Goal: Information Seeking & Learning: Learn about a topic

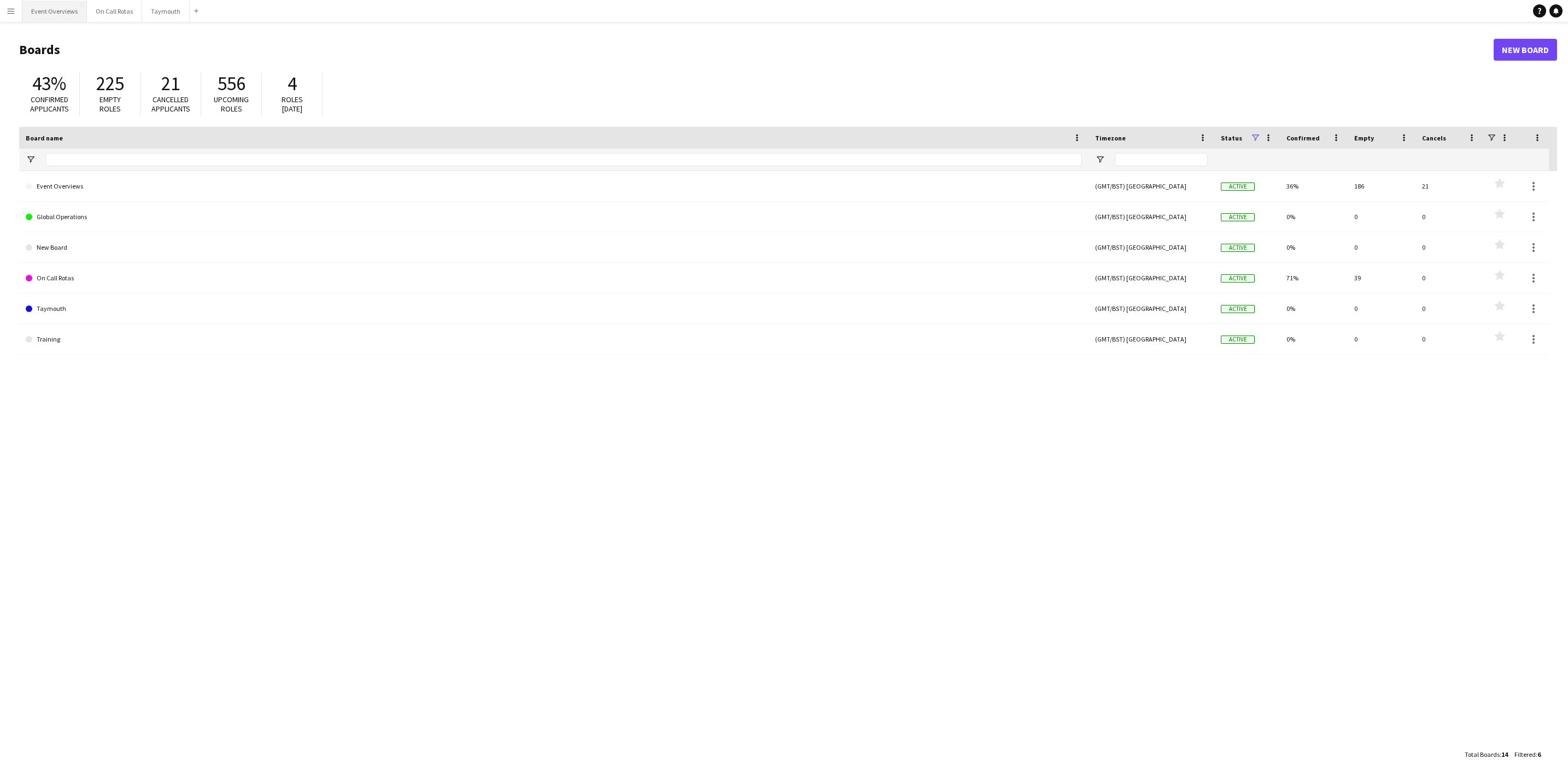
drag, startPoint x: 60, startPoint y: 15, endPoint x: 60, endPoint y: 0, distance: 15.0
click at [60, 15] on button "Event Overviews Close" at bounding box center [55, 12] width 65 height 22
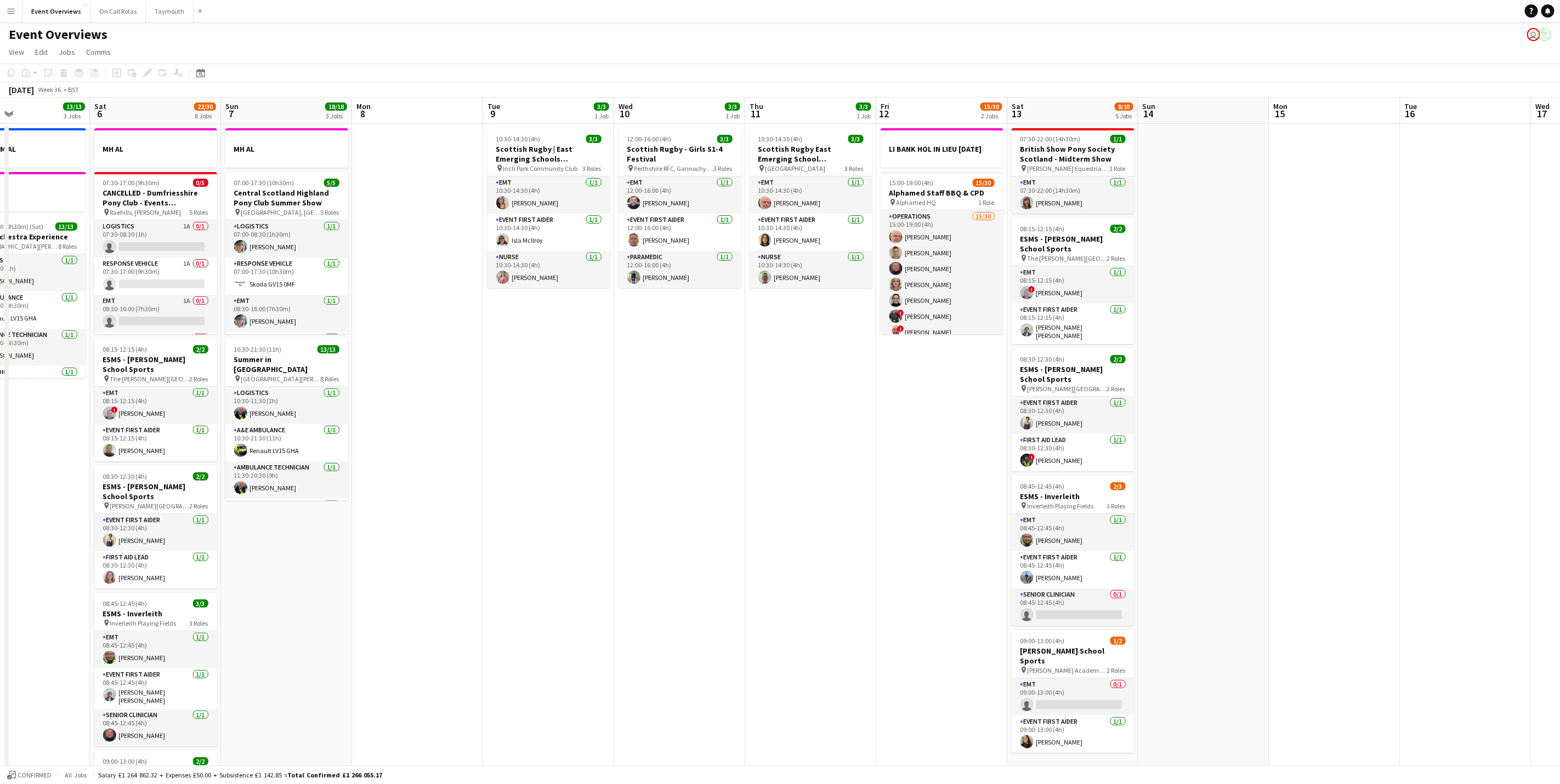
scroll to position [0, 421]
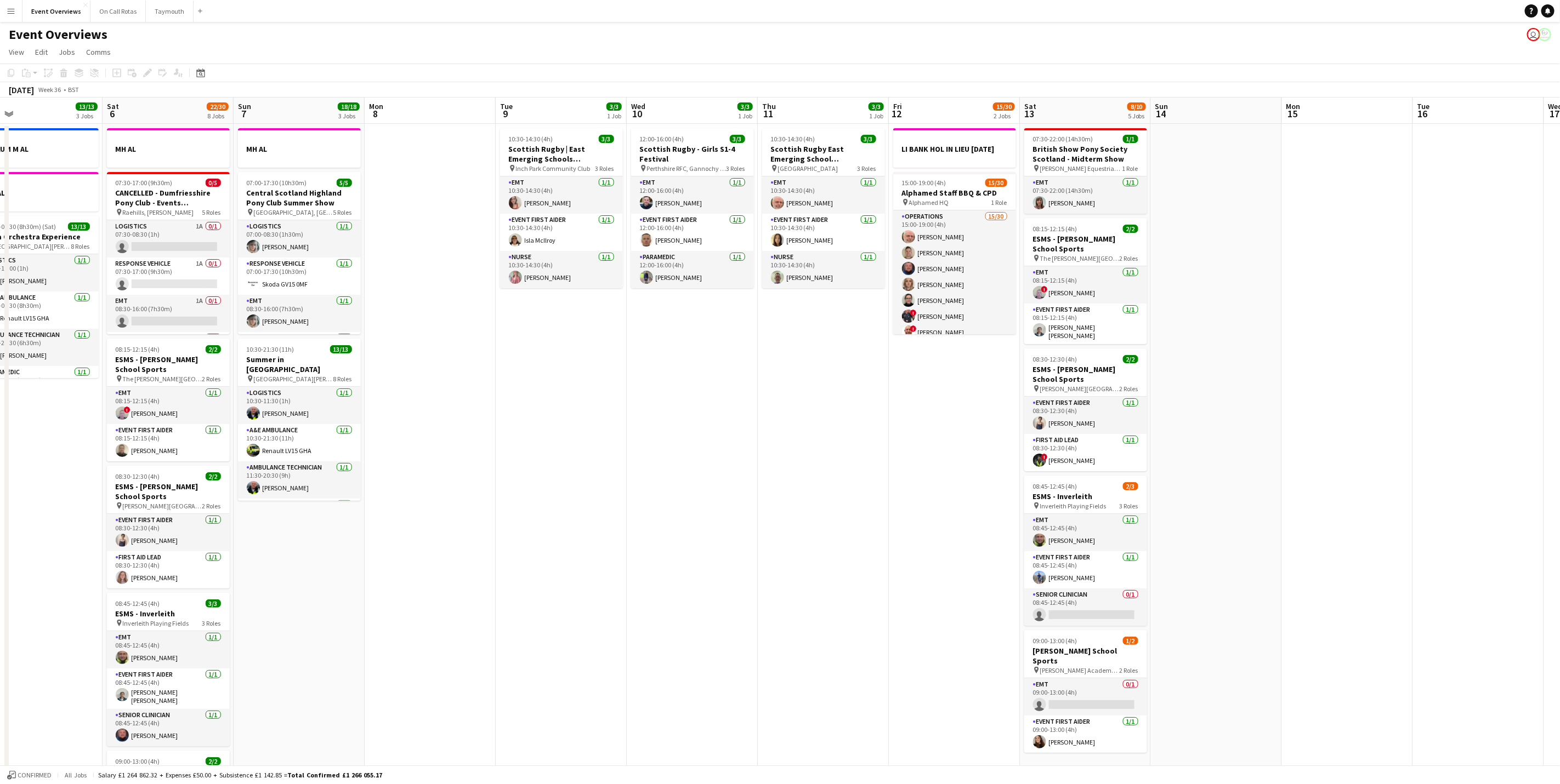
drag, startPoint x: 820, startPoint y: 549, endPoint x: 702, endPoint y: 543, distance: 118.2
click at [702, 543] on app-calendar-viewport "Tue 2 1/1 2 Jobs Wed 3 2 Jobs Thu 4 2 Jobs Fri 5 13/13 3 Jobs Sat 6 22/30 8 Job…" at bounding box center [780, 652] width 1560 height 1108
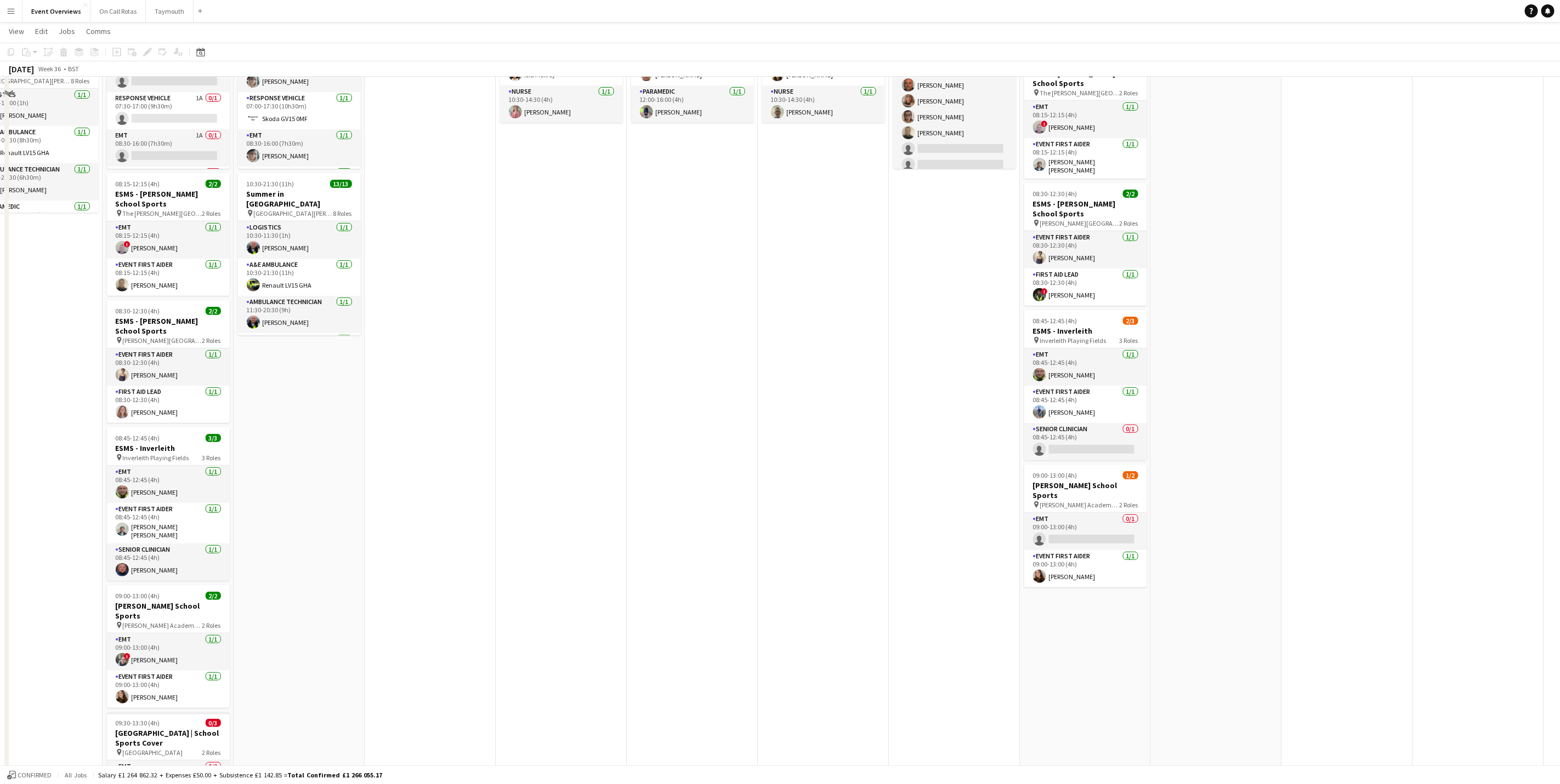
scroll to position [0, 0]
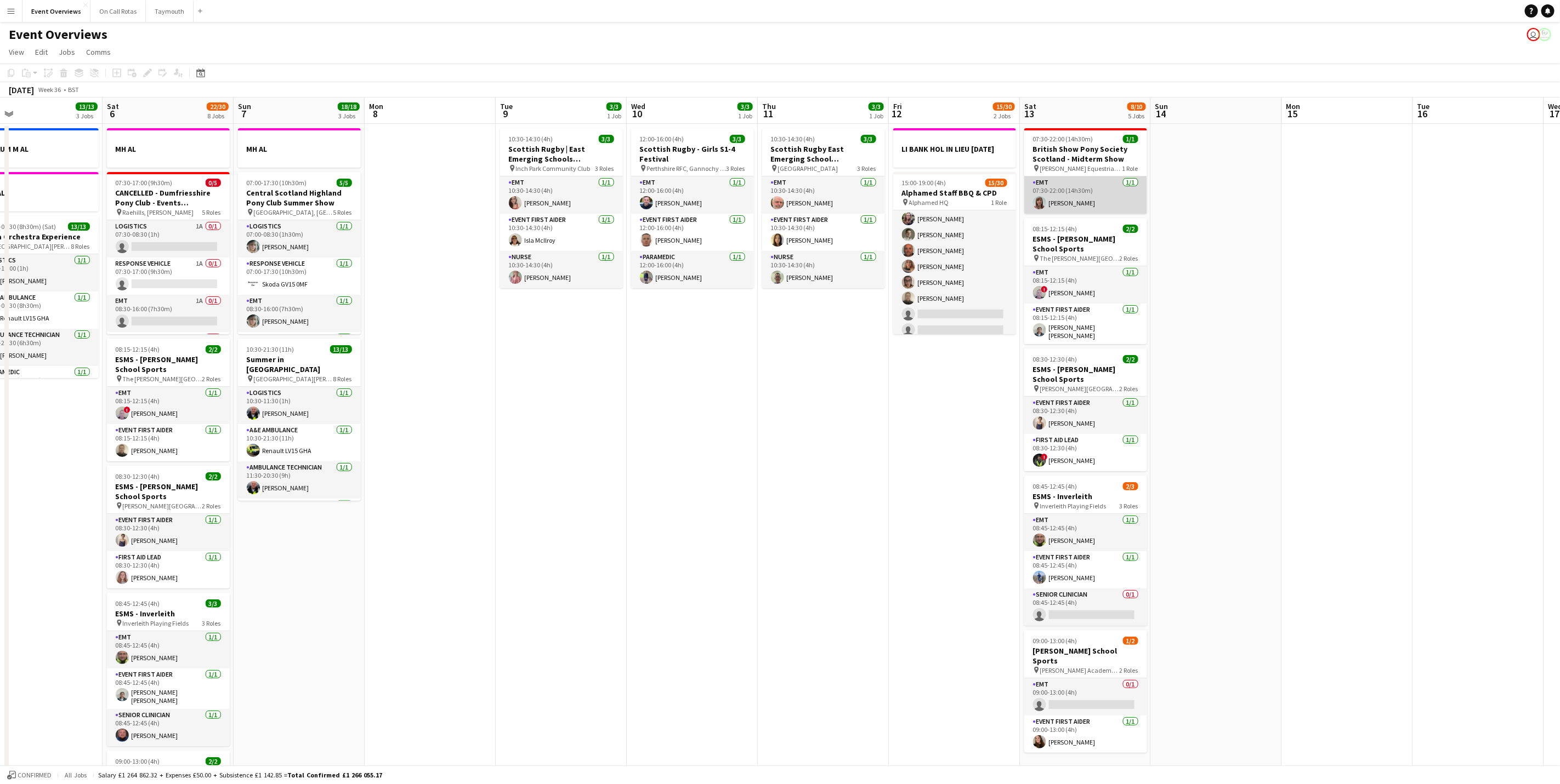
click at [1089, 203] on app-card-role "EMT [DATE] 07:30-22:00 (14h30m) [PERSON_NAME]" at bounding box center [1085, 195] width 122 height 37
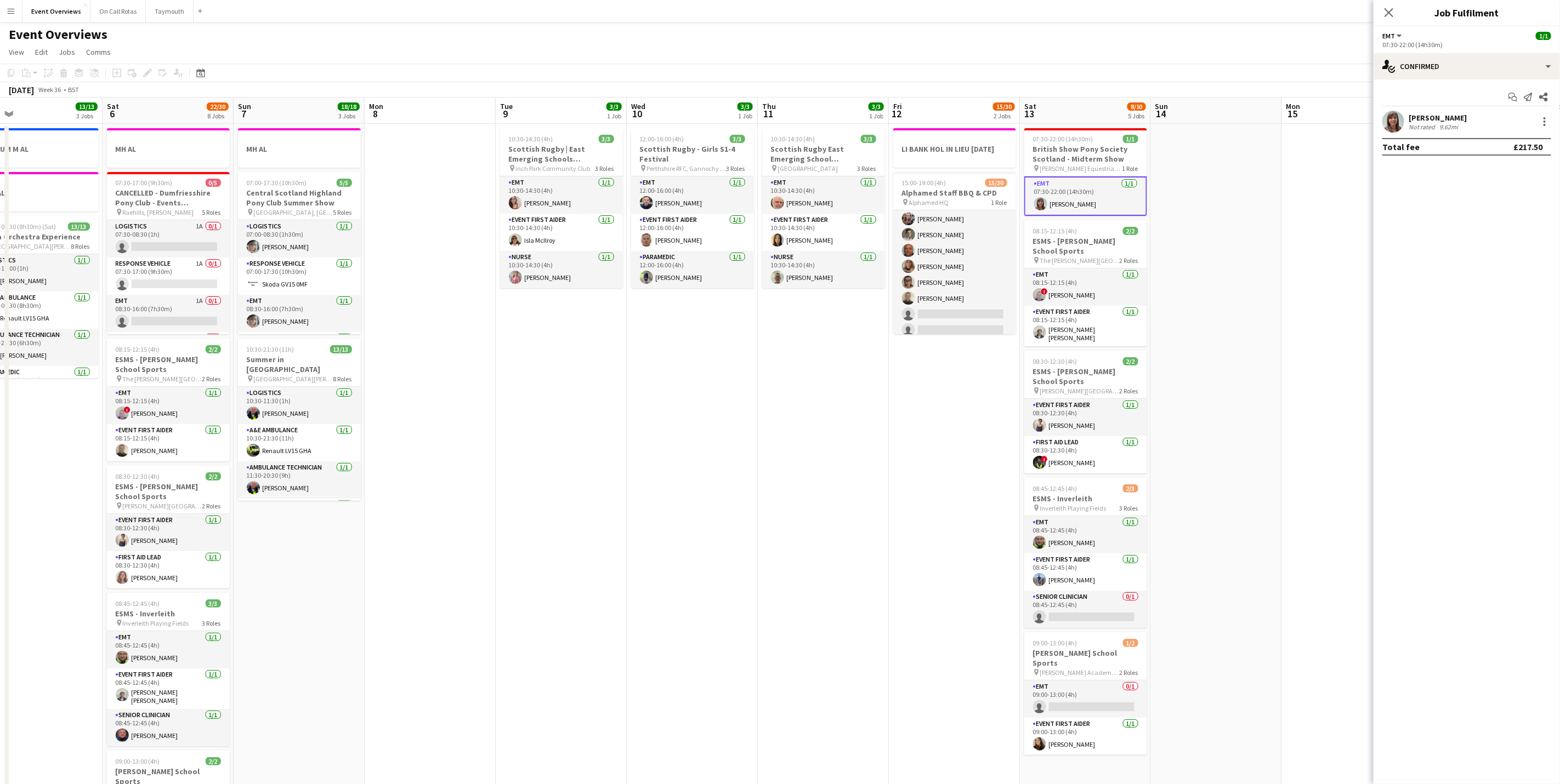
click at [1430, 115] on div "[PERSON_NAME]" at bounding box center [1438, 117] width 58 height 10
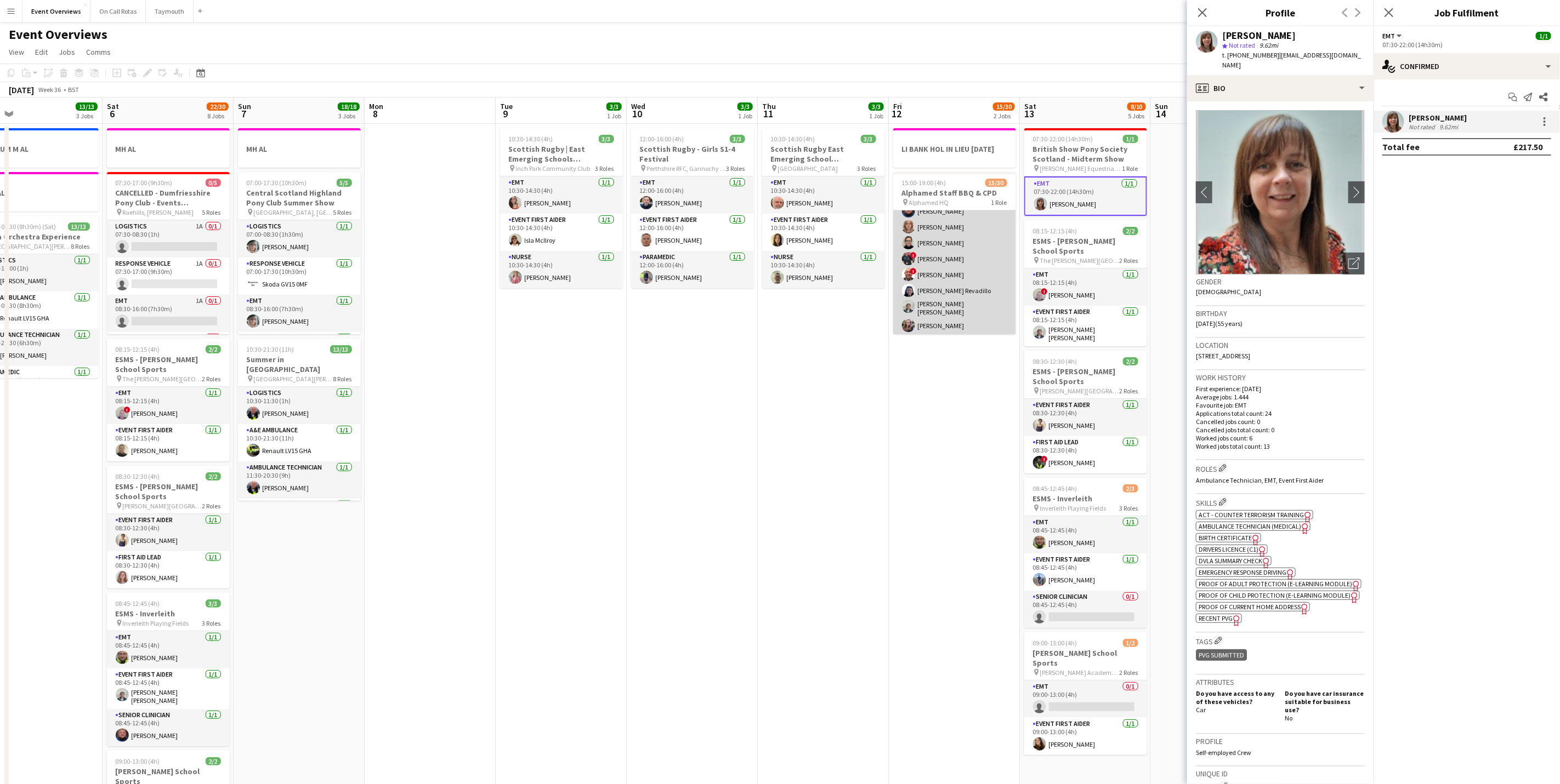
scroll to position [82, 0]
drag, startPoint x: 1331, startPoint y: 344, endPoint x: 1184, endPoint y: 347, distance: 147.0
click at [1184, 347] on body "Menu Boards Boards Boards All jobs Status Workforce Workforce My Workforce Recr…" at bounding box center [780, 612] width 1560 height 1225
drag, startPoint x: 1184, startPoint y: 347, endPoint x: 1260, endPoint y: 340, distance: 76.3
click at [1256, 340] on div "Location [STREET_ADDRESS]" at bounding box center [1280, 354] width 169 height 32
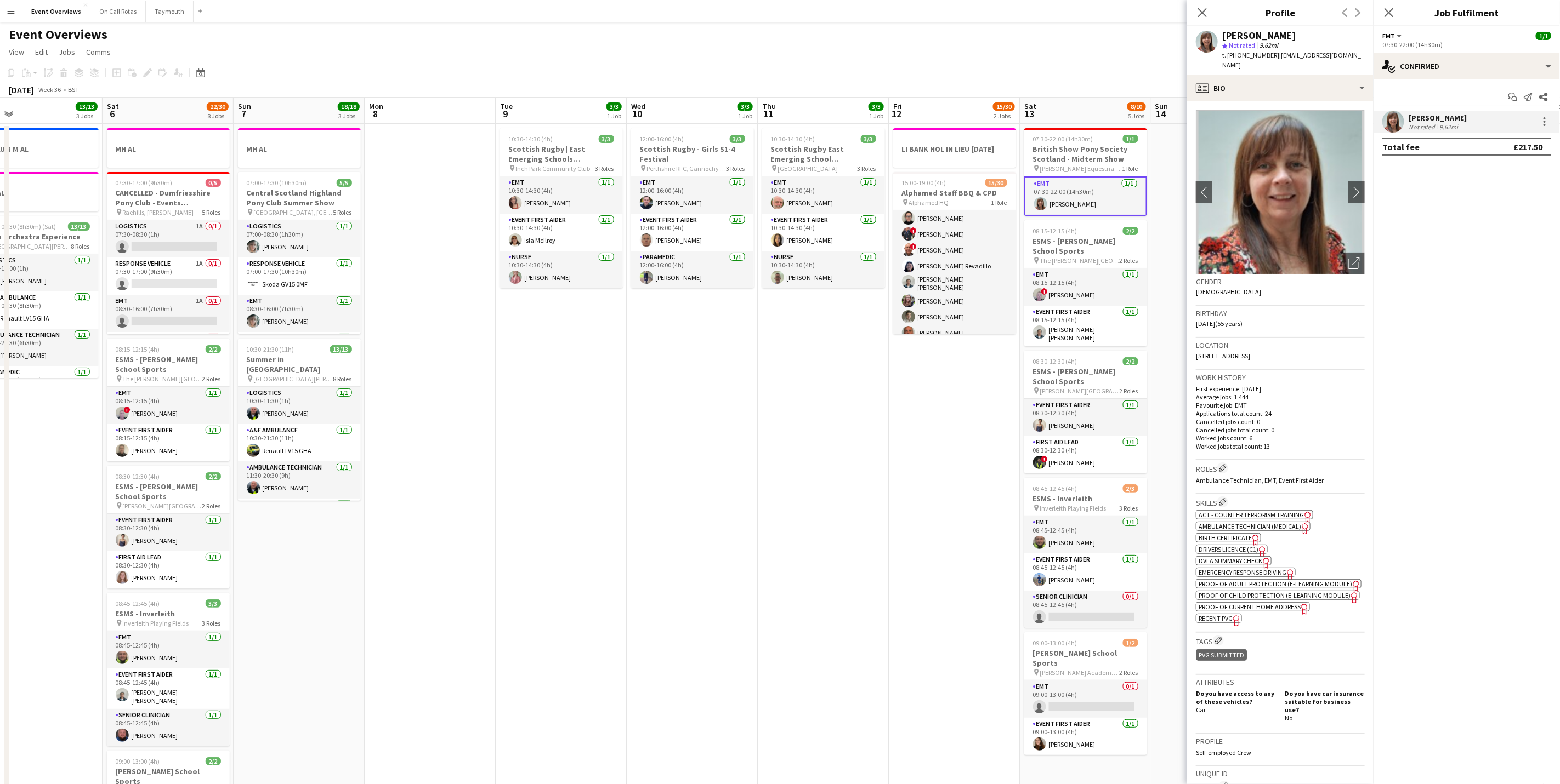
drag, startPoint x: 1331, startPoint y: 347, endPoint x: 1197, endPoint y: 347, distance: 134.0
click at [1197, 352] on span "[STREET_ADDRESS]" at bounding box center [1223, 356] width 54 height 8
drag, startPoint x: 1197, startPoint y: 347, endPoint x: 1208, endPoint y: 345, distance: 11.2
copy span "[STREET_ADDRESS]"
click at [1246, 339] on div "Location [STREET_ADDRESS]" at bounding box center [1280, 354] width 169 height 32
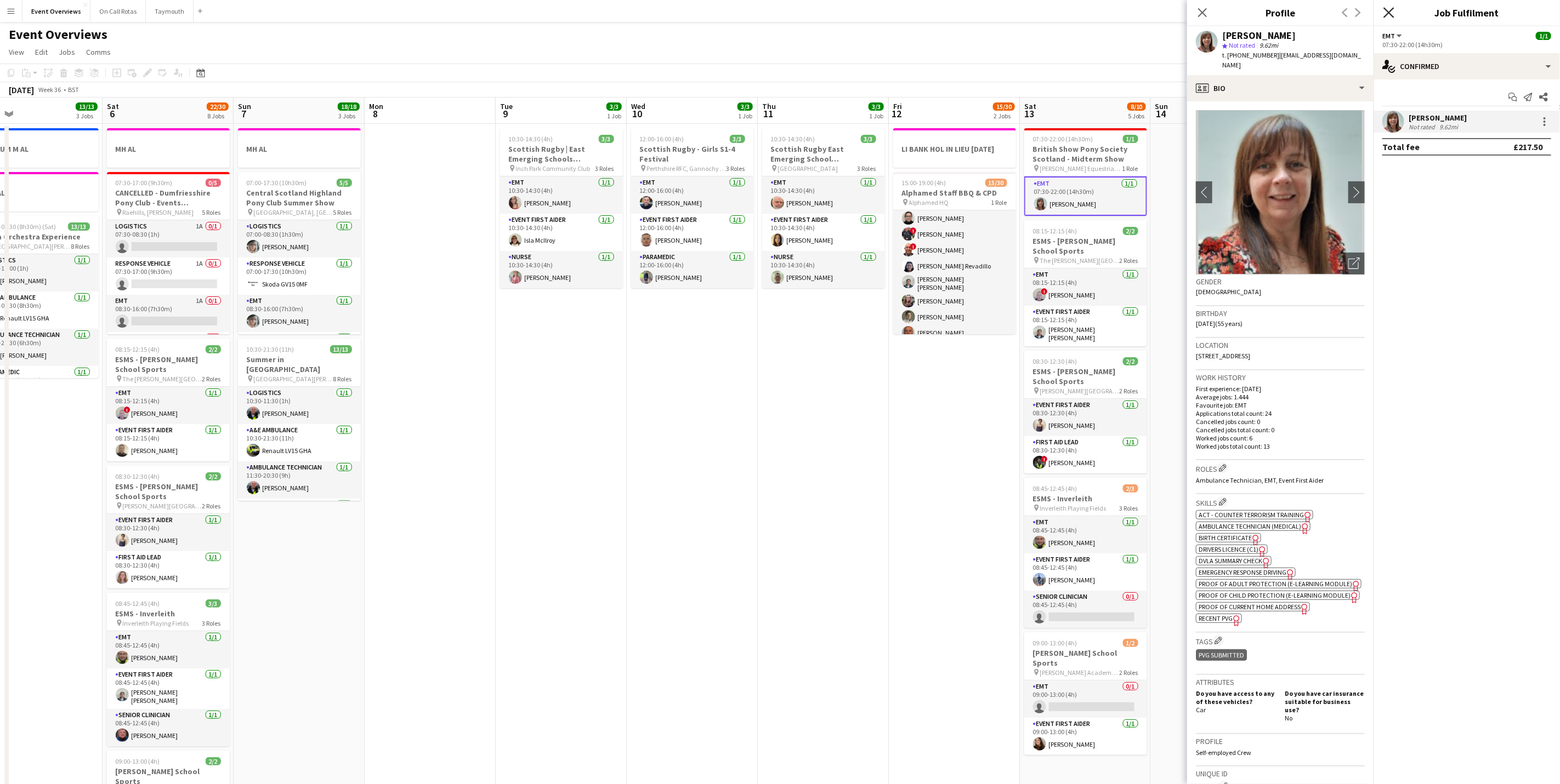
click at [1384, 11] on icon "Close pop-in" at bounding box center [1388, 12] width 11 height 11
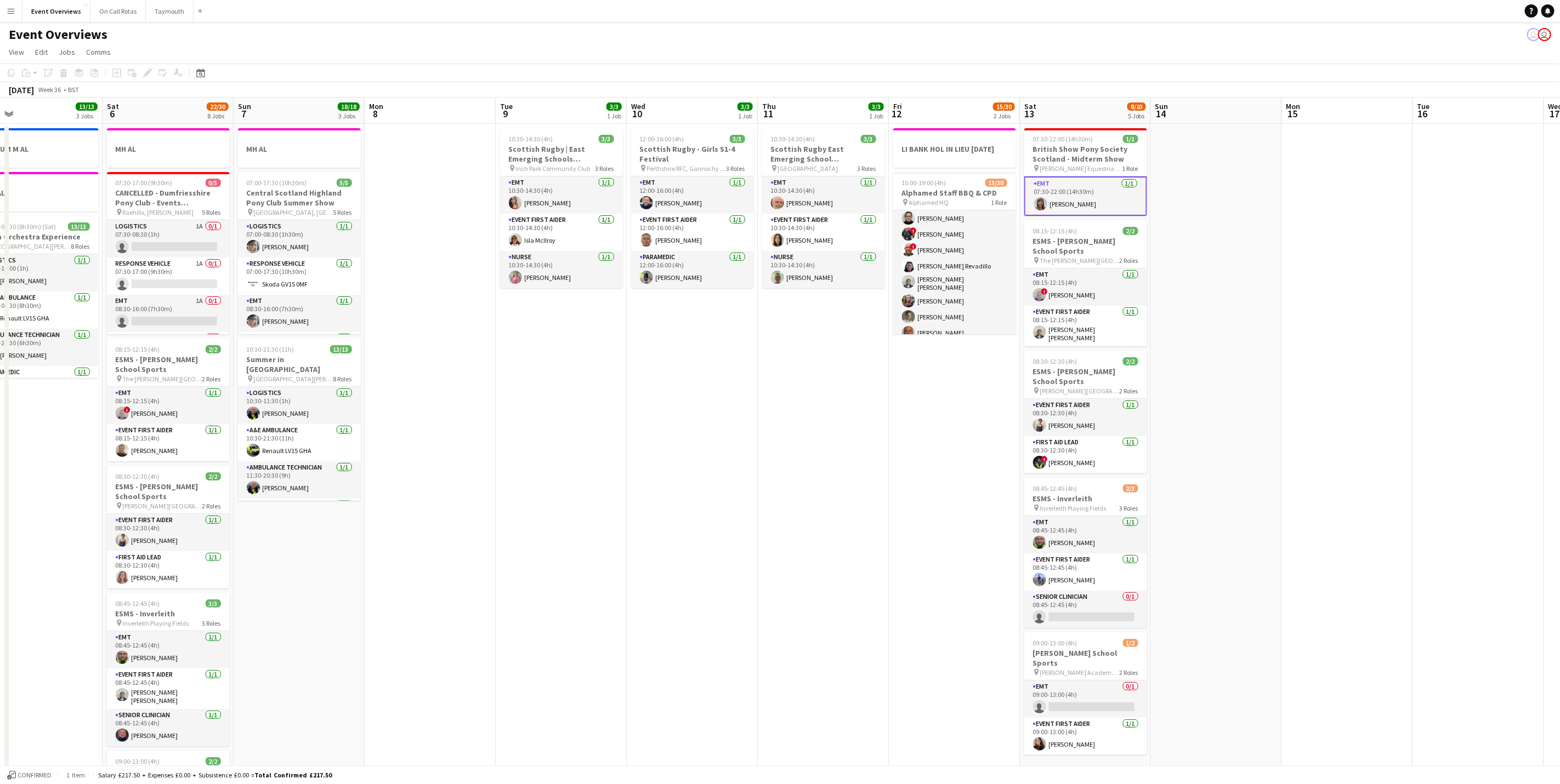
scroll to position [0, 344]
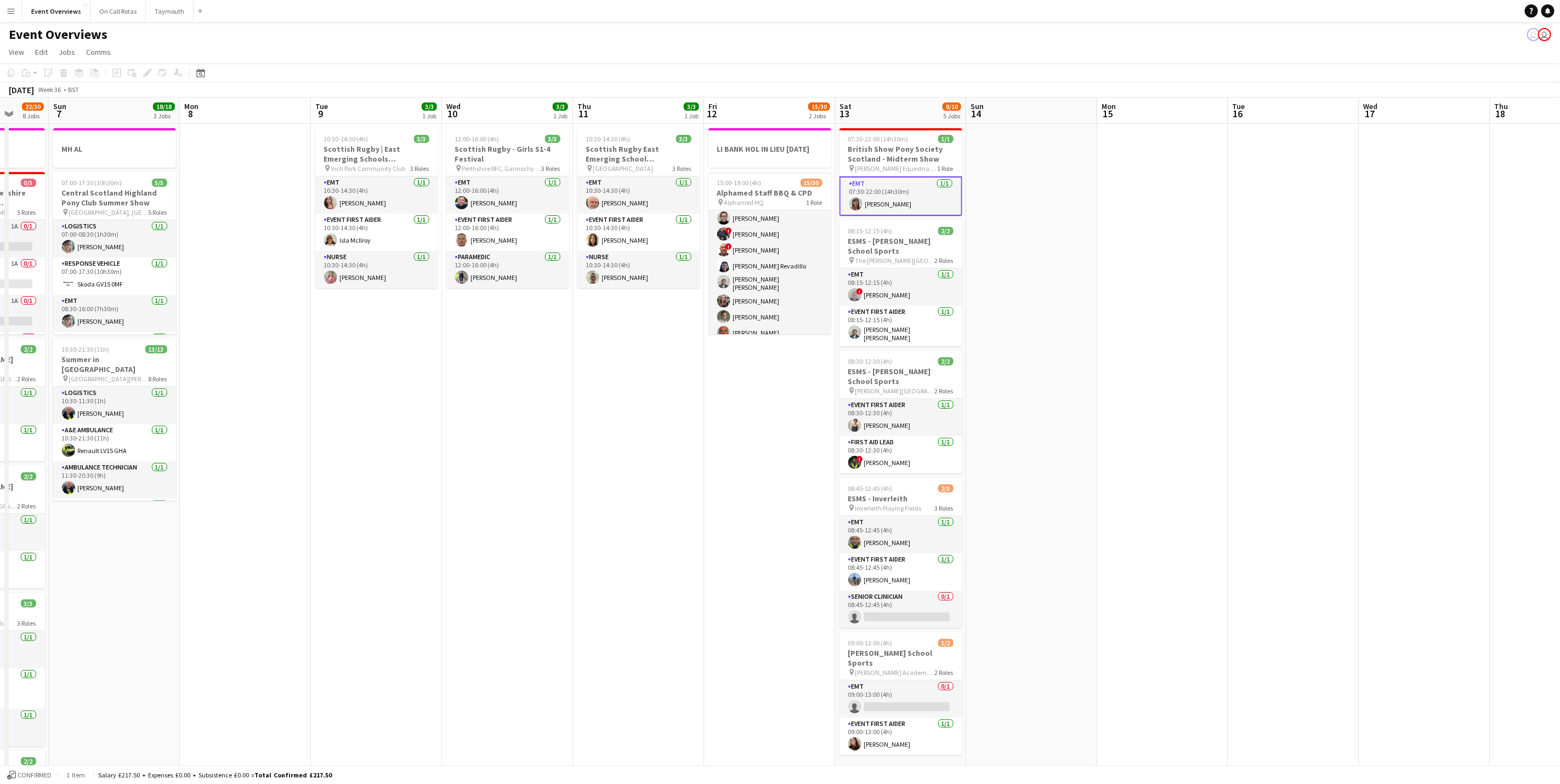
drag, startPoint x: 828, startPoint y: 670, endPoint x: 643, endPoint y: 656, distance: 185.5
click at [643, 656] on app-calendar-viewport "Thu 4 2 Jobs Fri 5 13/13 3 Jobs Sat 6 22/30 8 Jobs Sun 7 18/18 3 Jobs Mon 8 Tue…" at bounding box center [780, 652] width 1560 height 1108
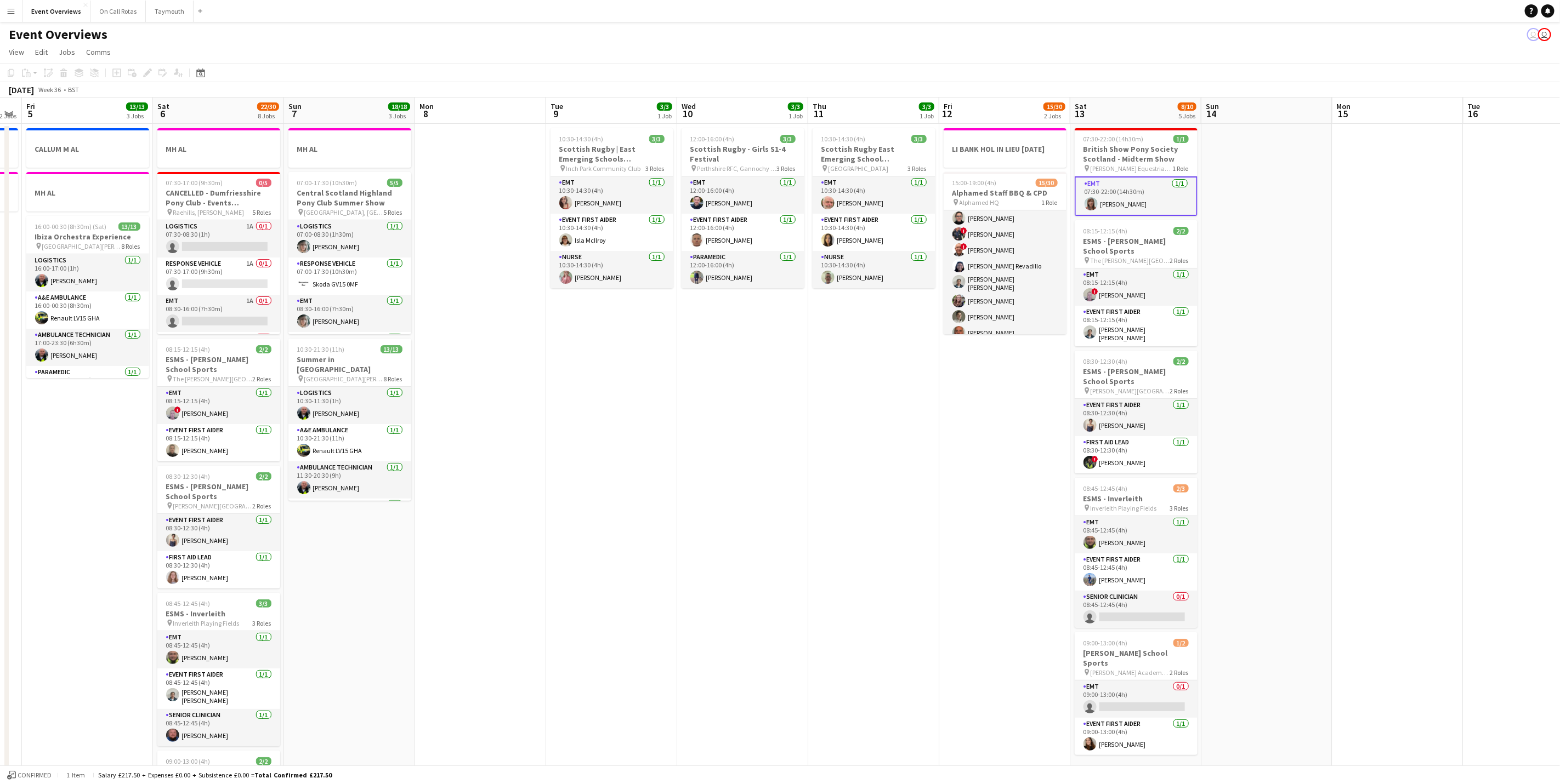
drag, startPoint x: 599, startPoint y: 641, endPoint x: 835, endPoint y: 623, distance: 236.7
click at [835, 623] on app-calendar-viewport "Wed 3 2 Jobs Thu 4 2 Jobs Fri 5 13/13 3 Jobs Sat 6 22/30 8 Jobs Sun 7 18/18 3 J…" at bounding box center [780, 652] width 1560 height 1108
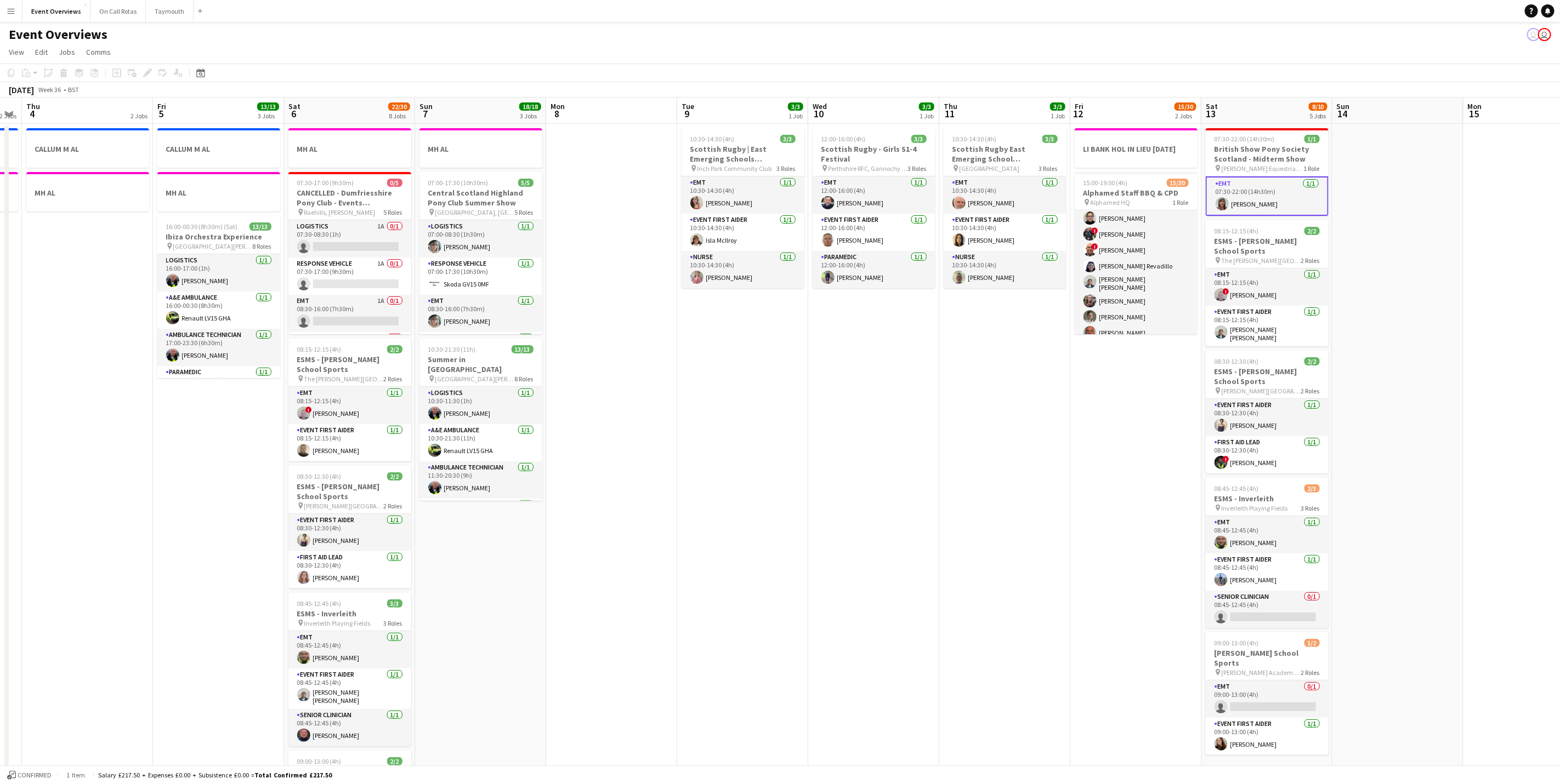
scroll to position [0, 282]
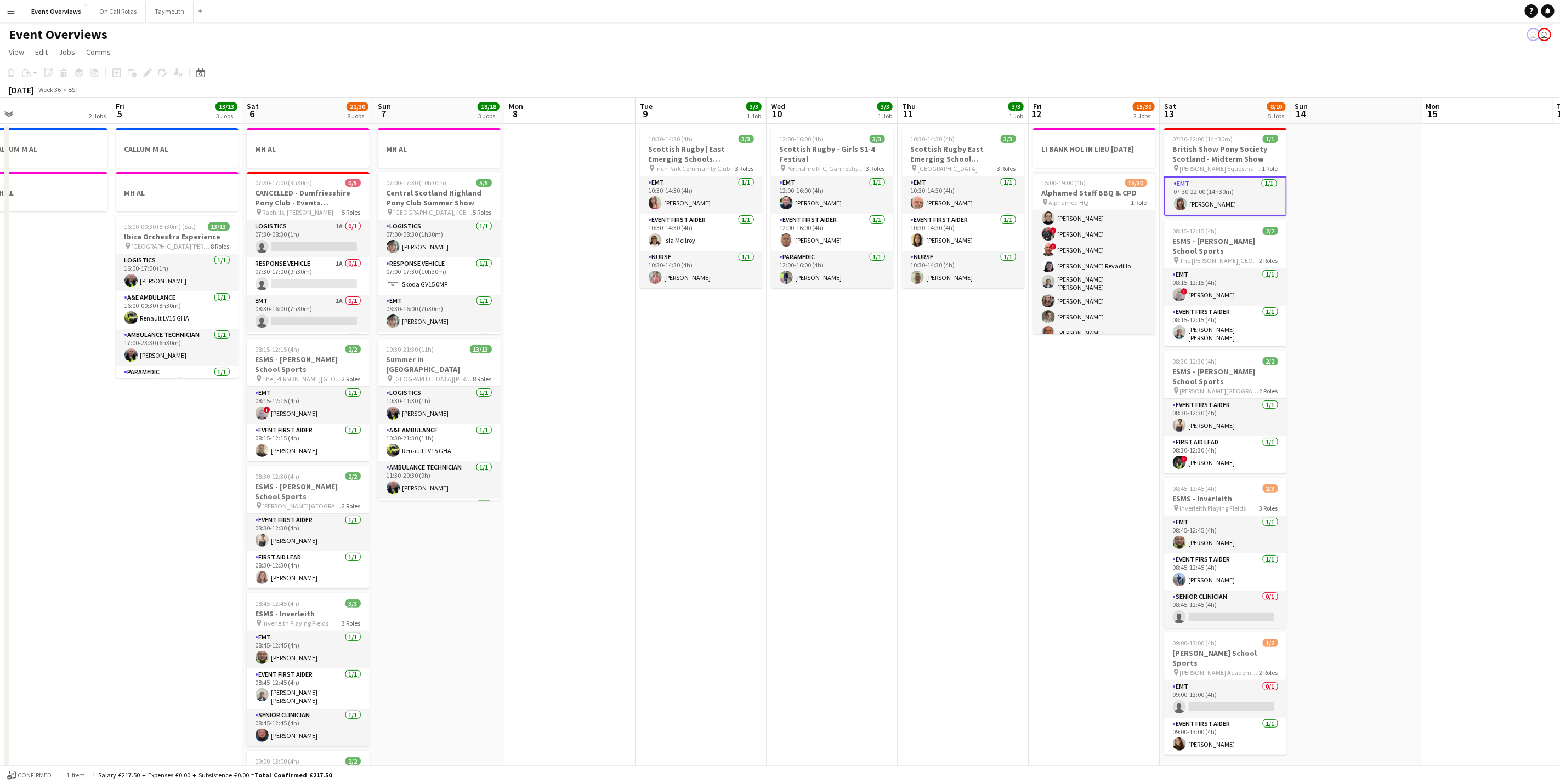
drag, startPoint x: 705, startPoint y: 364, endPoint x: 793, endPoint y: 376, distance: 88.8
click at [793, 376] on app-calendar-viewport "Tue 2 1/1 2 Jobs Wed 3 2 Jobs Thu 4 2 Jobs Fri 5 13/13 3 Jobs Sat 6 22/30 8 Job…" at bounding box center [780, 652] width 1560 height 1108
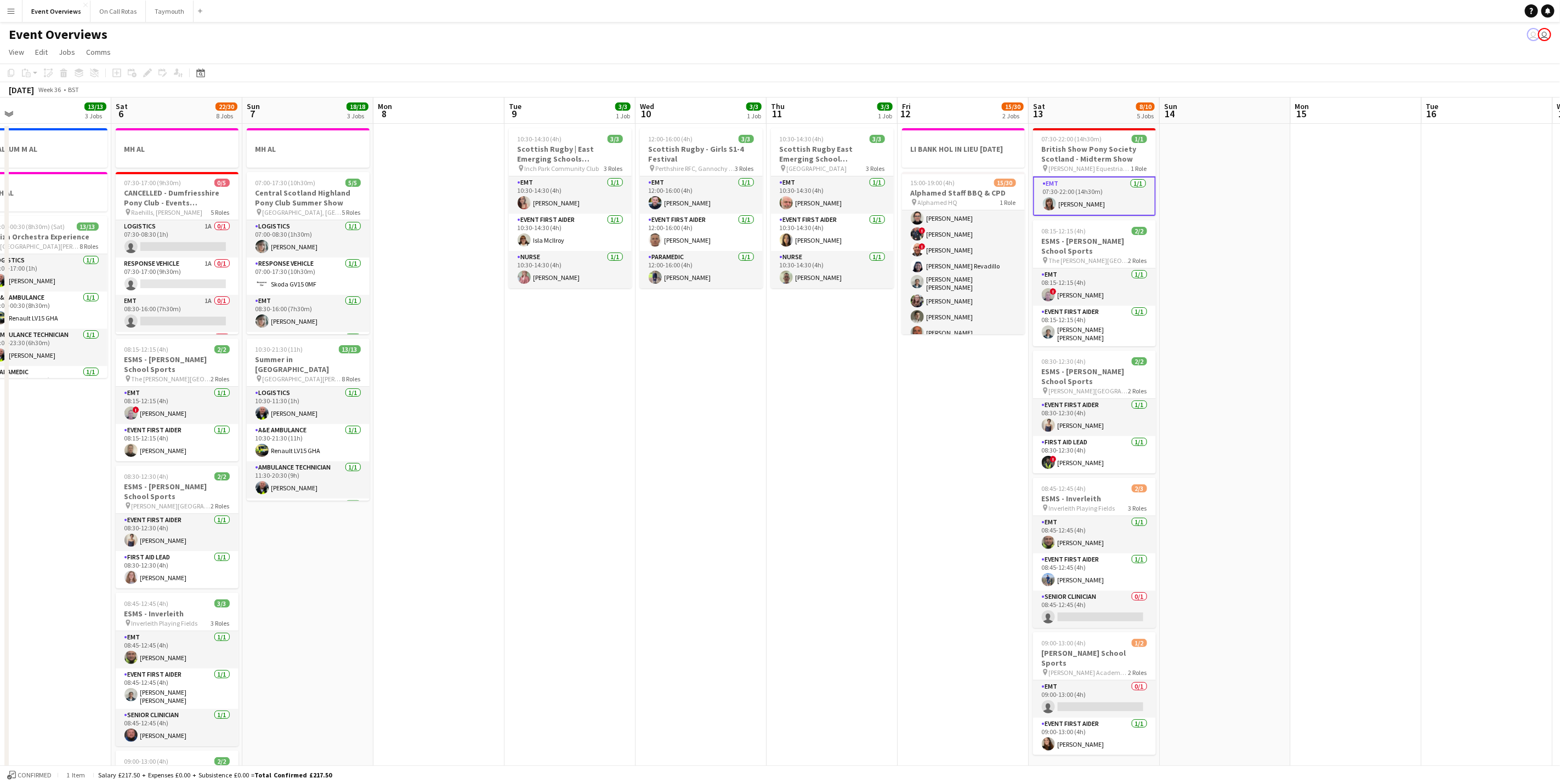
scroll to position [0, 439]
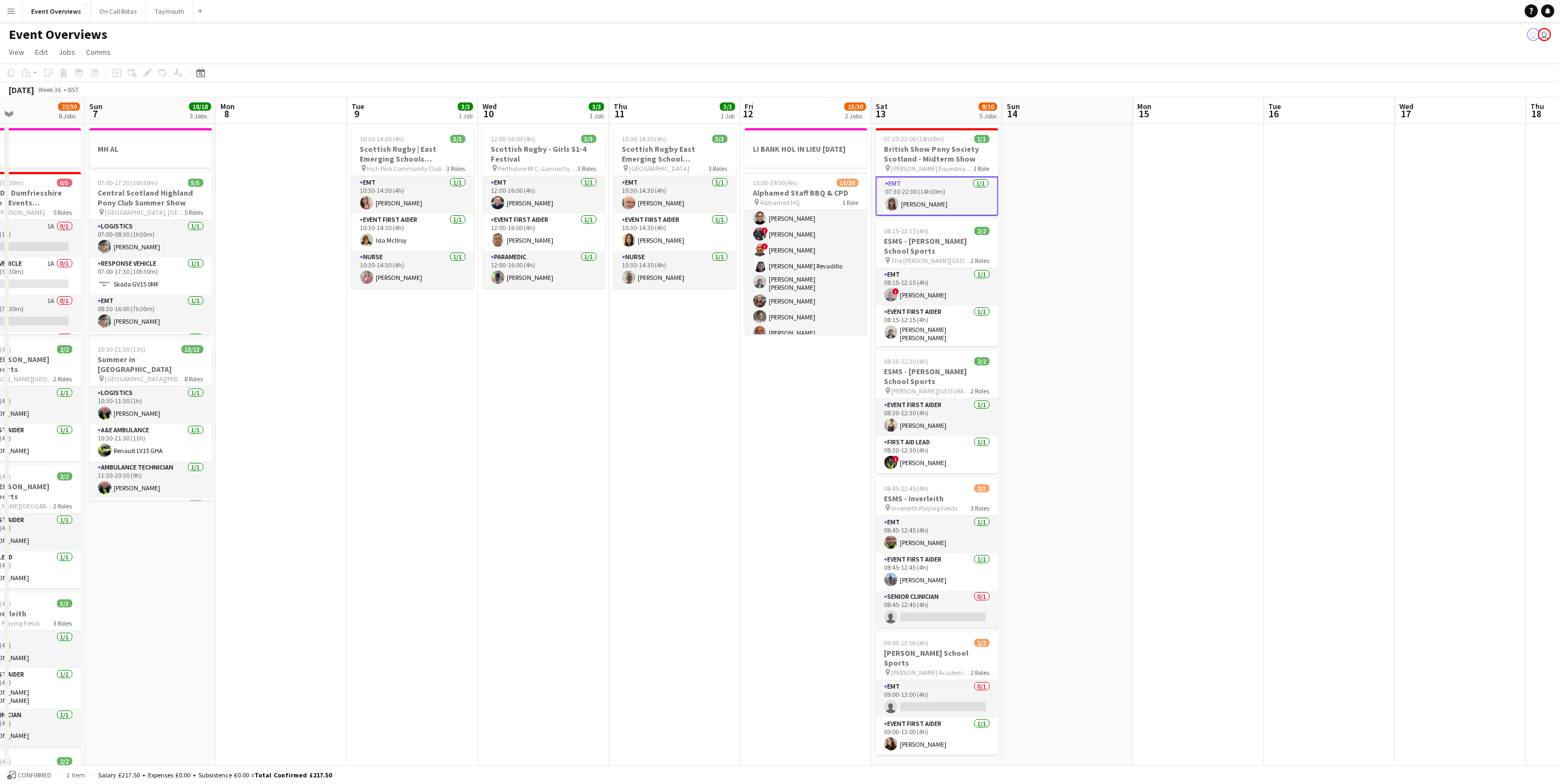
drag, startPoint x: 690, startPoint y: 530, endPoint x: 635, endPoint y: 546, distance: 57.3
click at [635, 546] on app-calendar-viewport "Wed 3 2 Jobs Thu 4 2 Jobs Fri 5 13/13 3 Jobs Sat 6 22/30 8 Jobs Sun 7 18/18 3 J…" at bounding box center [780, 652] width 1560 height 1108
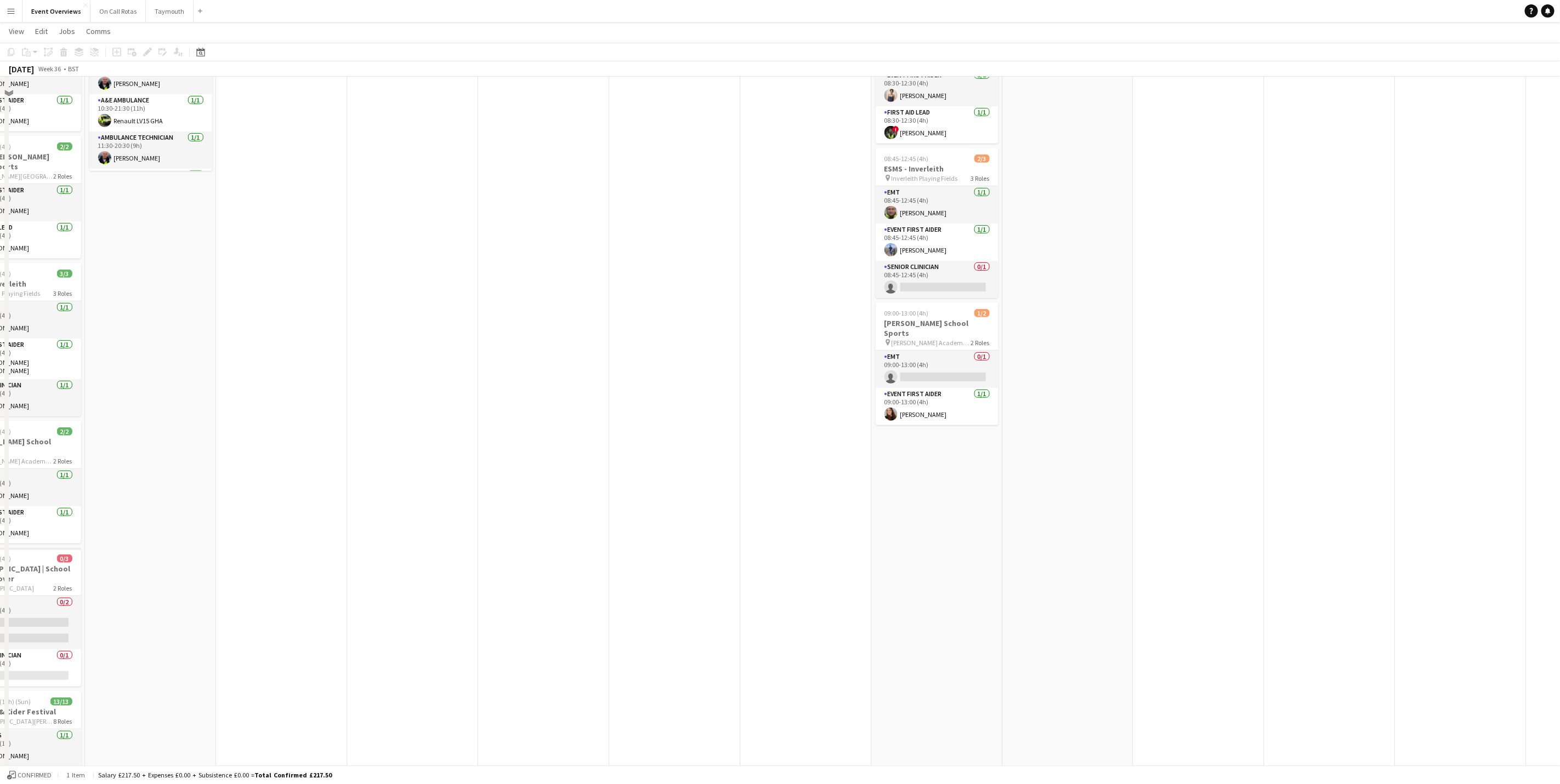
scroll to position [0, 0]
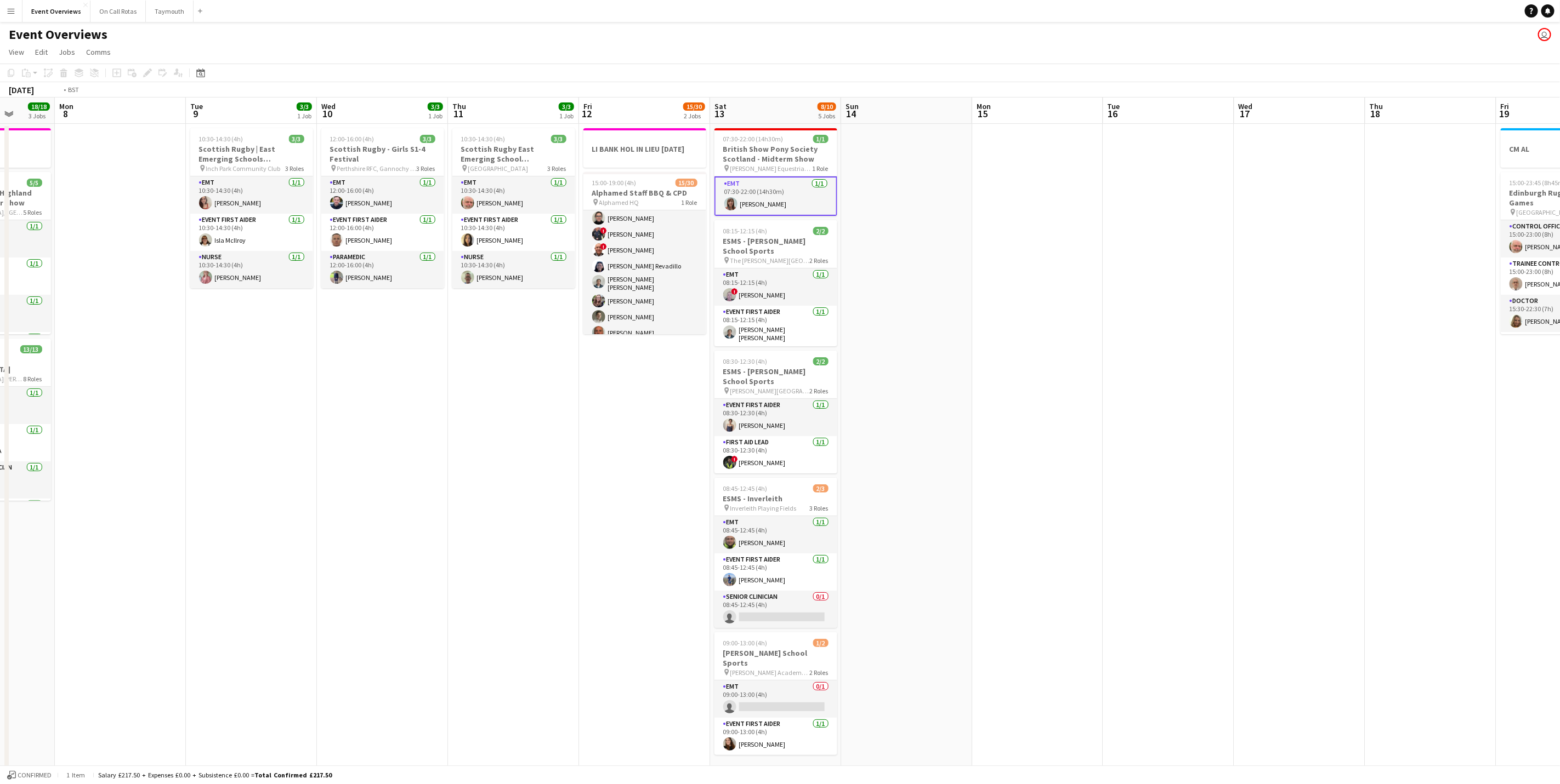
drag, startPoint x: 584, startPoint y: 456, endPoint x: 294, endPoint y: 453, distance: 290.0
click at [294, 453] on app-calendar-viewport "Thu 4 2 Jobs Fri 5 13/13 3 Jobs Sat 6 22/30 8 Jobs Sun 7 18/18 3 Jobs Mon 8 Tue…" at bounding box center [780, 652] width 1560 height 1108
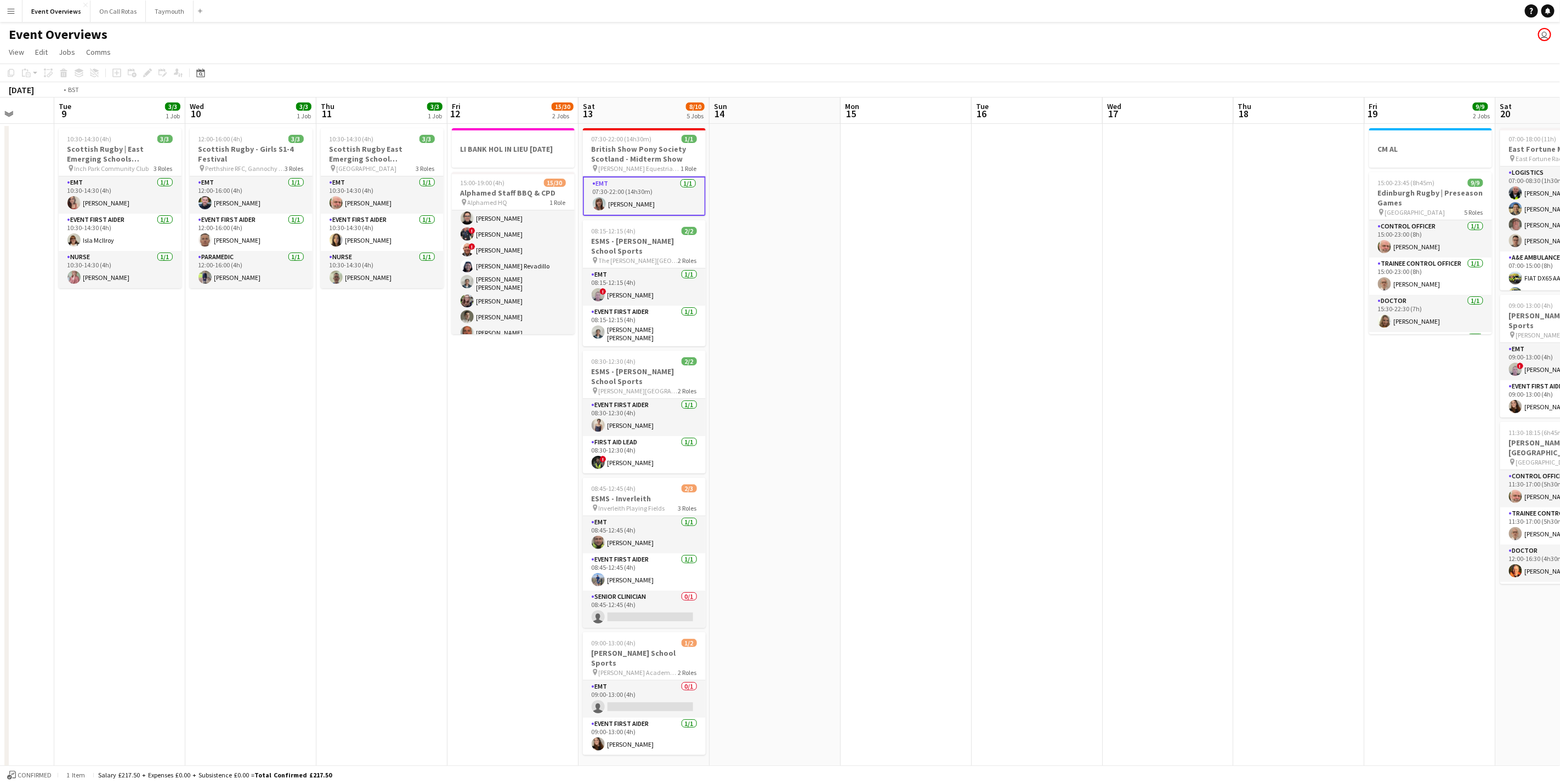
scroll to position [0, 262]
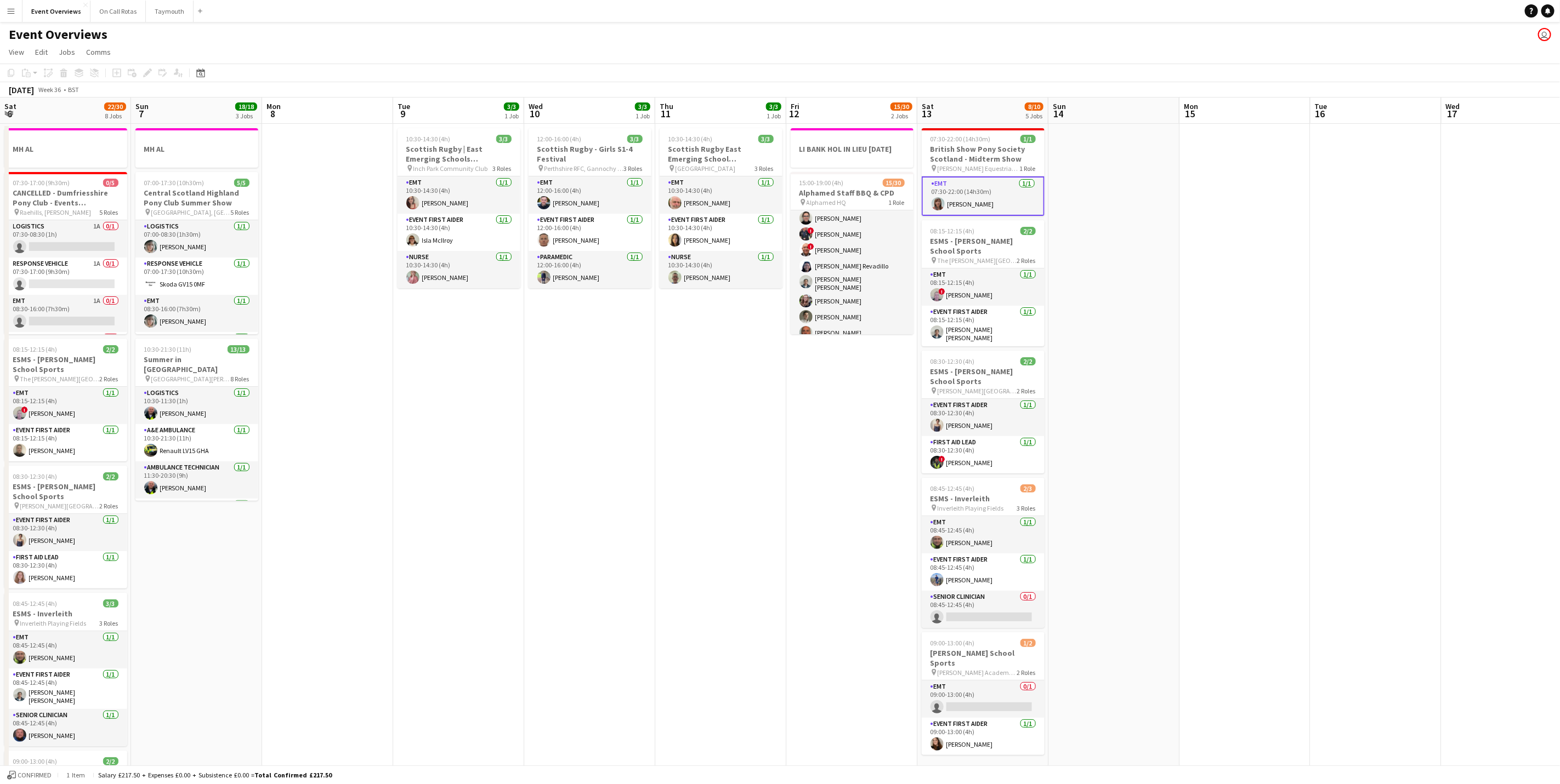
drag, startPoint x: 294, startPoint y: 453, endPoint x: 633, endPoint y: 450, distance: 339.0
click at [633, 450] on app-calendar-viewport "Thu 4 2 Jobs Fri 5 13/13 3 Jobs Sat 6 22/30 8 Jobs Sun 7 18/18 3 Jobs Mon 8 Tue…" at bounding box center [780, 652] width 1560 height 1108
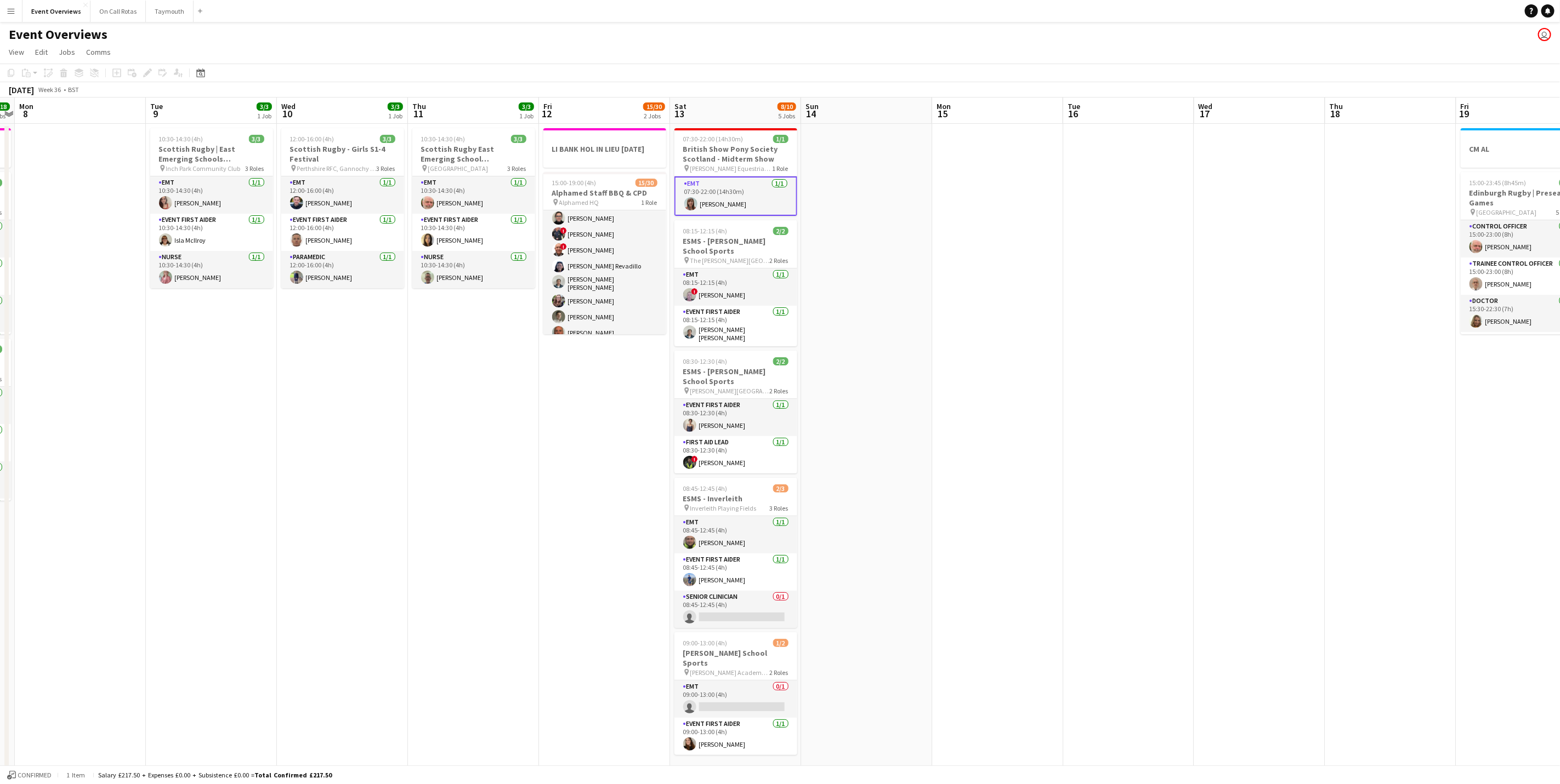
drag, startPoint x: 830, startPoint y: 536, endPoint x: 586, endPoint y: 541, distance: 244.1
click at [586, 541] on app-calendar-viewport "Fri 5 13/13 3 Jobs Sat 6 22/30 8 Jobs Sun 7 18/18 3 Jobs Mon 8 Tue 9 3/3 1 Job …" at bounding box center [780, 652] width 1560 height 1108
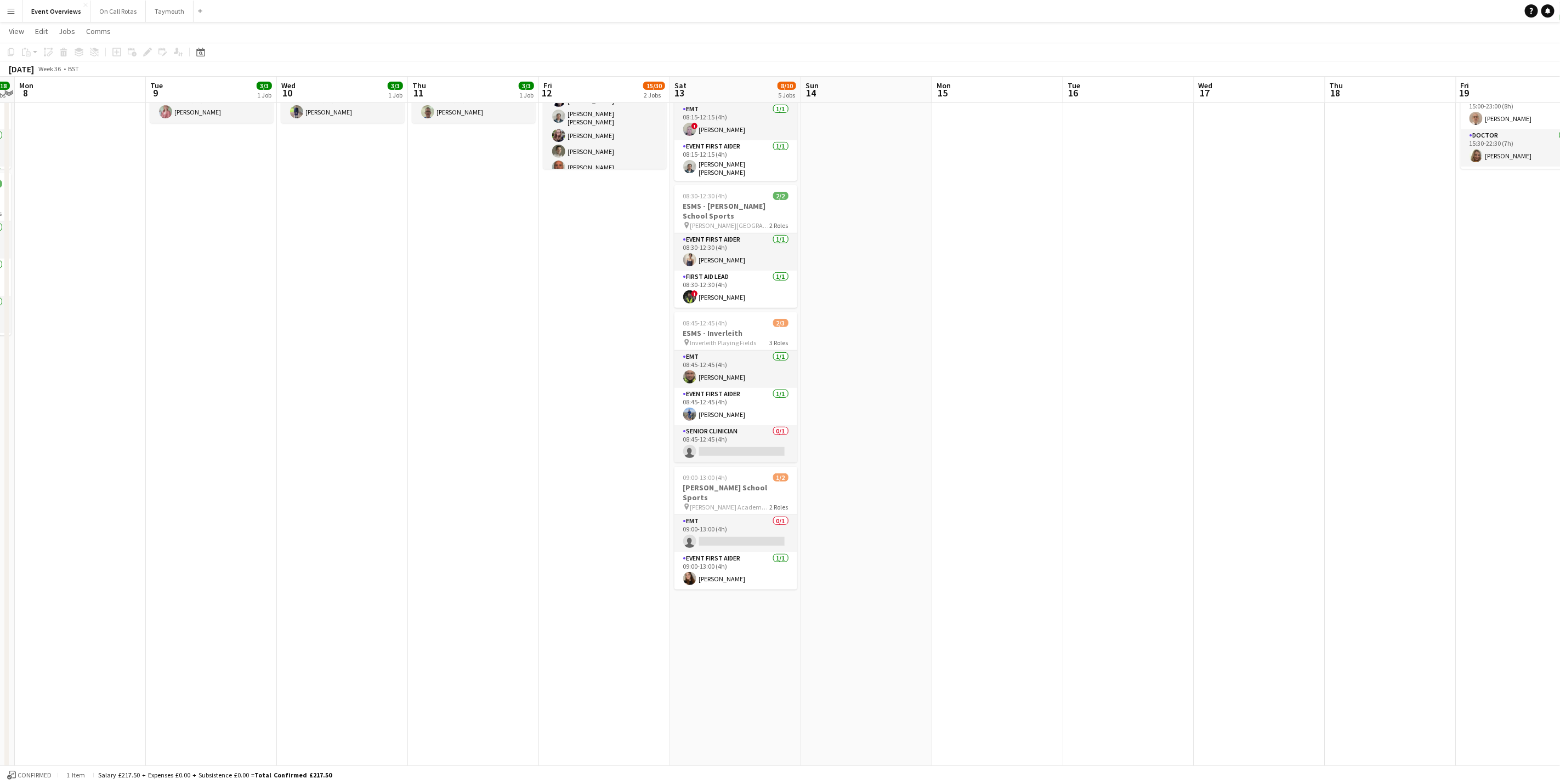
scroll to position [0, 380]
drag, startPoint x: 219, startPoint y: 512, endPoint x: 729, endPoint y: 503, distance: 510.1
click at [729, 503] on app-calendar-viewport "Fri 5 13/13 3 Jobs Sat 6 22/30 8 Jobs Sun 7 18/18 3 Jobs Mon 8 Tue 9 3/3 1 Job …" at bounding box center [780, 460] width 1560 height 1163
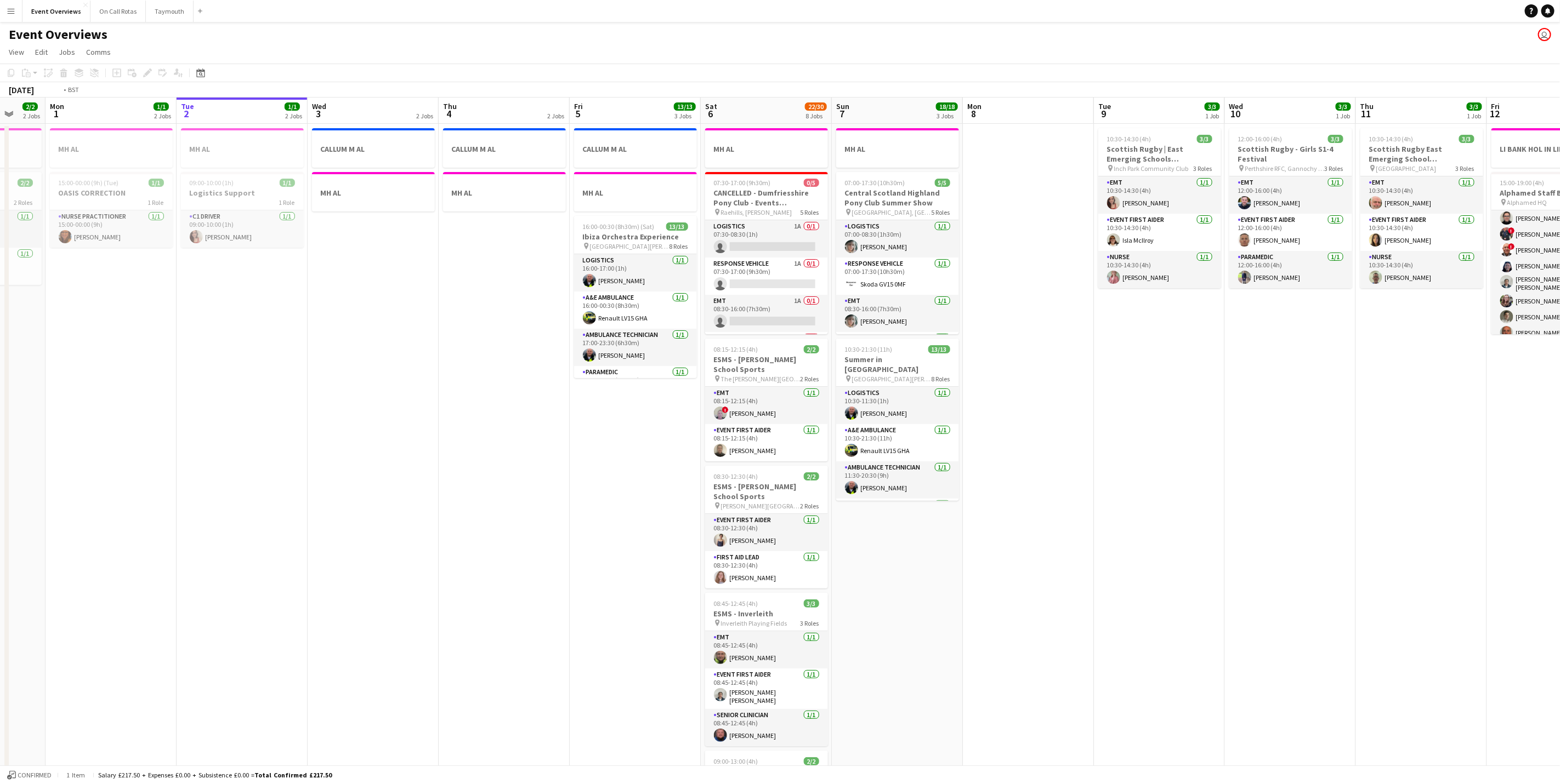
scroll to position [0, 445]
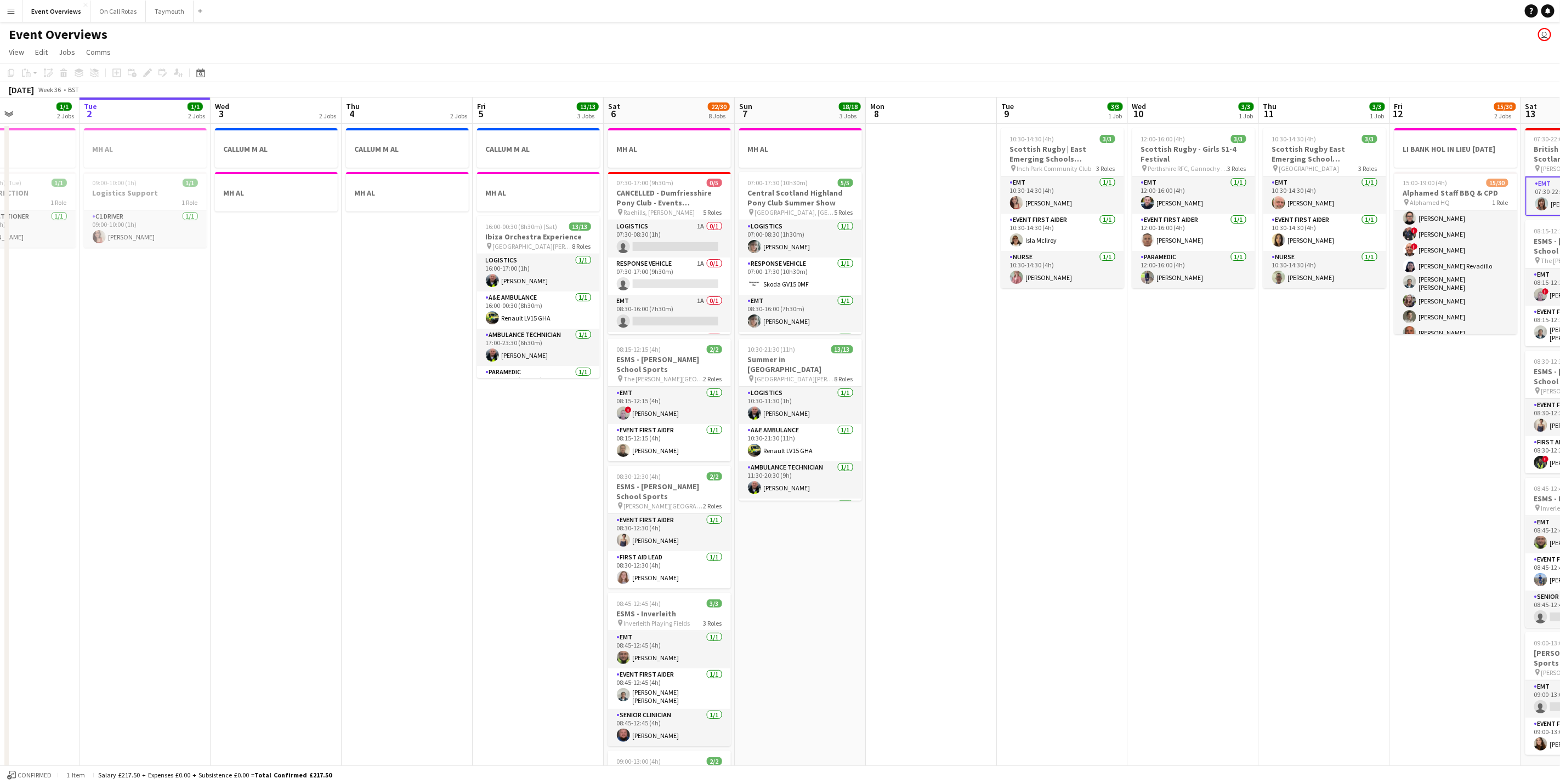
drag, startPoint x: 690, startPoint y: 510, endPoint x: 1018, endPoint y: 475, distance: 329.9
click at [1018, 475] on app-calendar-viewport "Fri 29 1/1 3 Jobs Sat 30 20/20 7 Jobs Sun 31 2/2 2 Jobs Mon 1 1/1 2 Jobs Tue 2 …" at bounding box center [780, 652] width 1560 height 1108
click at [529, 342] on app-card-role "Doctor [DATE] 17:30-23:30 (6h) [PERSON_NAME]" at bounding box center [538, 340] width 122 height 37
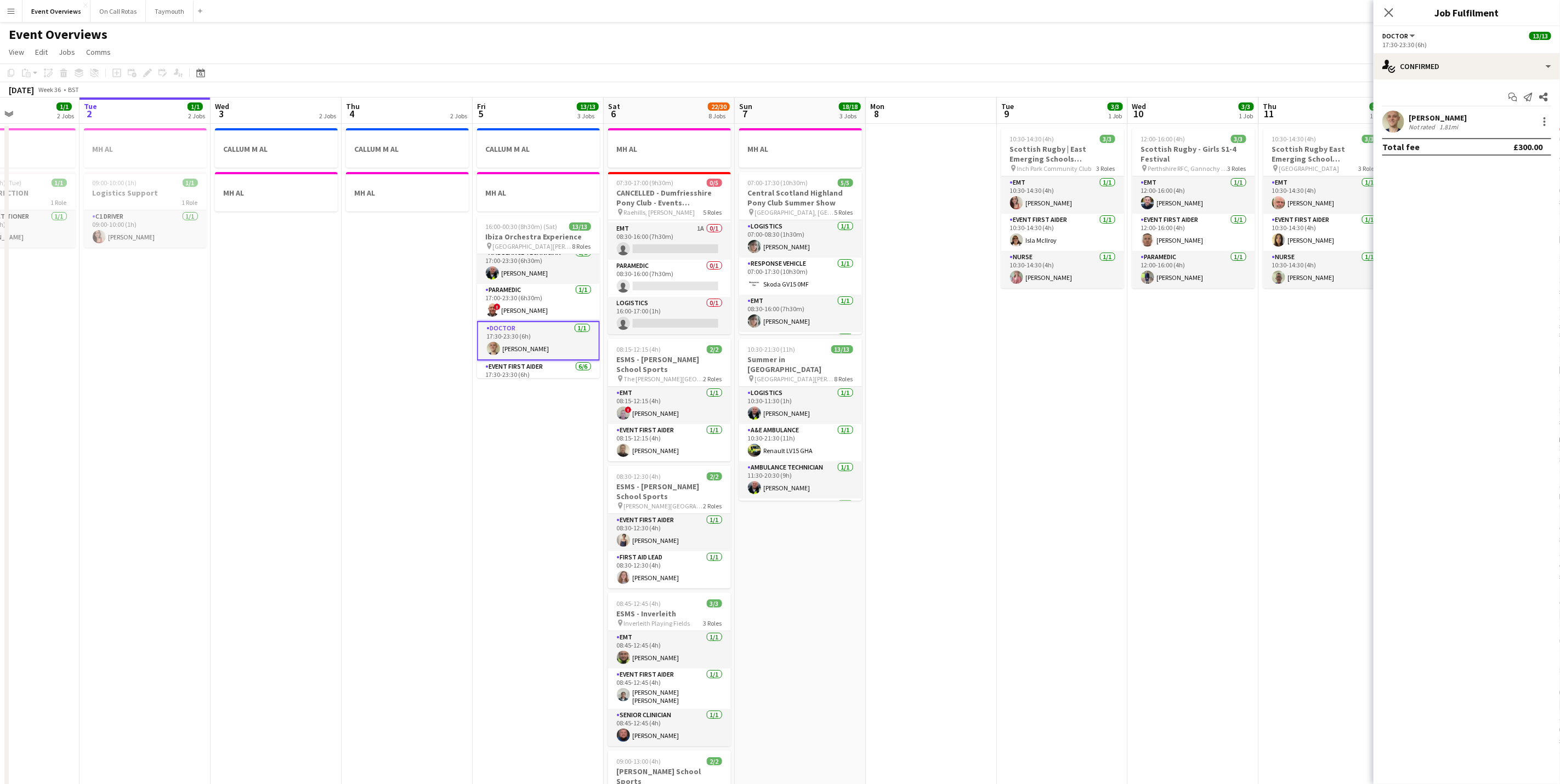
click at [1476, 120] on div "[PERSON_NAME] Not rated 1.81mi" at bounding box center [1466, 121] width 186 height 22
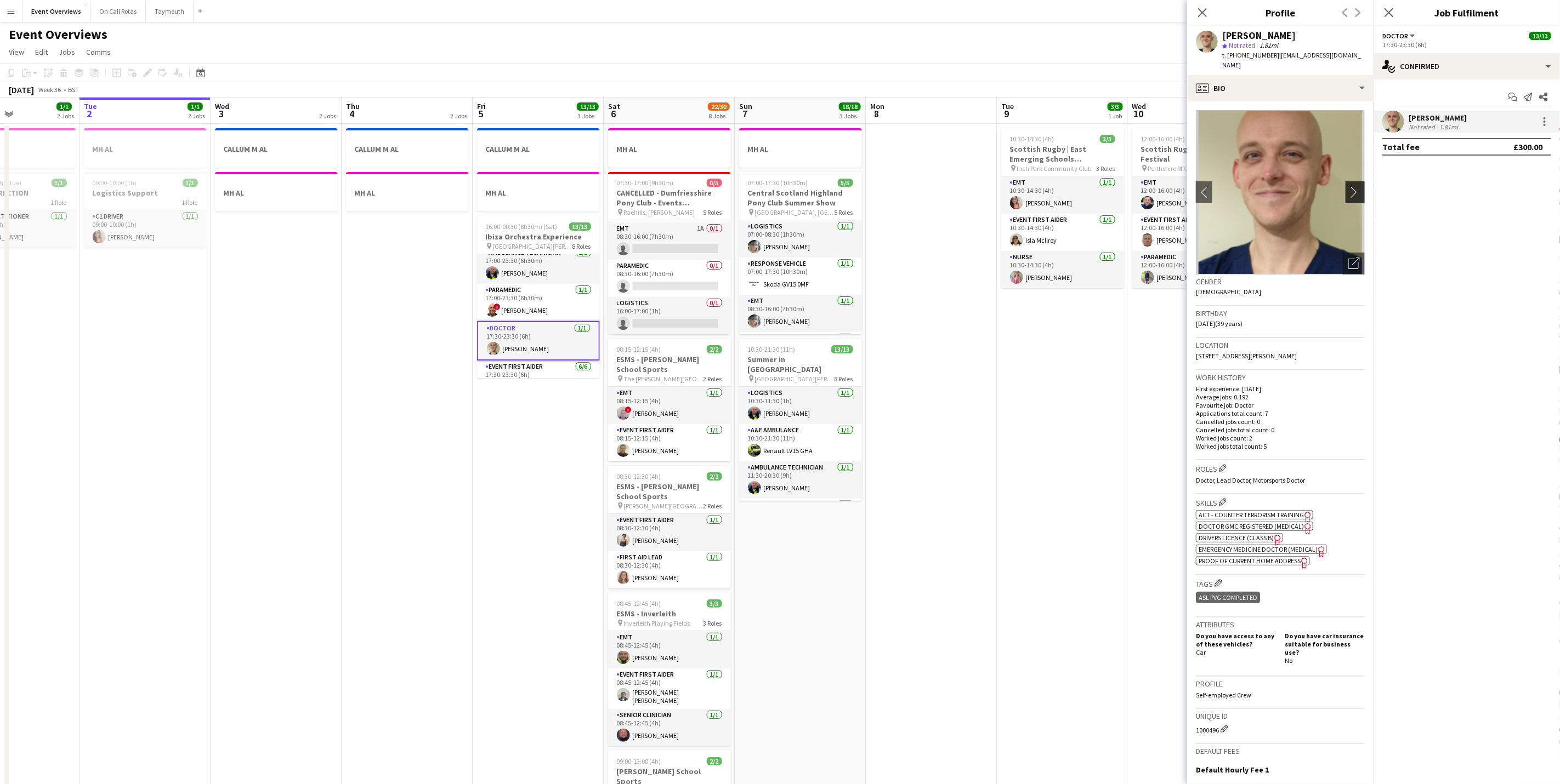
click at [1346, 181] on button "chevron-right" at bounding box center [1357, 192] width 22 height 22
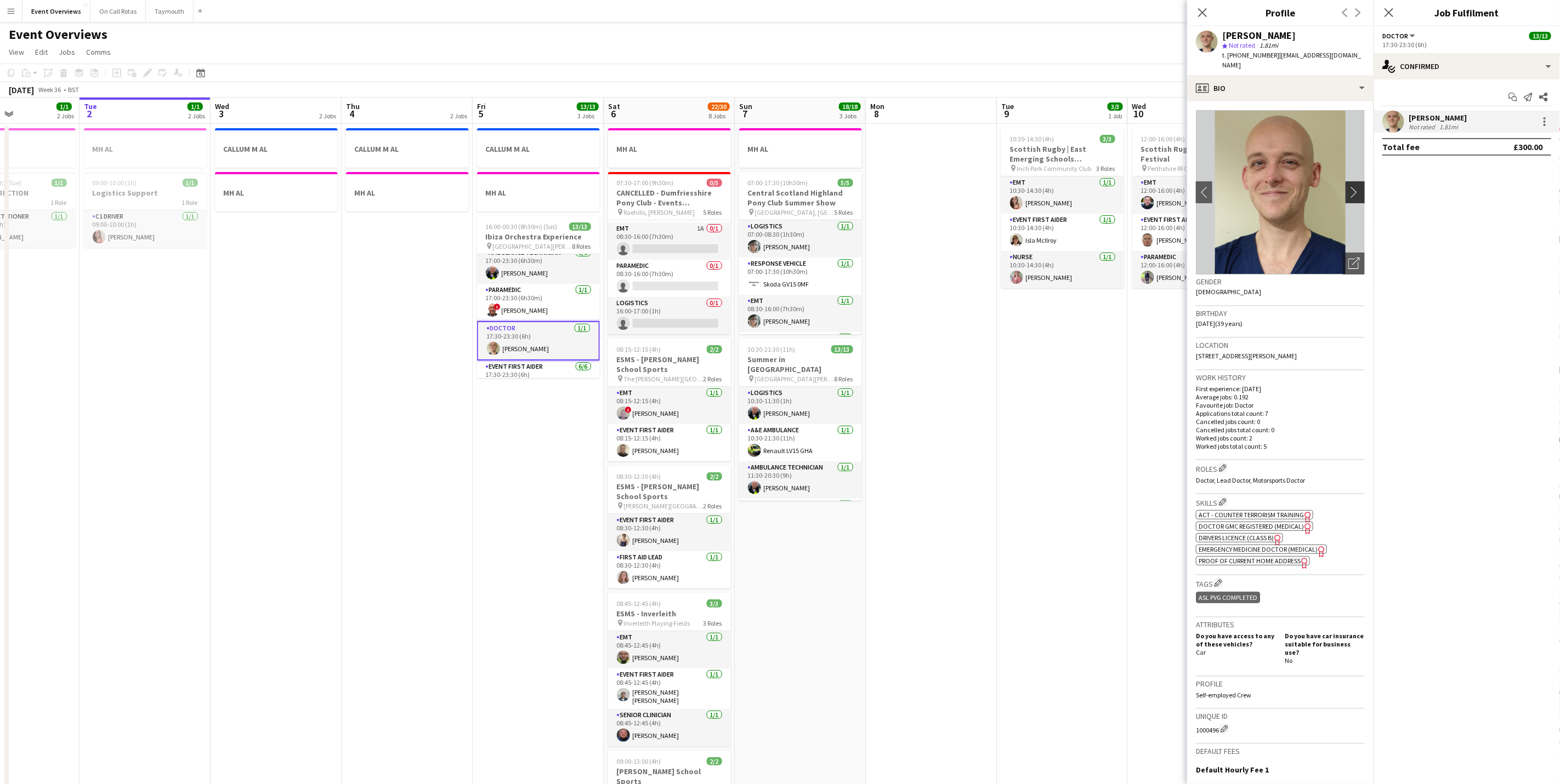
click at [1346, 181] on button "chevron-right" at bounding box center [1357, 192] width 22 height 22
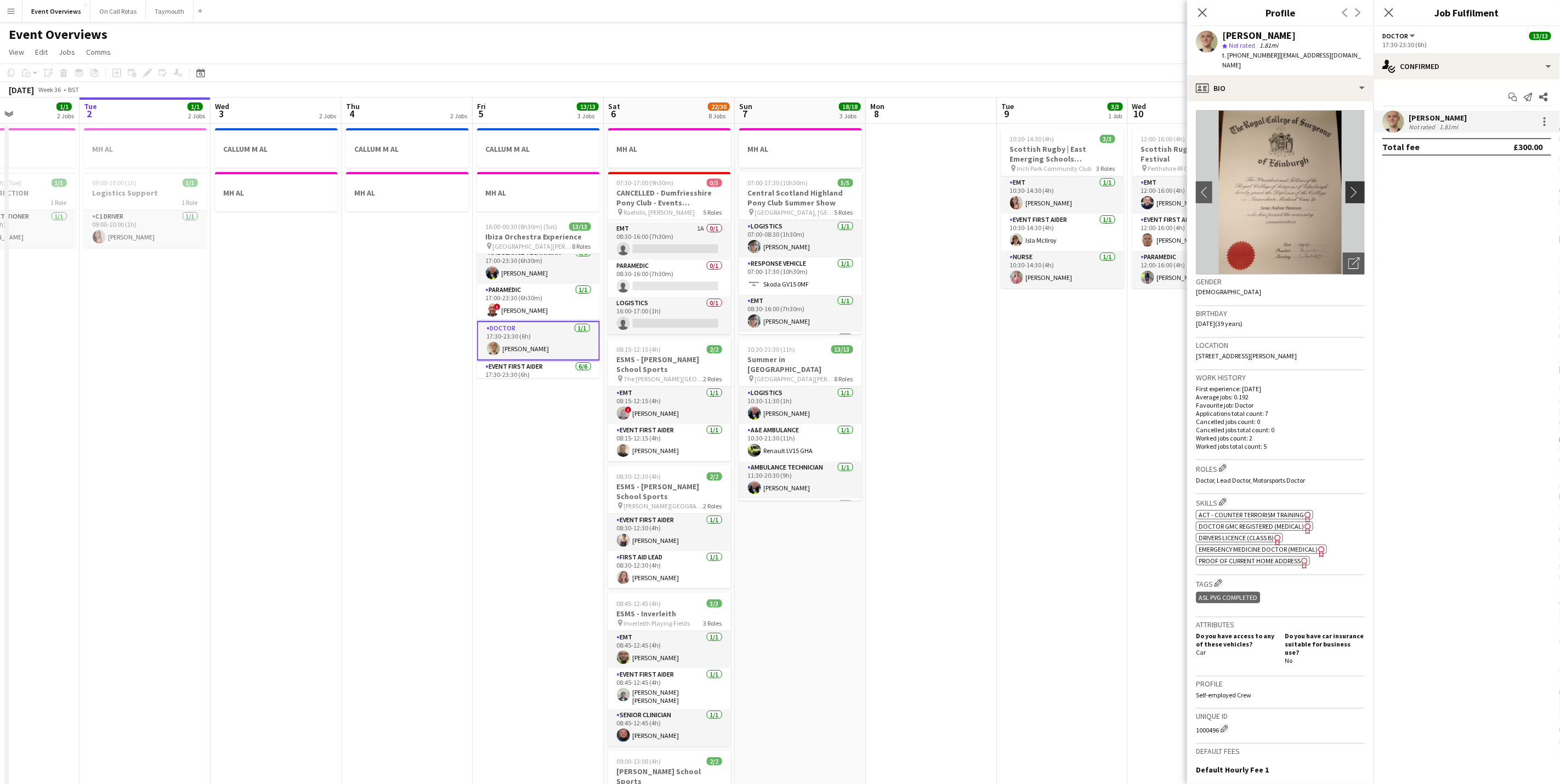
click at [1346, 181] on button "chevron-right" at bounding box center [1357, 192] width 22 height 22
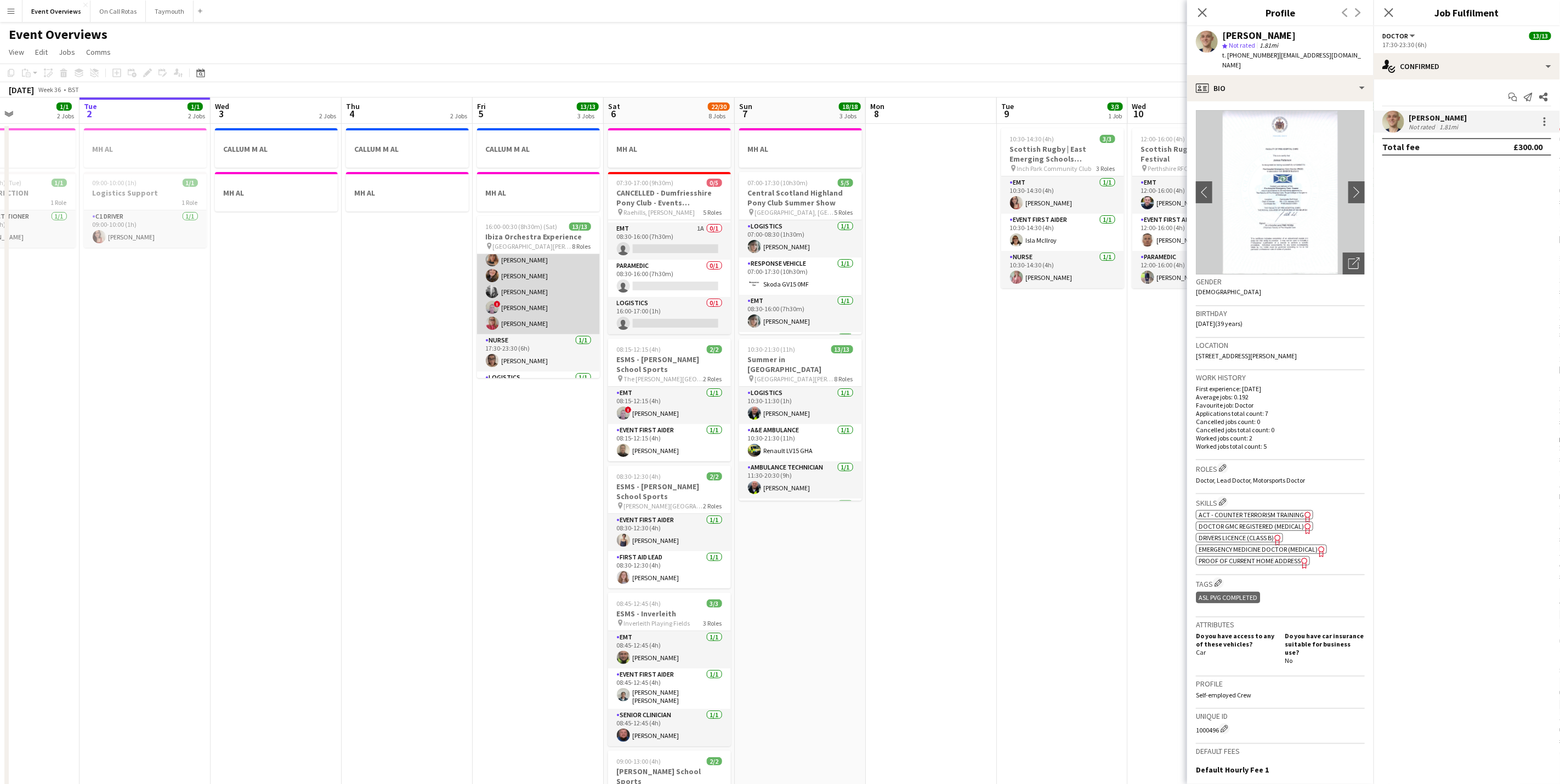
scroll to position [247, 0]
click at [530, 326] on app-card-role "Nurse [DATE] 17:30-23:30 (6h) [PERSON_NAME]" at bounding box center [538, 322] width 122 height 37
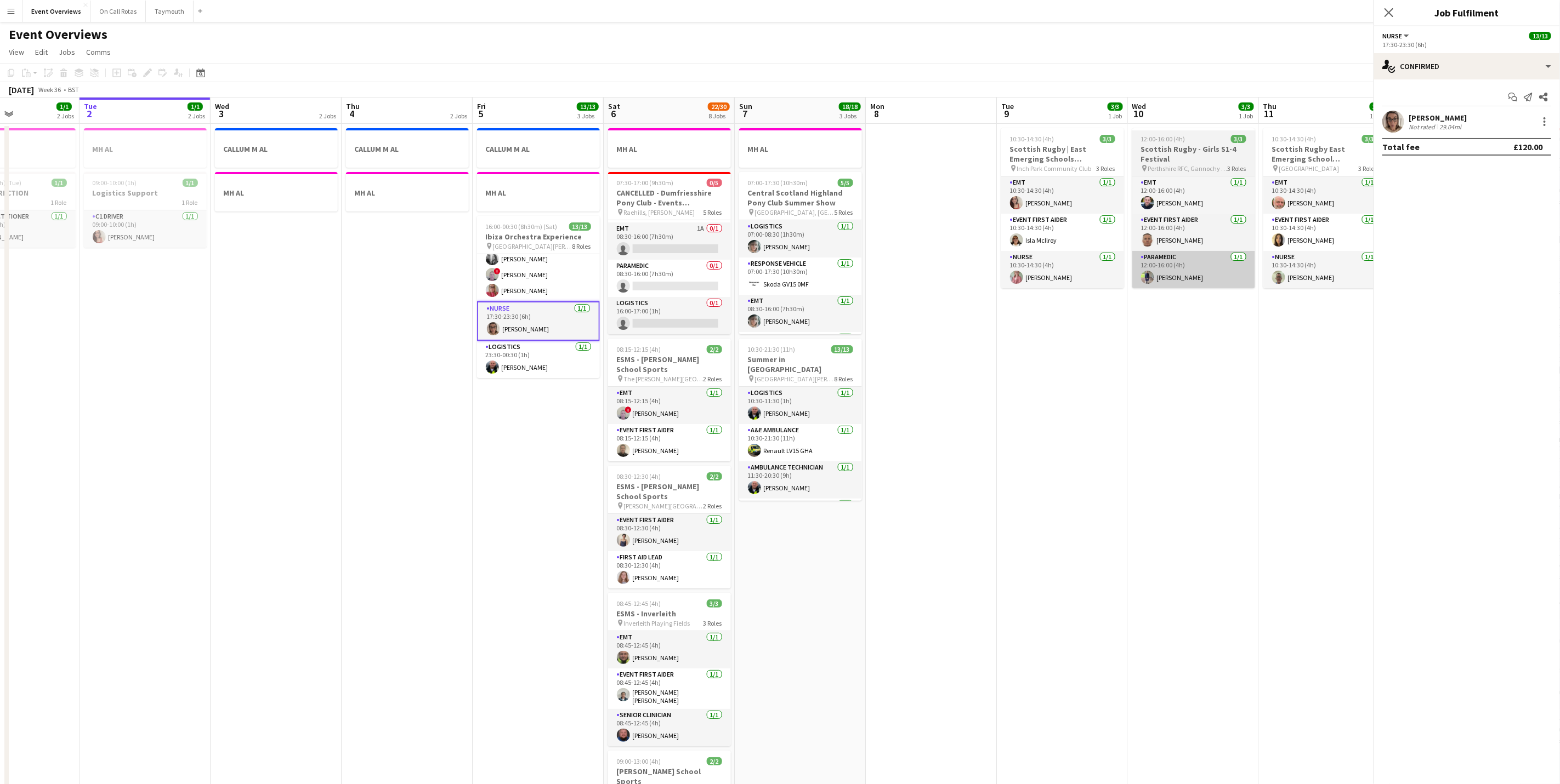
scroll to position [258, 0]
click at [1392, 136] on app-confirmed-crew "[PERSON_NAME] Not rated 29.04mi Total fee £120.00" at bounding box center [1466, 133] width 186 height 45
click at [1411, 118] on div "[PERSON_NAME]" at bounding box center [1438, 117] width 58 height 10
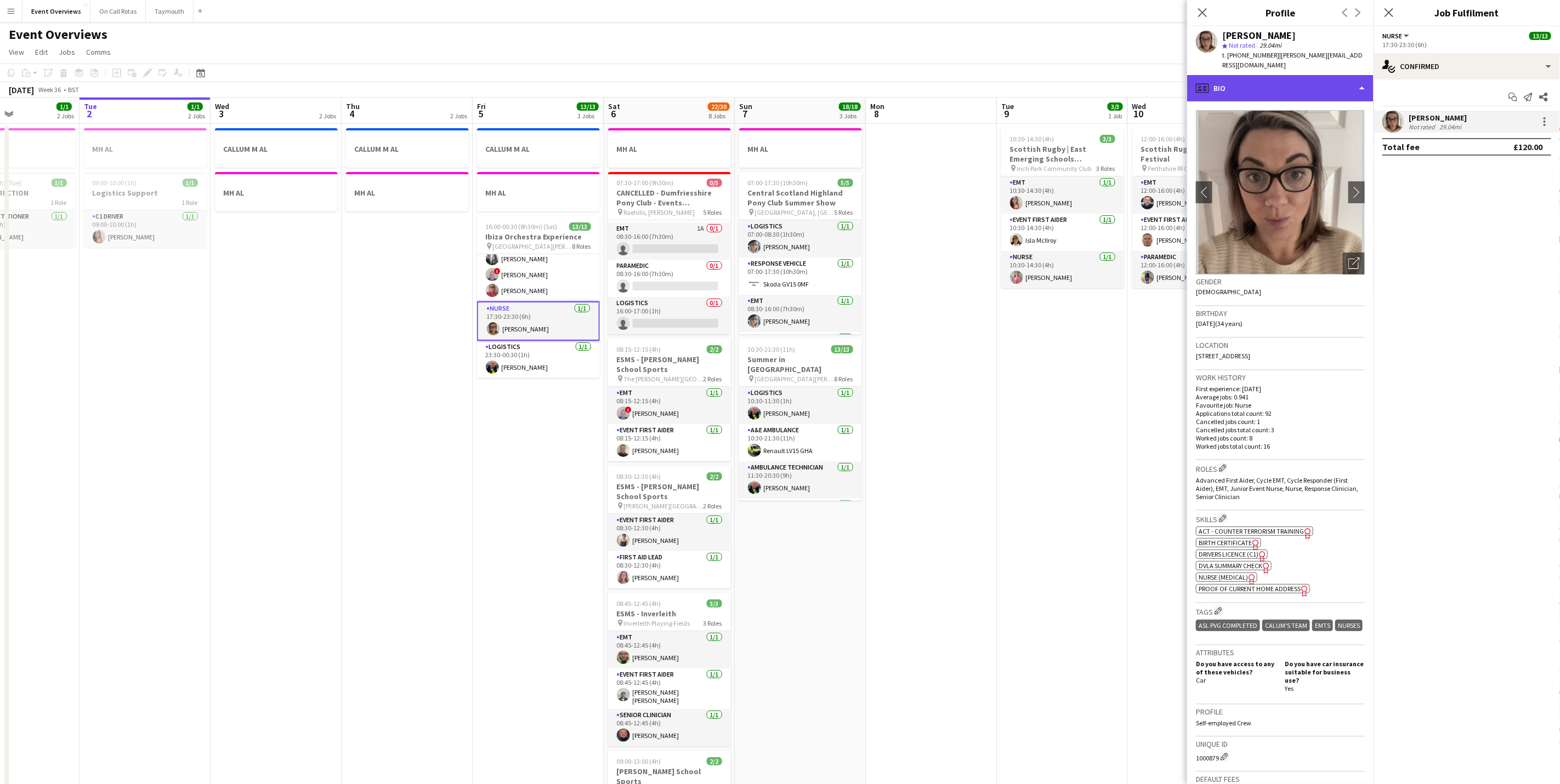
click at [1331, 87] on div "profile Bio" at bounding box center [1280, 88] width 186 height 27
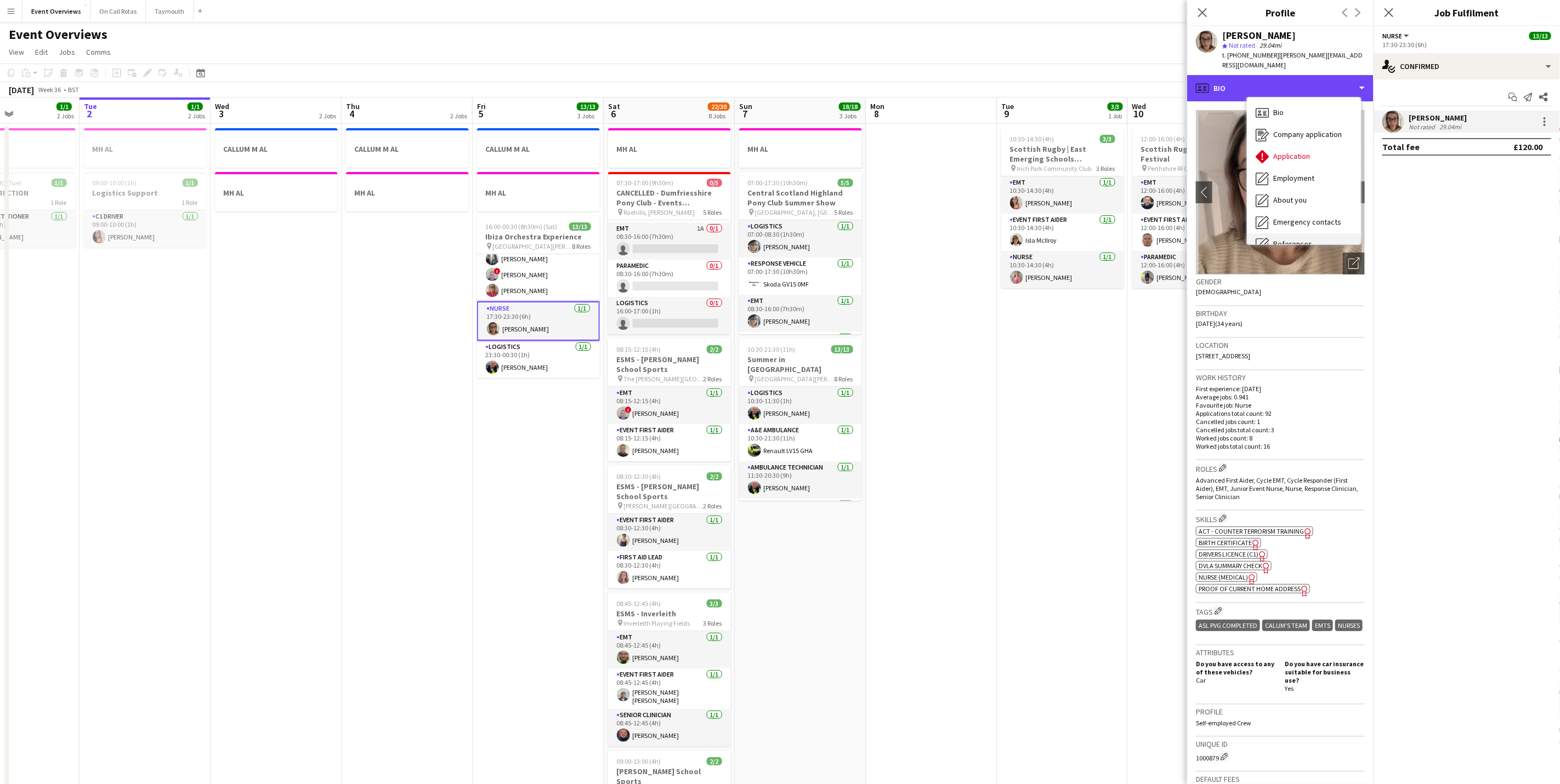
scroll to position [190, 0]
click at [1293, 224] on span "Calendar" at bounding box center [1287, 229] width 29 height 10
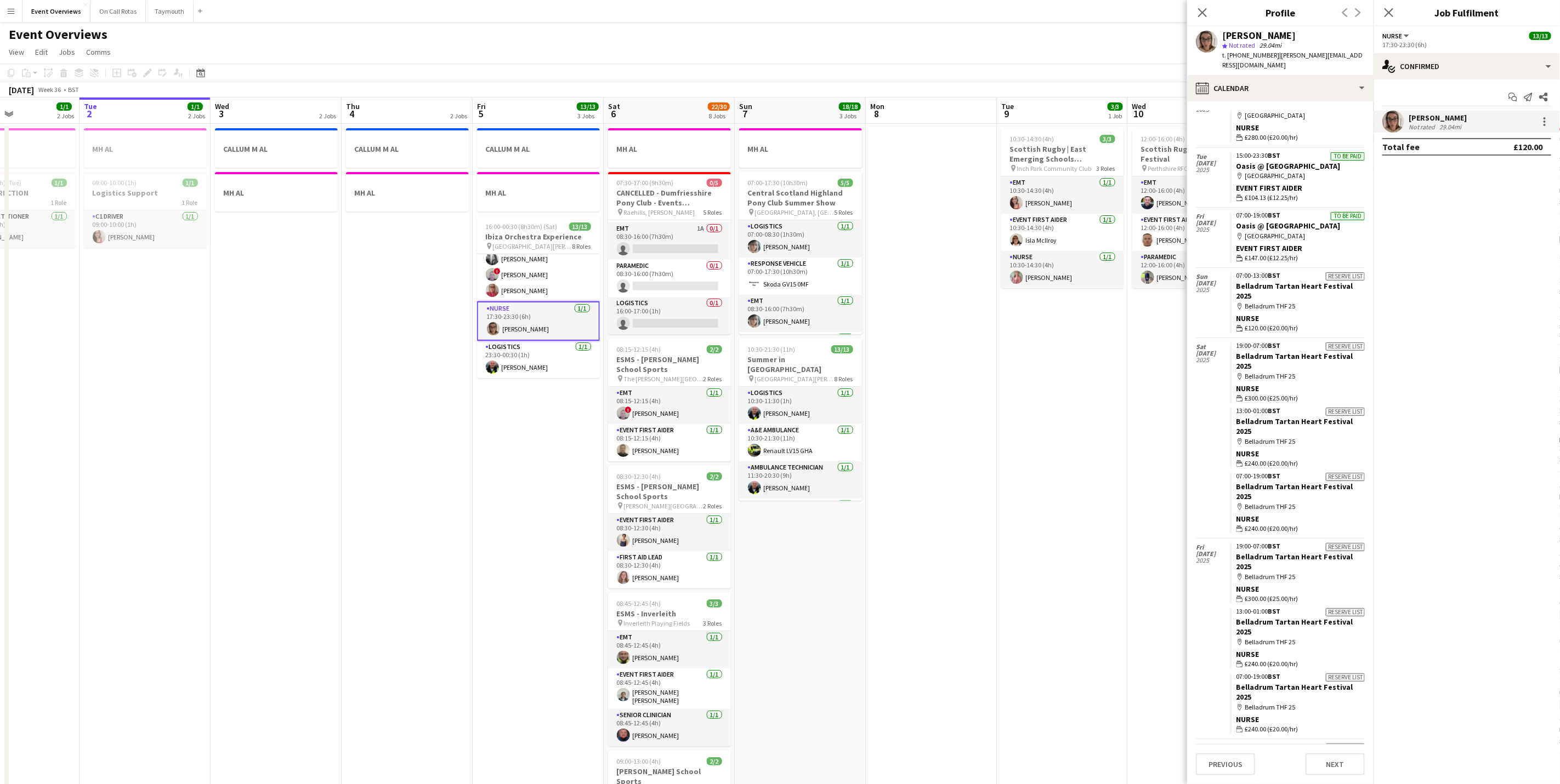
scroll to position [523, 0]
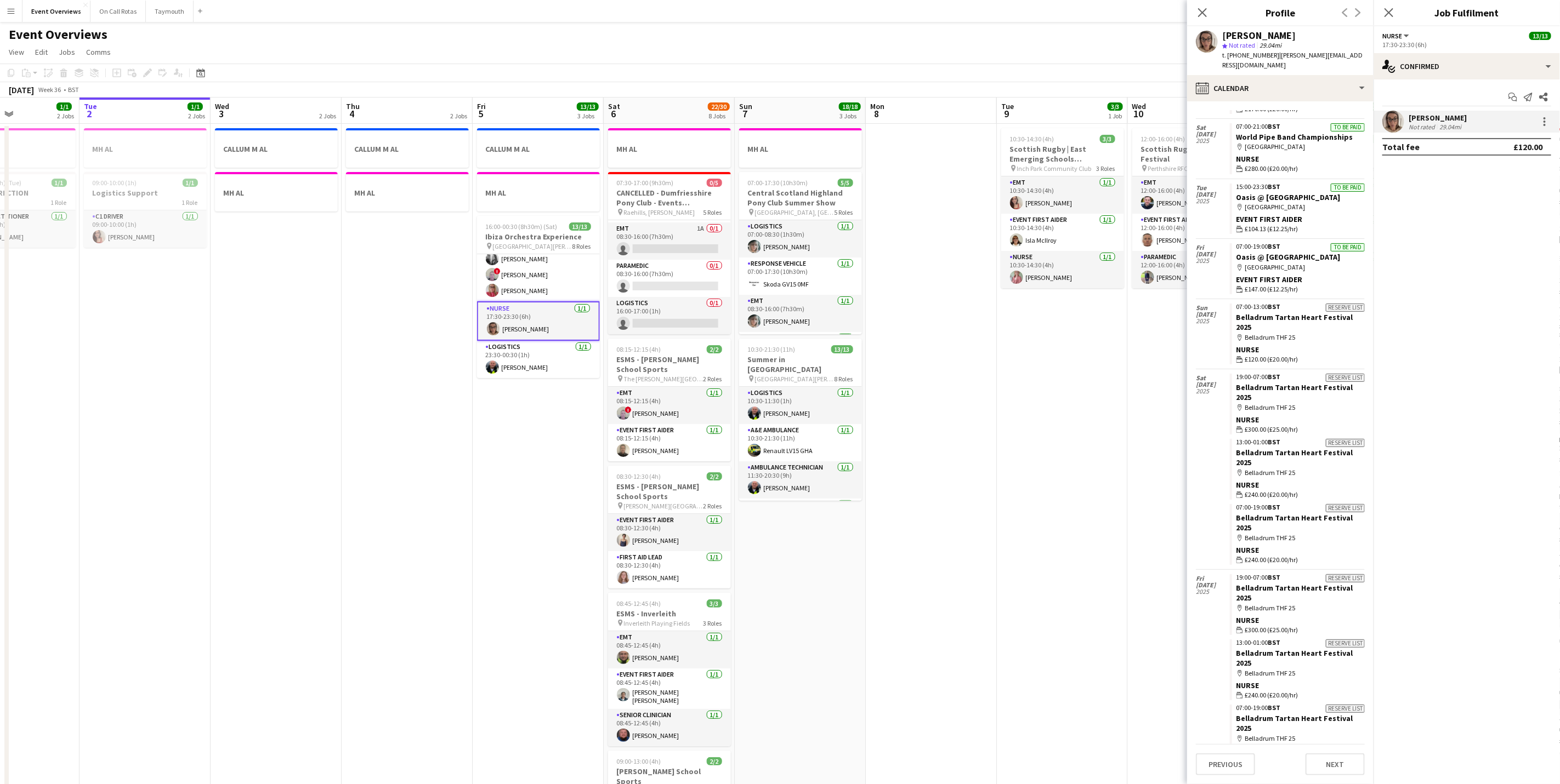
drag, startPoint x: 1388, startPoint y: 17, endPoint x: 1379, endPoint y: 40, distance: 24.7
click at [1388, 17] on icon "Close pop-in" at bounding box center [1388, 12] width 9 height 9
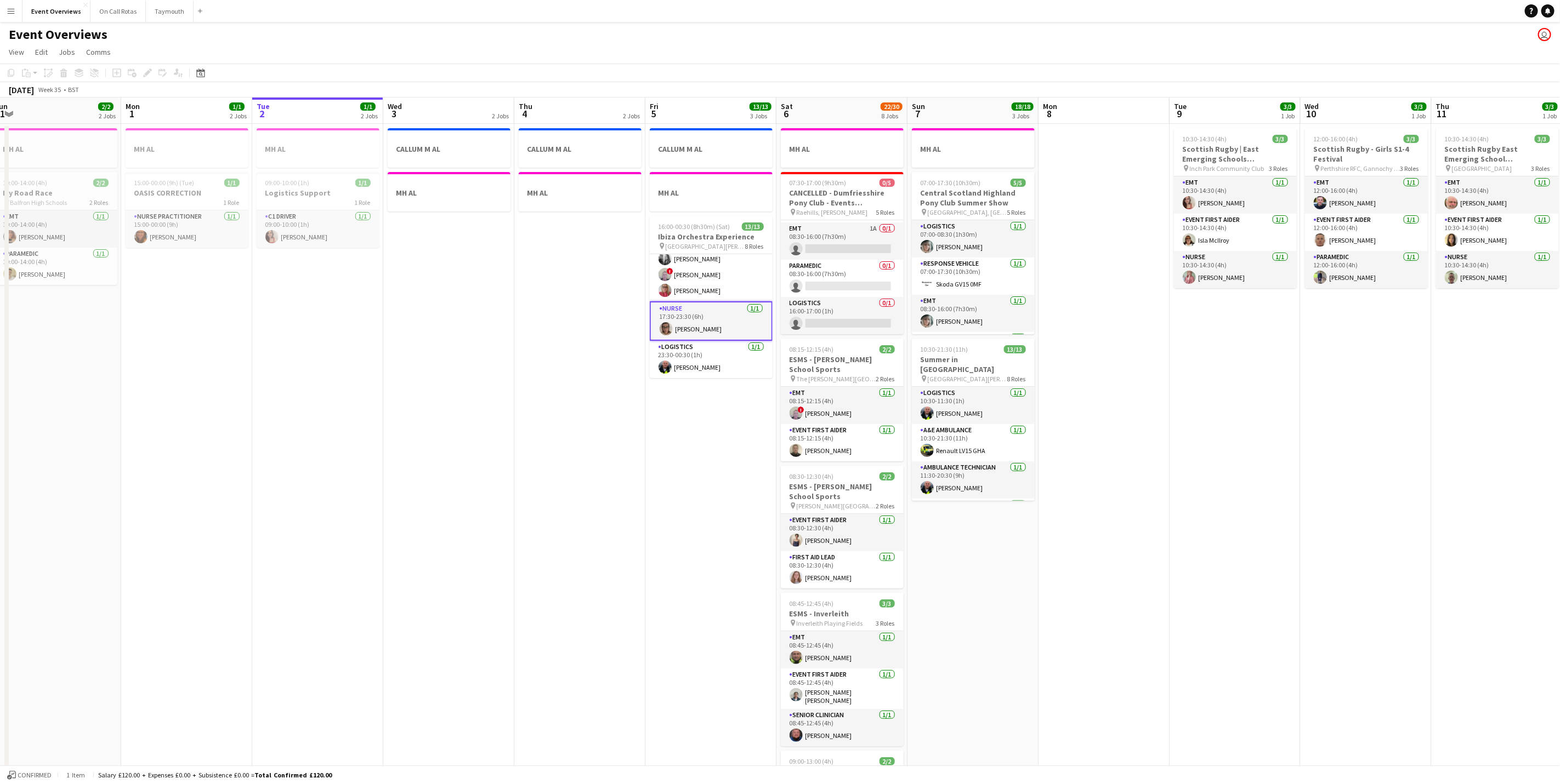
scroll to position [0, 256]
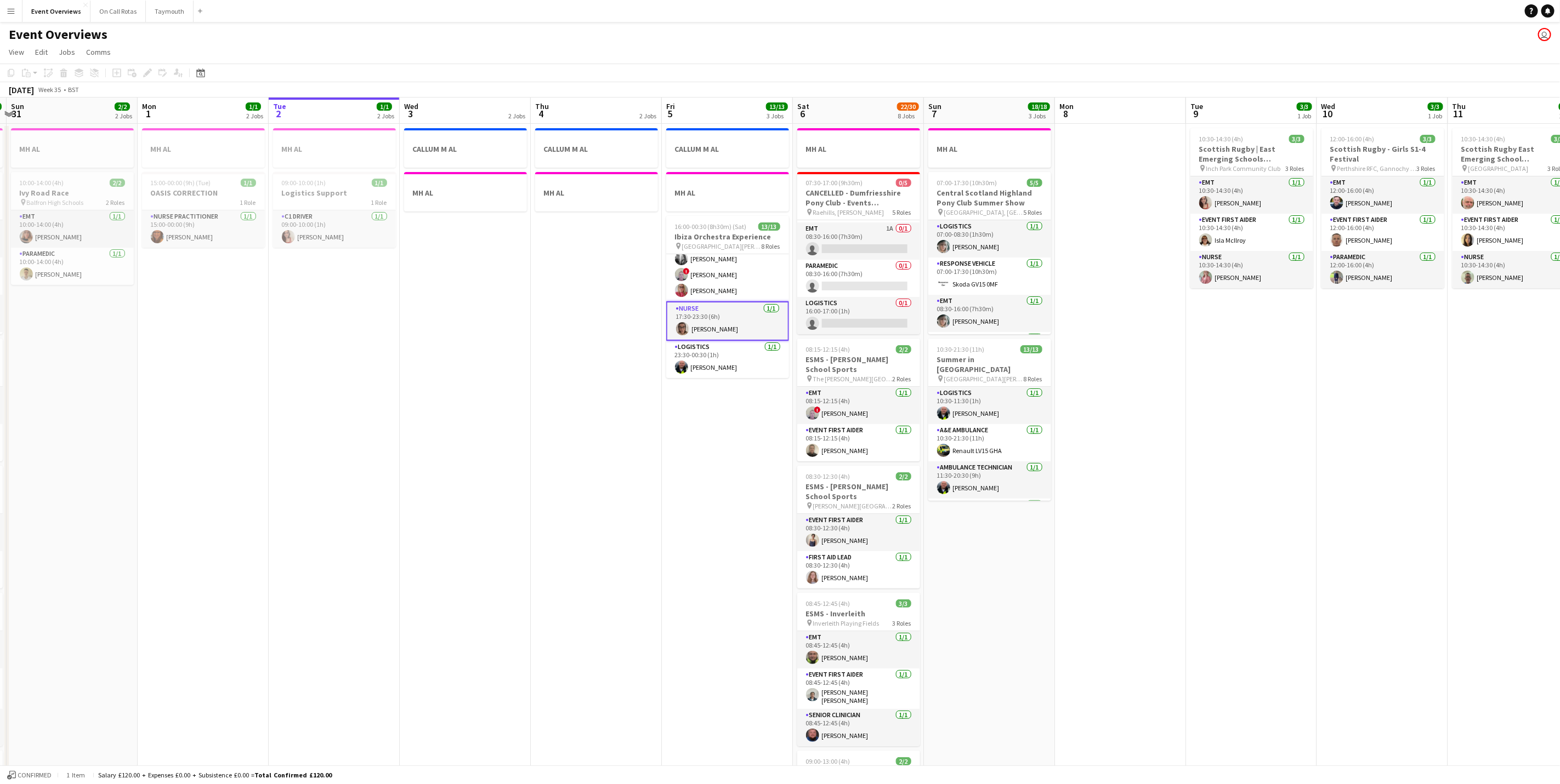
drag, startPoint x: 1087, startPoint y: 520, endPoint x: 1160, endPoint y: 517, distance: 73.1
click at [1160, 517] on app-calendar-viewport "Fri 29 1/1 3 Jobs Sat 30 20/20 7 Jobs Sun 31 2/2 2 Jobs Mon 1 1/1 2 Jobs Tue 2 …" at bounding box center [780, 652] width 1560 height 1108
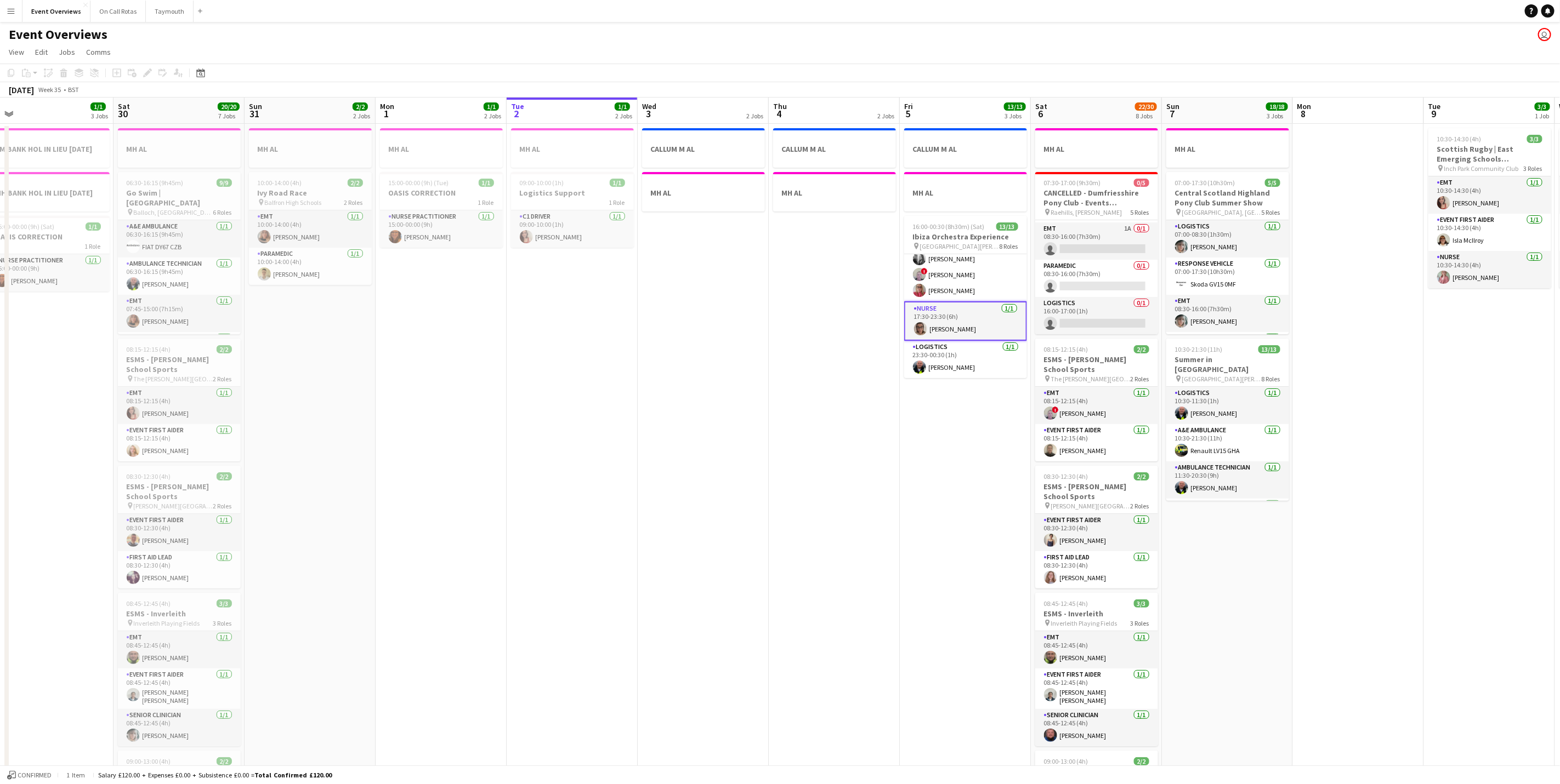
drag, startPoint x: 706, startPoint y: 519, endPoint x: 942, endPoint y: 546, distance: 237.5
click at [942, 546] on app-calendar-viewport "Wed 27 Thu 28 1/1 1 Job Fri 29 1/1 3 Jobs Sat 30 20/20 7 Jobs Sun 31 2/2 2 Jobs…" at bounding box center [780, 652] width 1560 height 1108
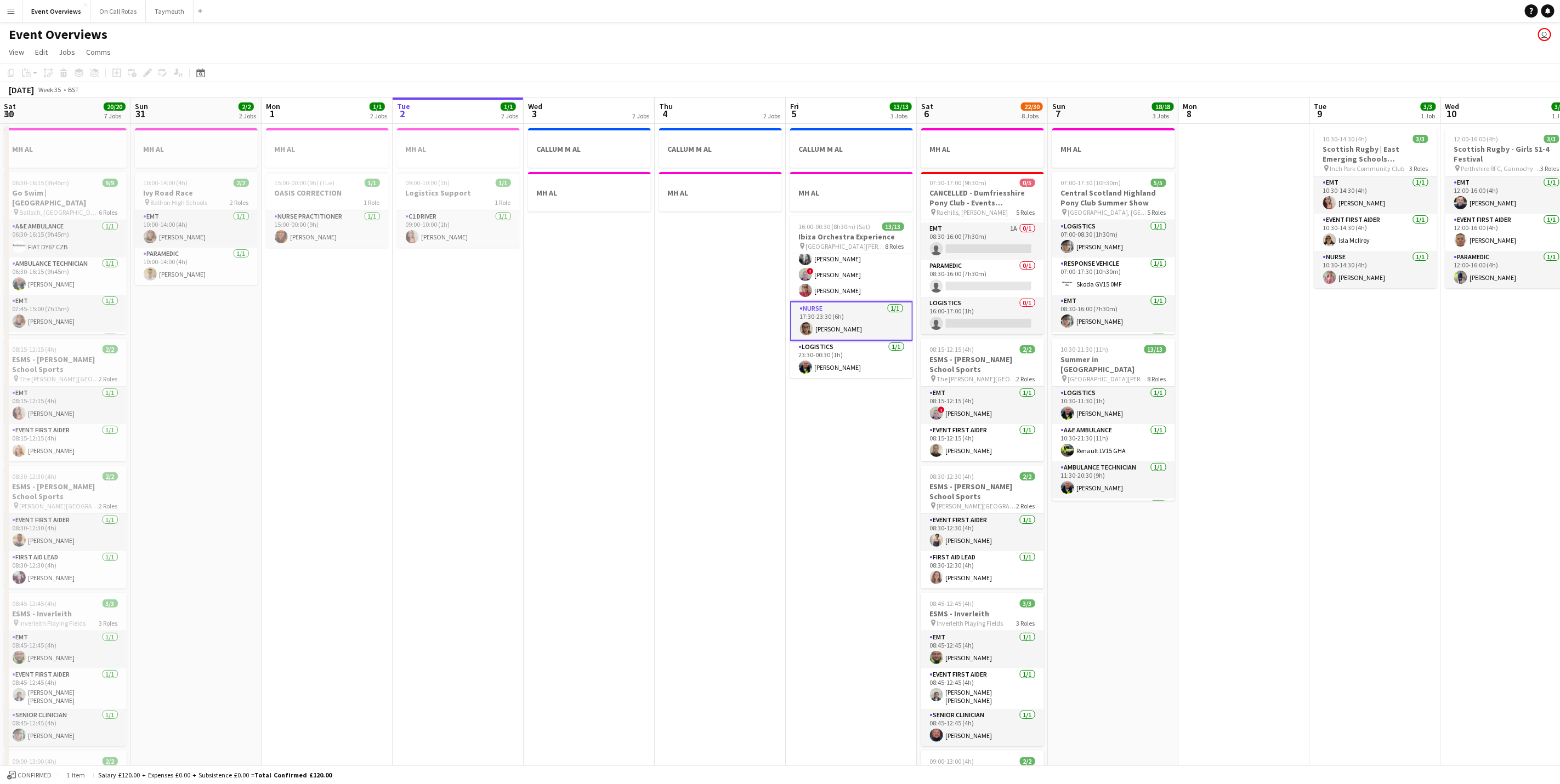
drag, startPoint x: 885, startPoint y: 534, endPoint x: 662, endPoint y: 541, distance: 223.1
click at [662, 541] on app-calendar-viewport "Wed 27 Thu 28 1/1 1 Job Fri 29 1/1 3 Jobs Sat 30 20/20 7 Jobs Sun 31 2/2 2 Jobs…" at bounding box center [780, 652] width 1560 height 1108
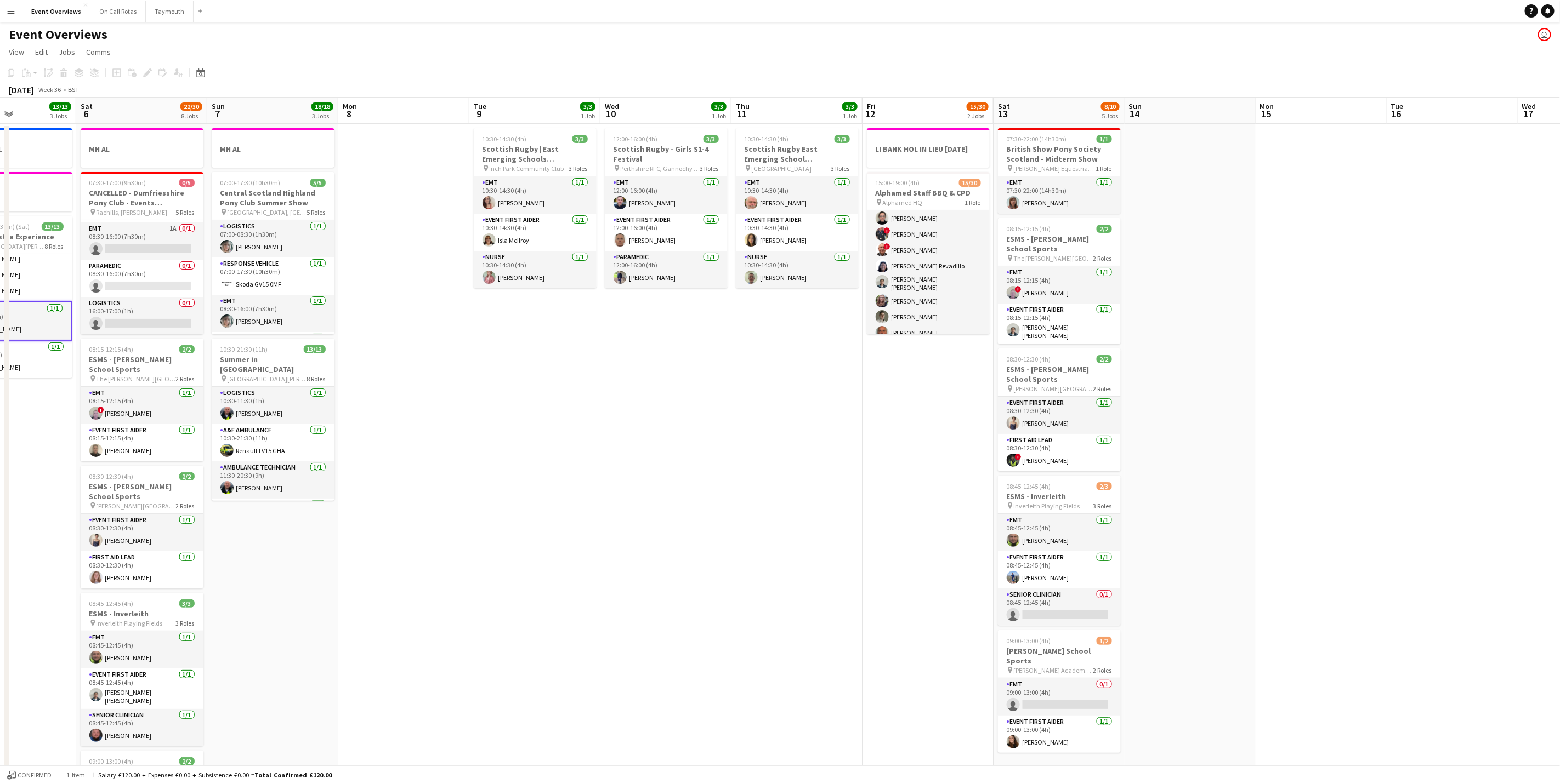
drag, startPoint x: 633, startPoint y: 485, endPoint x: -3, endPoint y: 392, distance: 642.8
click at [0, 392] on html "Menu Boards Boards Boards All jobs Status Workforce Workforce My Workforce Recr…" at bounding box center [780, 612] width 1560 height 1225
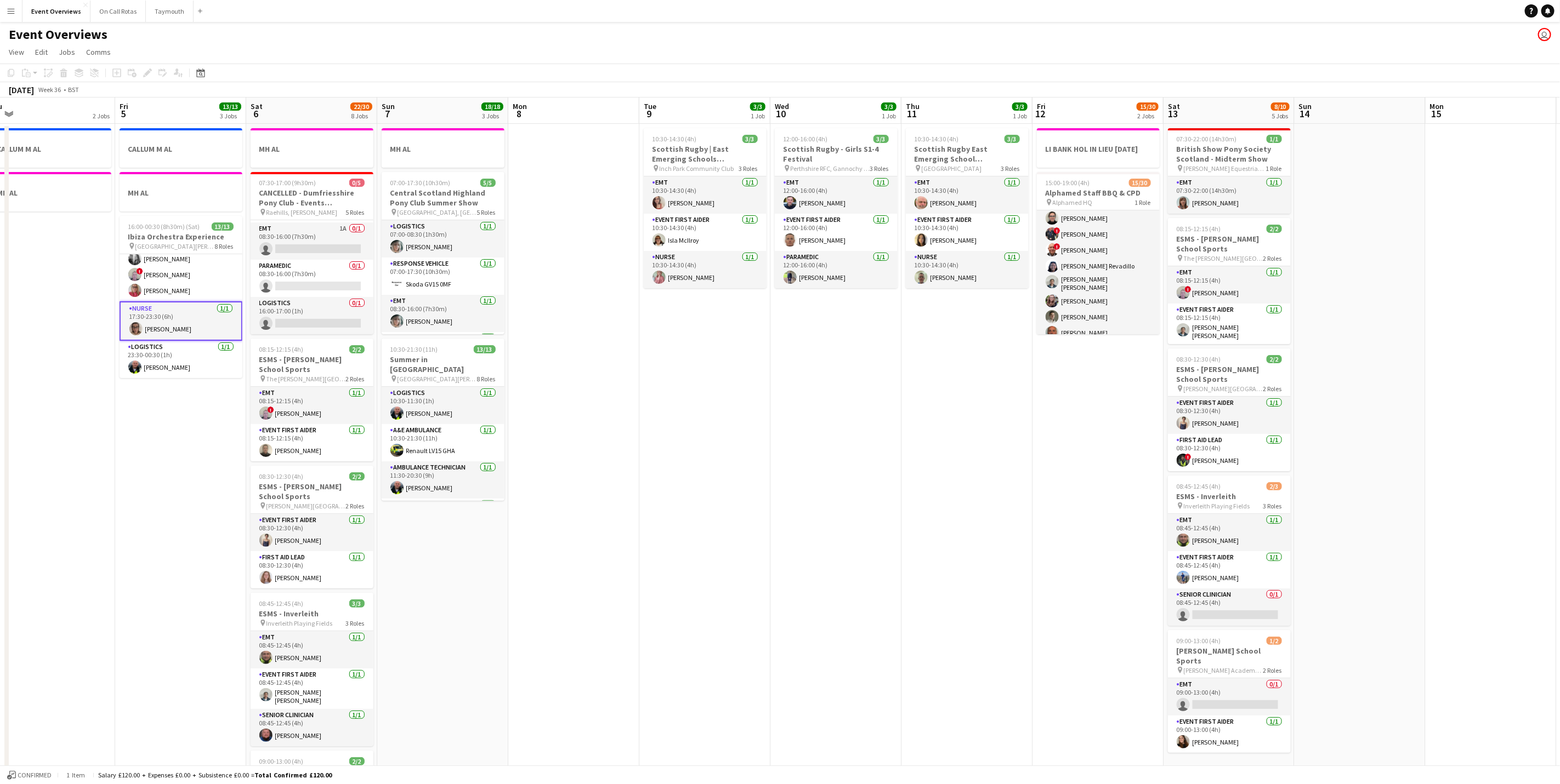
scroll to position [0, 325]
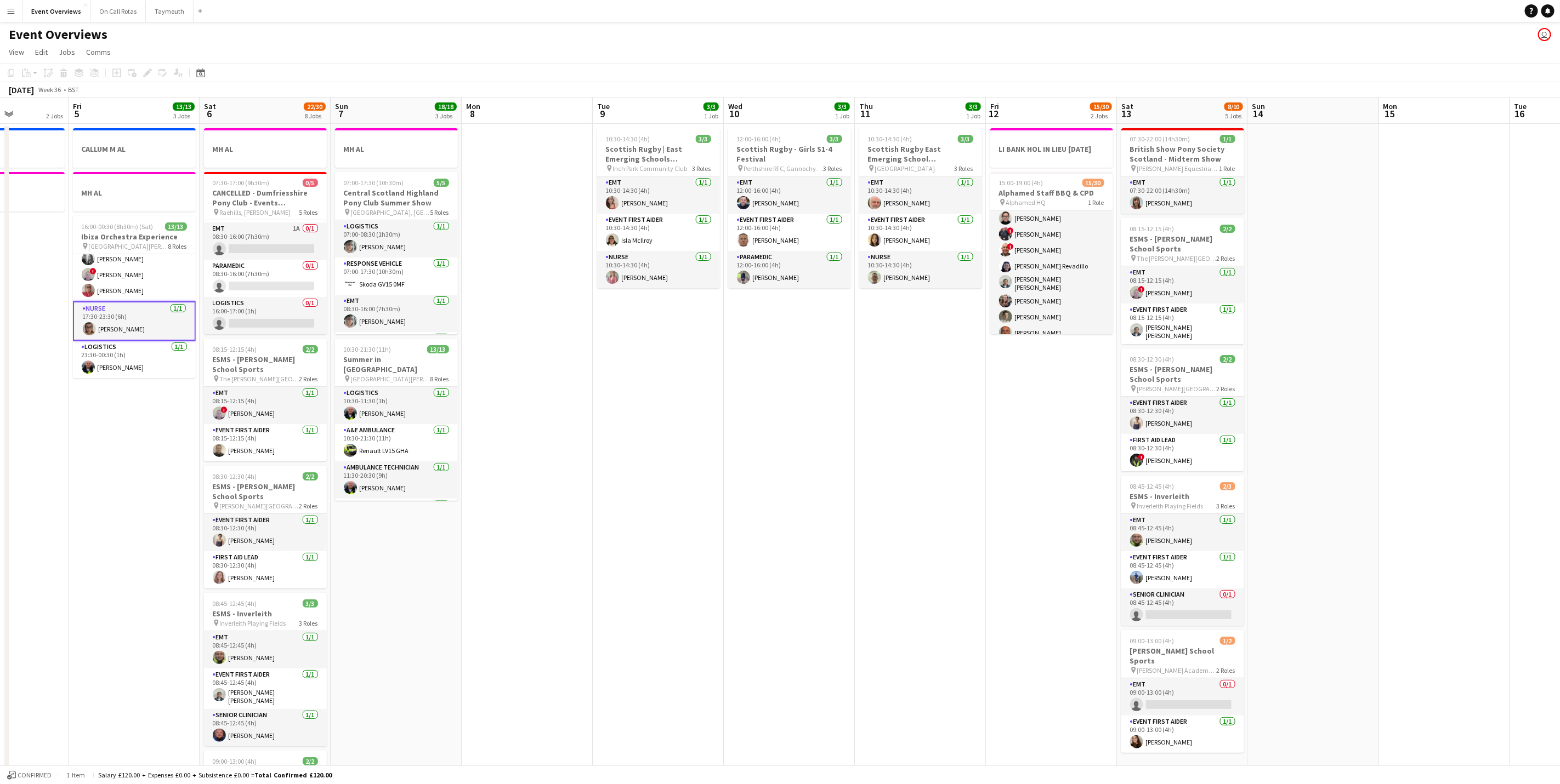
drag, startPoint x: 720, startPoint y: 398, endPoint x: 411, endPoint y: 392, distance: 309.1
click at [411, 392] on app-calendar-viewport "Tue 2 1/1 2 Jobs Wed 3 2 Jobs Thu 4 2 Jobs Fri 5 13/13 3 Jobs Sat 6 22/30 8 Job…" at bounding box center [780, 652] width 1560 height 1108
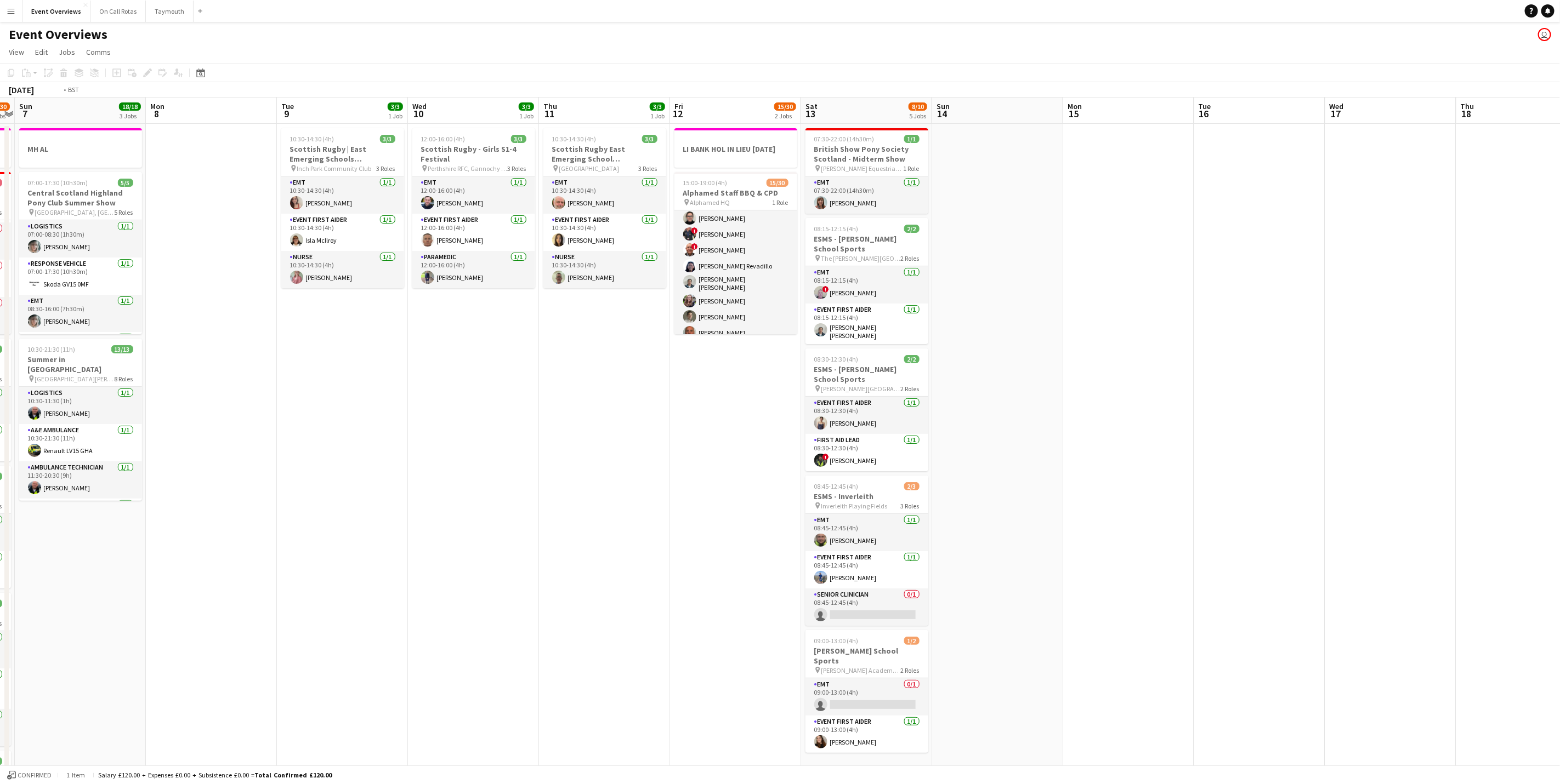
drag, startPoint x: 688, startPoint y: 418, endPoint x: 520, endPoint y: 389, distance: 170.5
click at [520, 389] on app-calendar-viewport "Thu 4 2 Jobs Fri 5 13/13 3 Jobs Sat 6 22/30 8 Jobs Sun 7 18/18 3 Jobs Mon 8 Tue…" at bounding box center [780, 652] width 1560 height 1108
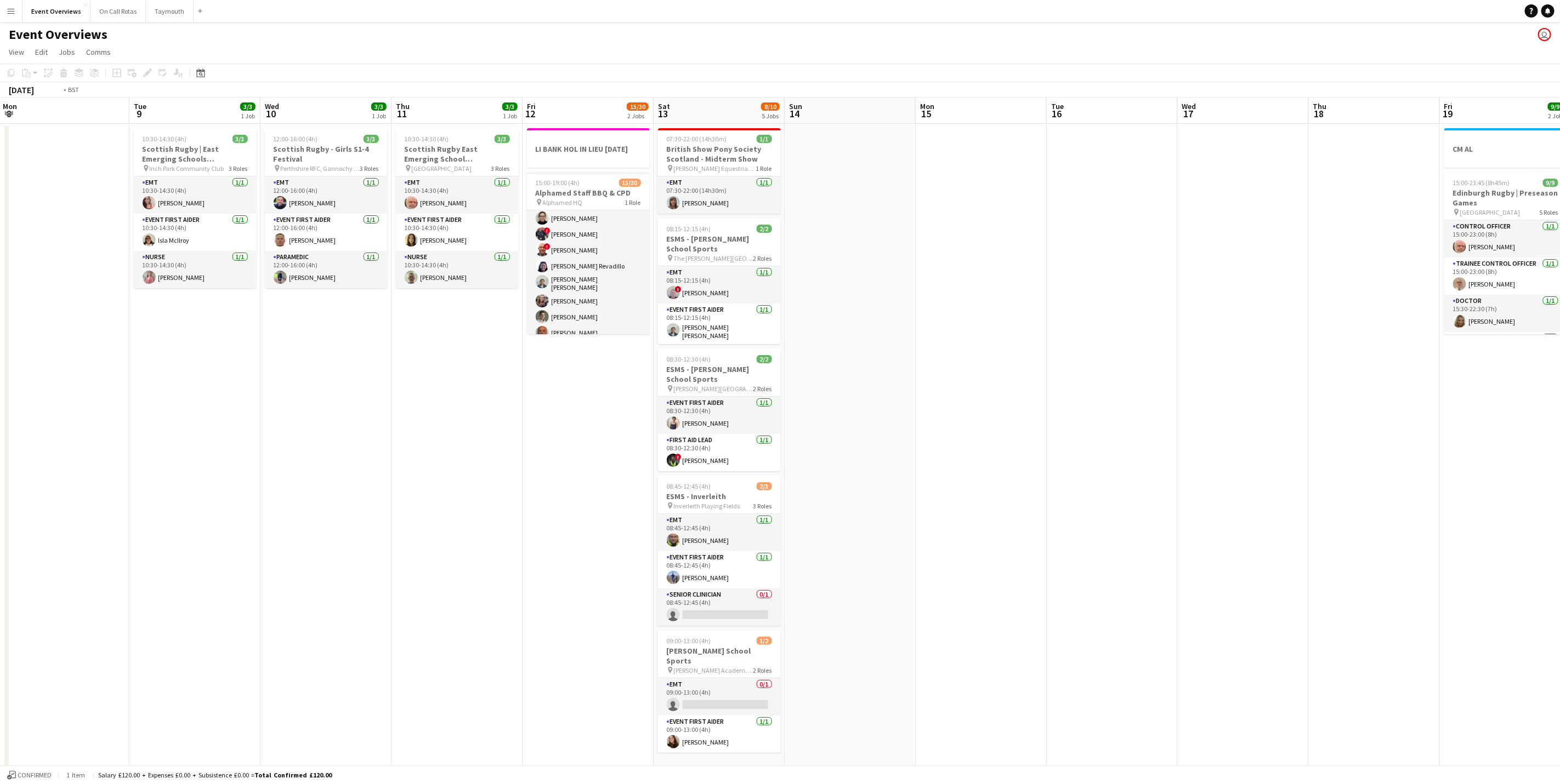
scroll to position [0, 277]
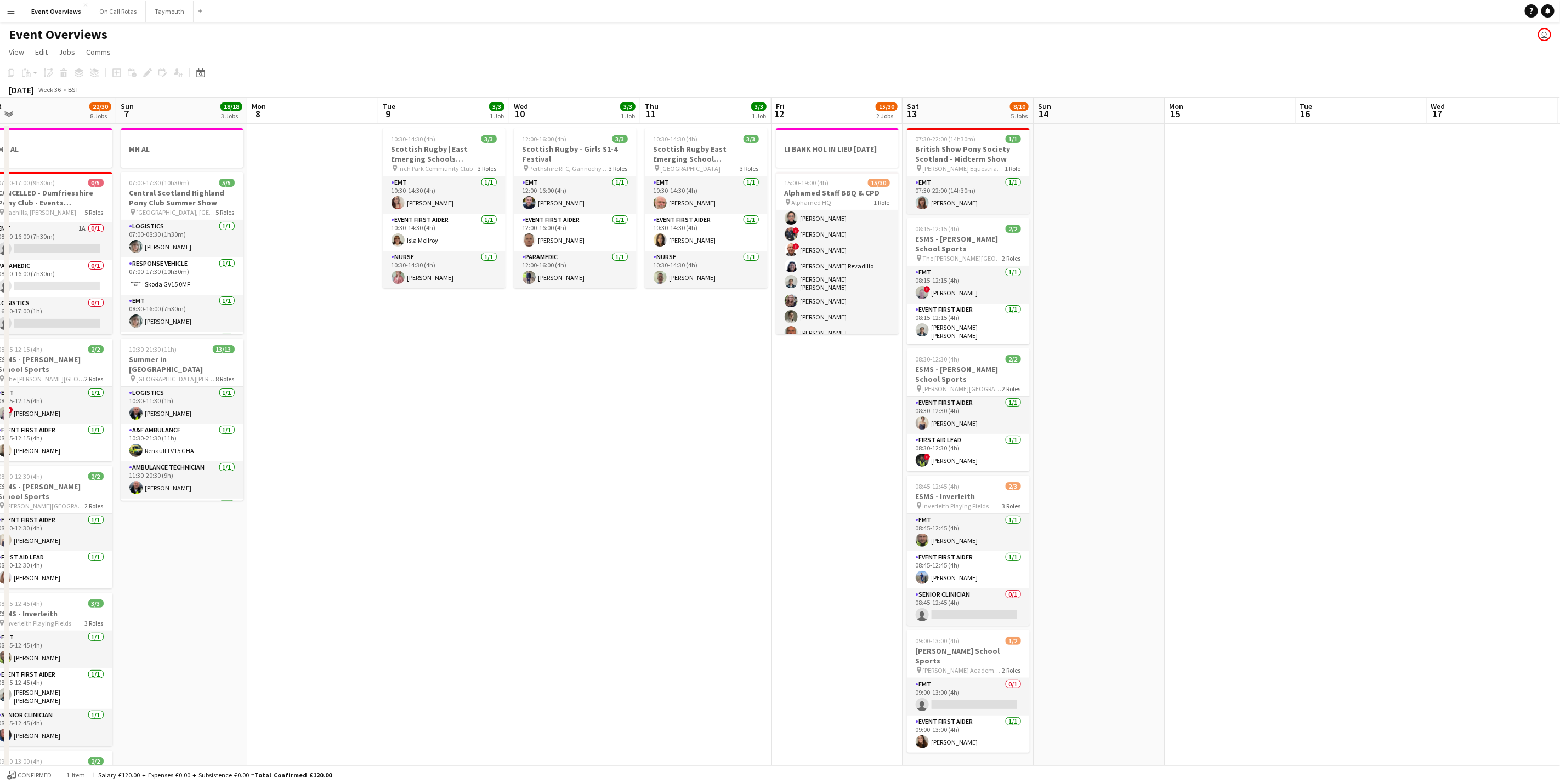
drag, startPoint x: 409, startPoint y: 497, endPoint x: 658, endPoint y: 530, distance: 251.2
click at [658, 530] on app-calendar-viewport "Thu 4 2 Jobs Fri 5 13/13 3 Jobs Sat 6 22/30 8 Jobs Sun 7 18/18 3 Jobs Mon 8 Tue…" at bounding box center [780, 652] width 1560 height 1108
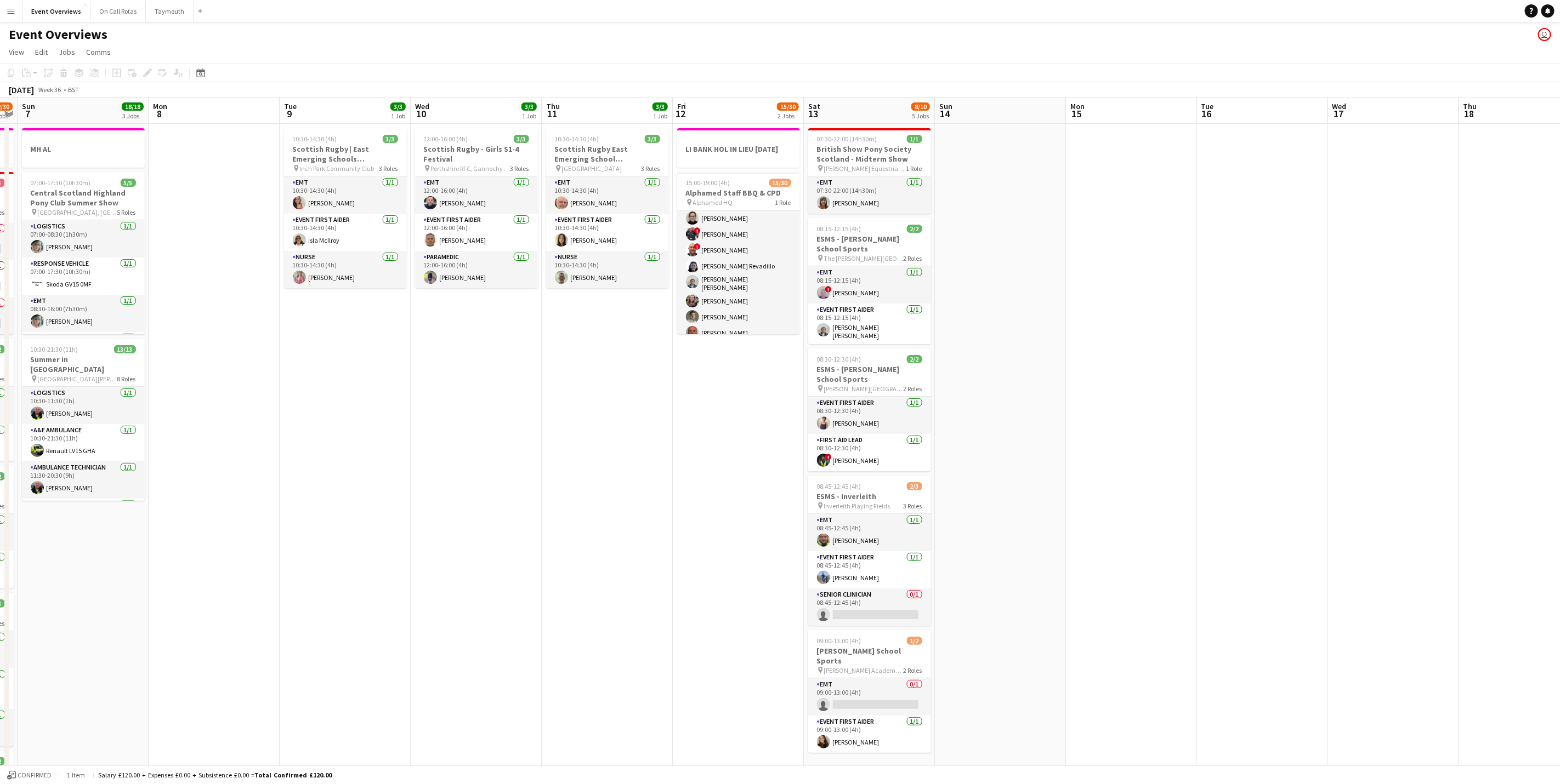
drag, startPoint x: 1140, startPoint y: 286, endPoint x: 1041, endPoint y: 311, distance: 102.1
click at [1041, 311] on app-calendar-viewport "Thu 4 2 Jobs Fri 5 13/13 3 Jobs Sat 6 22/30 8 Jobs Sun 7 18/18 3 Jobs Mon 8 Tue…" at bounding box center [780, 652] width 1560 height 1108
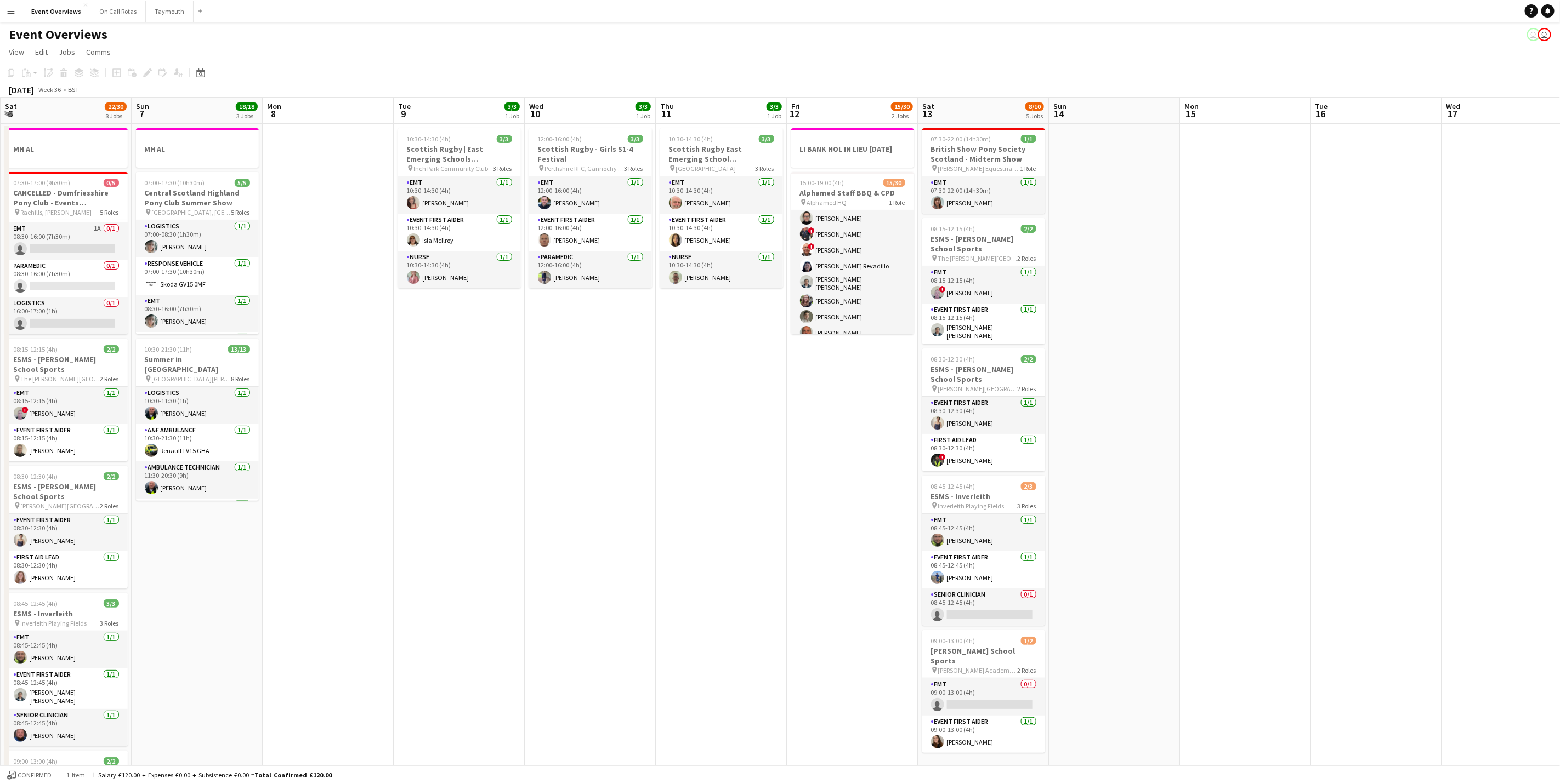
click at [742, 418] on app-calendar-viewport "Thu 4 2 Jobs Fri 5 13/13 3 Jobs Sat 6 22/30 8 Jobs Sun 7 18/18 3 Jobs Mon 8 Tue…" at bounding box center [780, 652] width 1560 height 1108
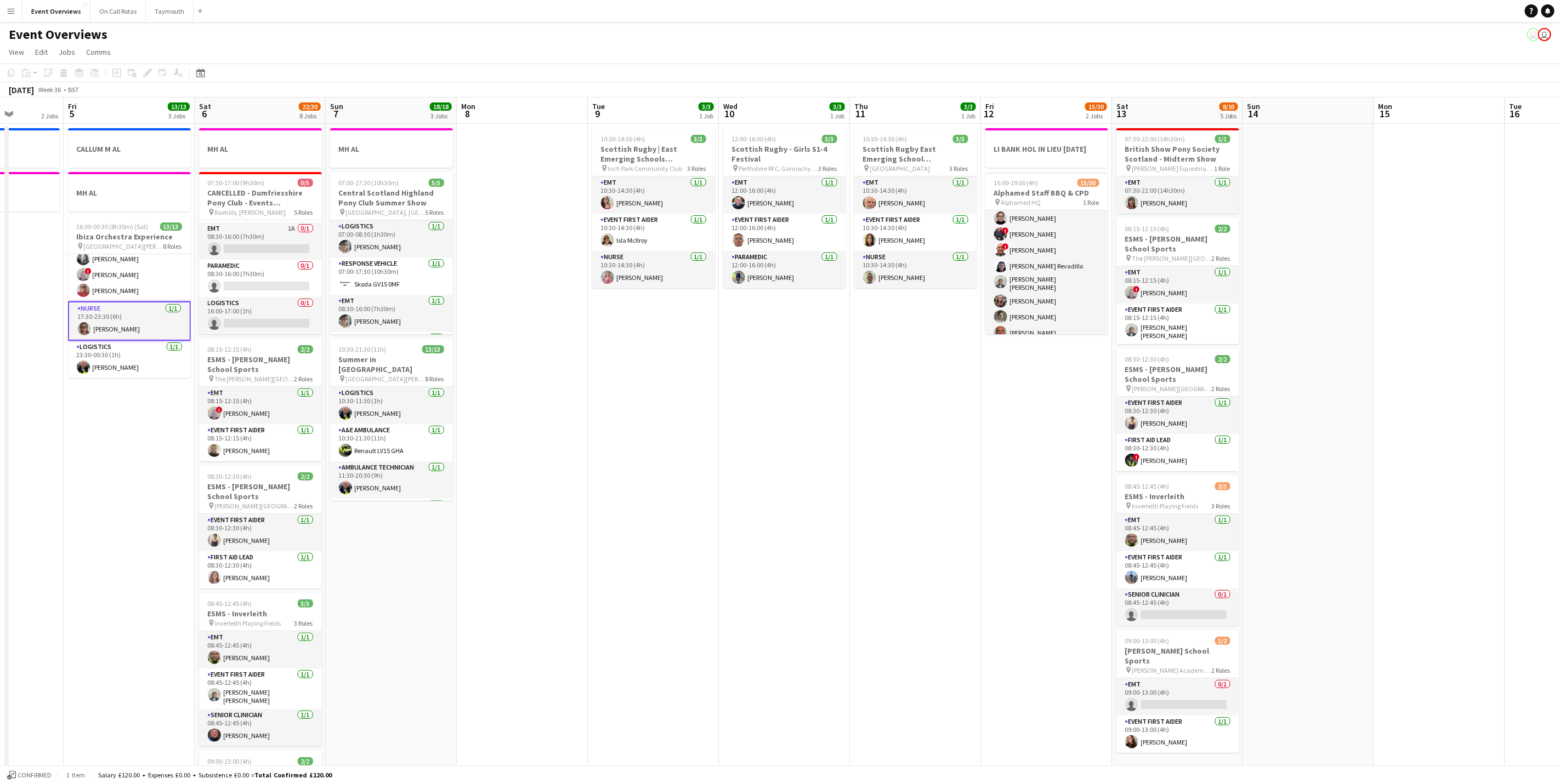
drag, startPoint x: 1077, startPoint y: 392, endPoint x: 1092, endPoint y: 382, distance: 18.0
click at [1092, 382] on app-calendar-viewport "Tue 2 1/1 2 Jobs Wed 3 2 Jobs Thu 4 2 Jobs Fri 5 13/13 3 Jobs Sat 6 22/30 8 Job…" at bounding box center [780, 652] width 1560 height 1108
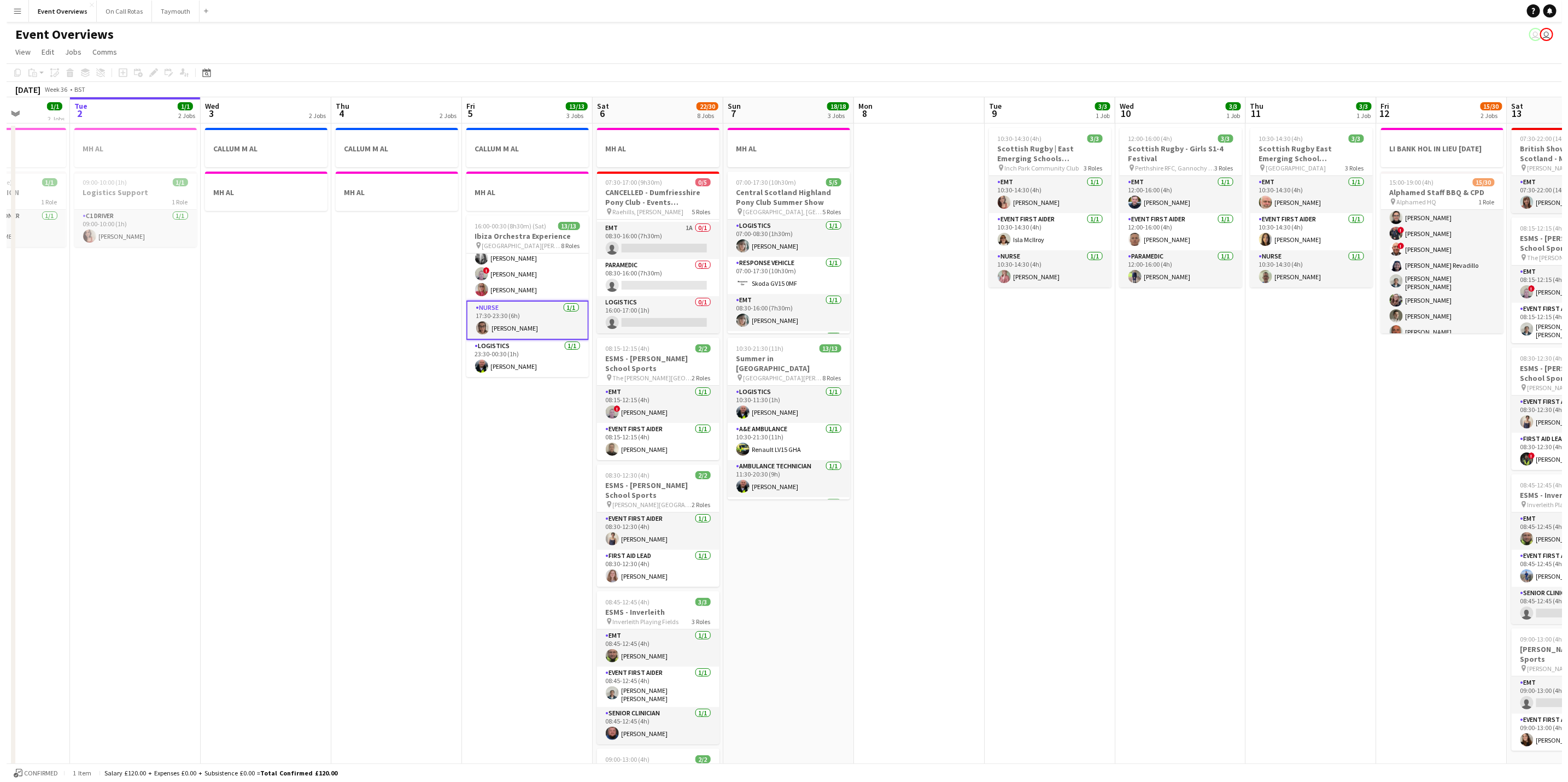
scroll to position [0, 326]
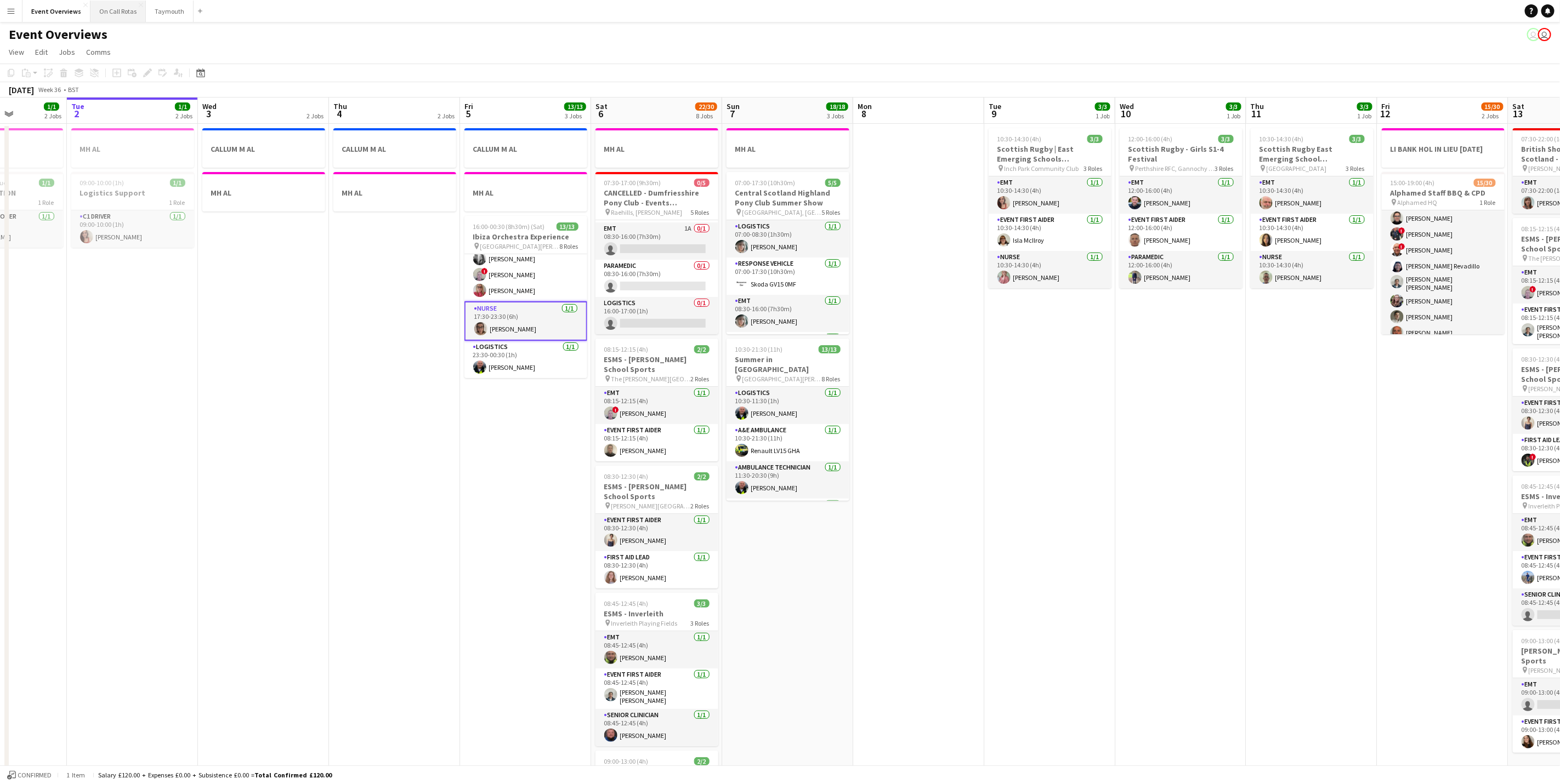
click at [101, 17] on button "On Call Rotas Close" at bounding box center [118, 12] width 55 height 22
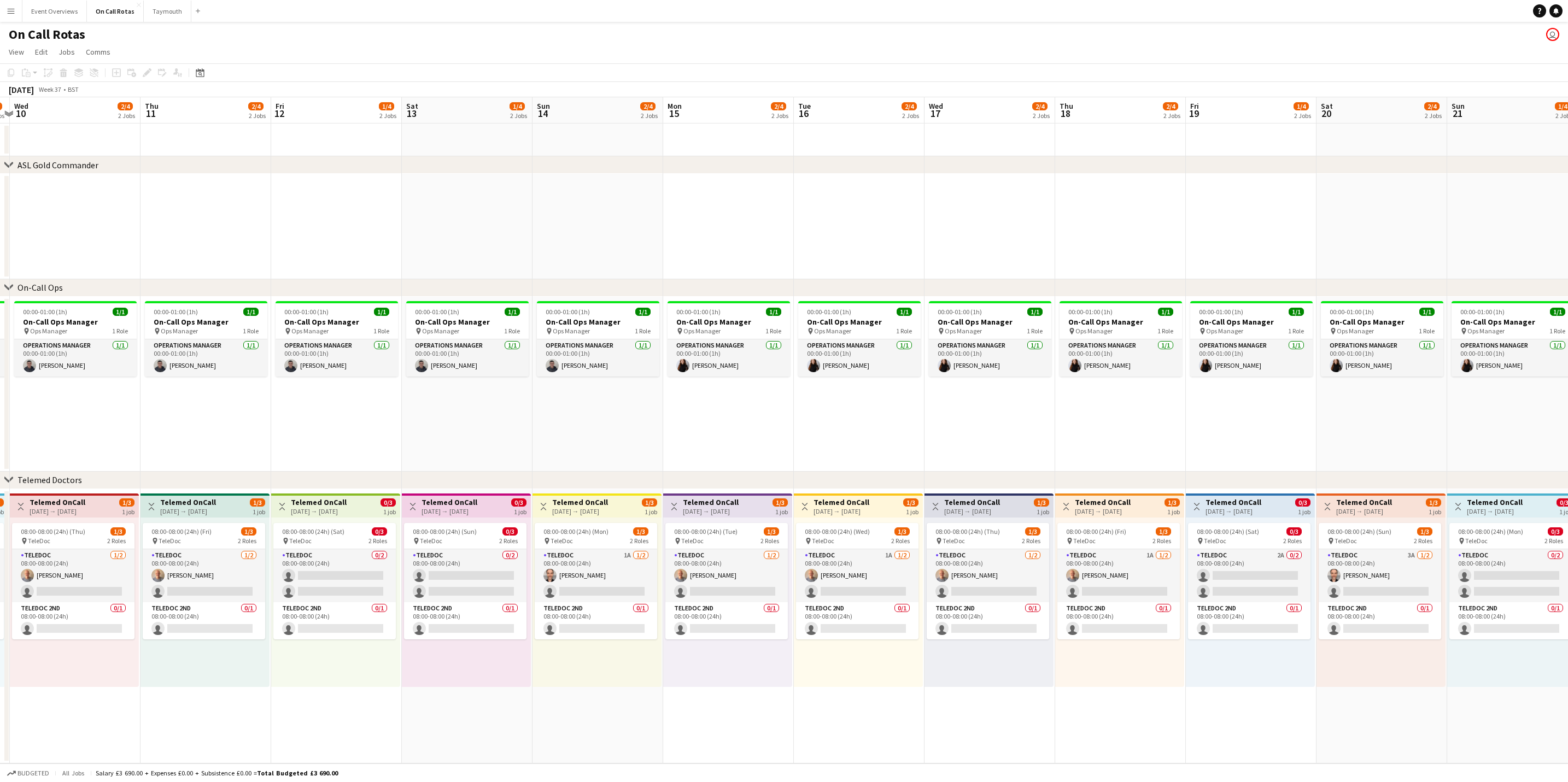
scroll to position [0, 410]
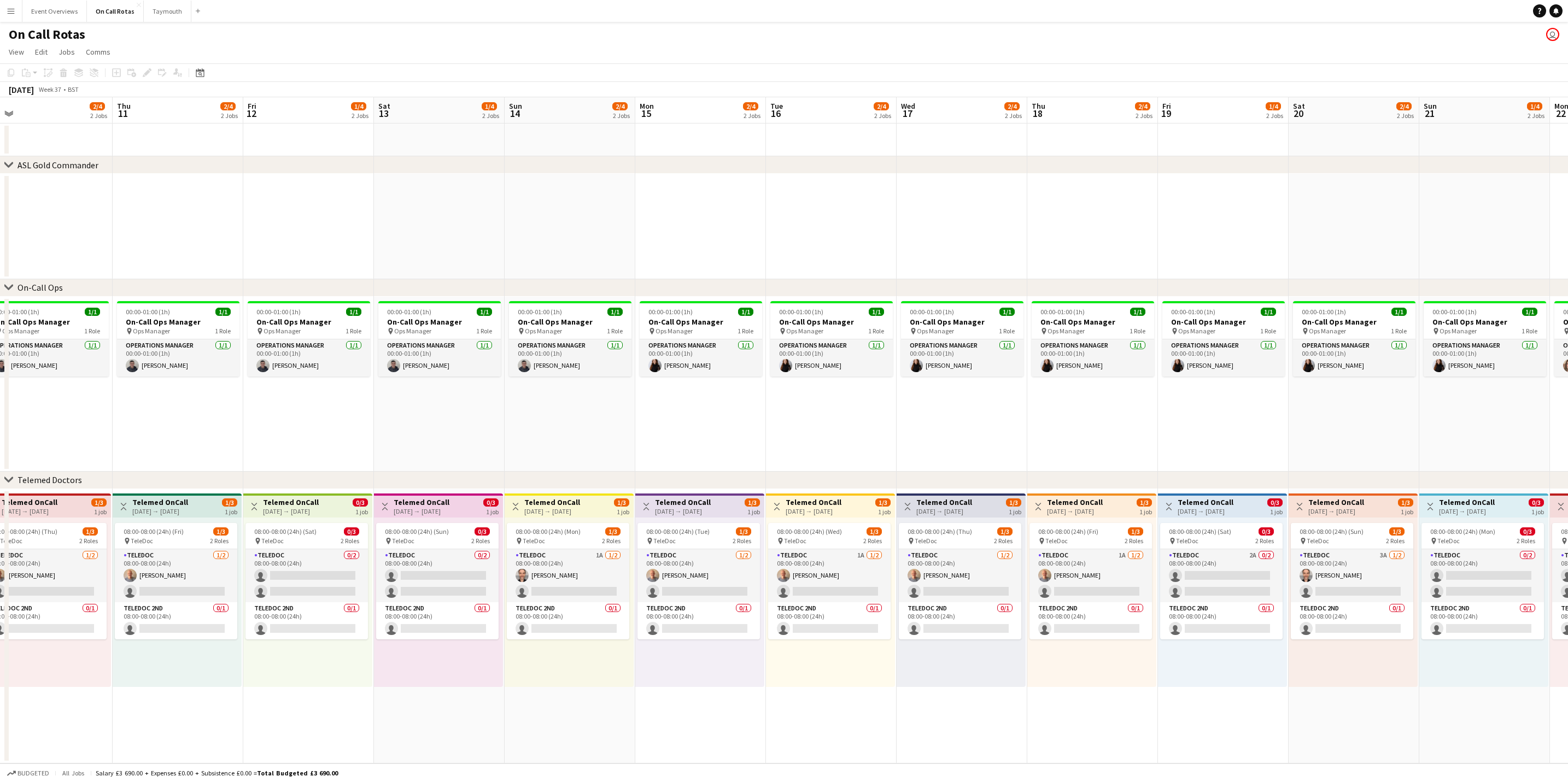
drag, startPoint x: 1205, startPoint y: 424, endPoint x: -3, endPoint y: 454, distance: 1208.4
click at [0, 454] on html "Menu Boards Boards Boards All jobs Status Workforce Workforce My Workforce Recr…" at bounding box center [784, 391] width 1568 height 782
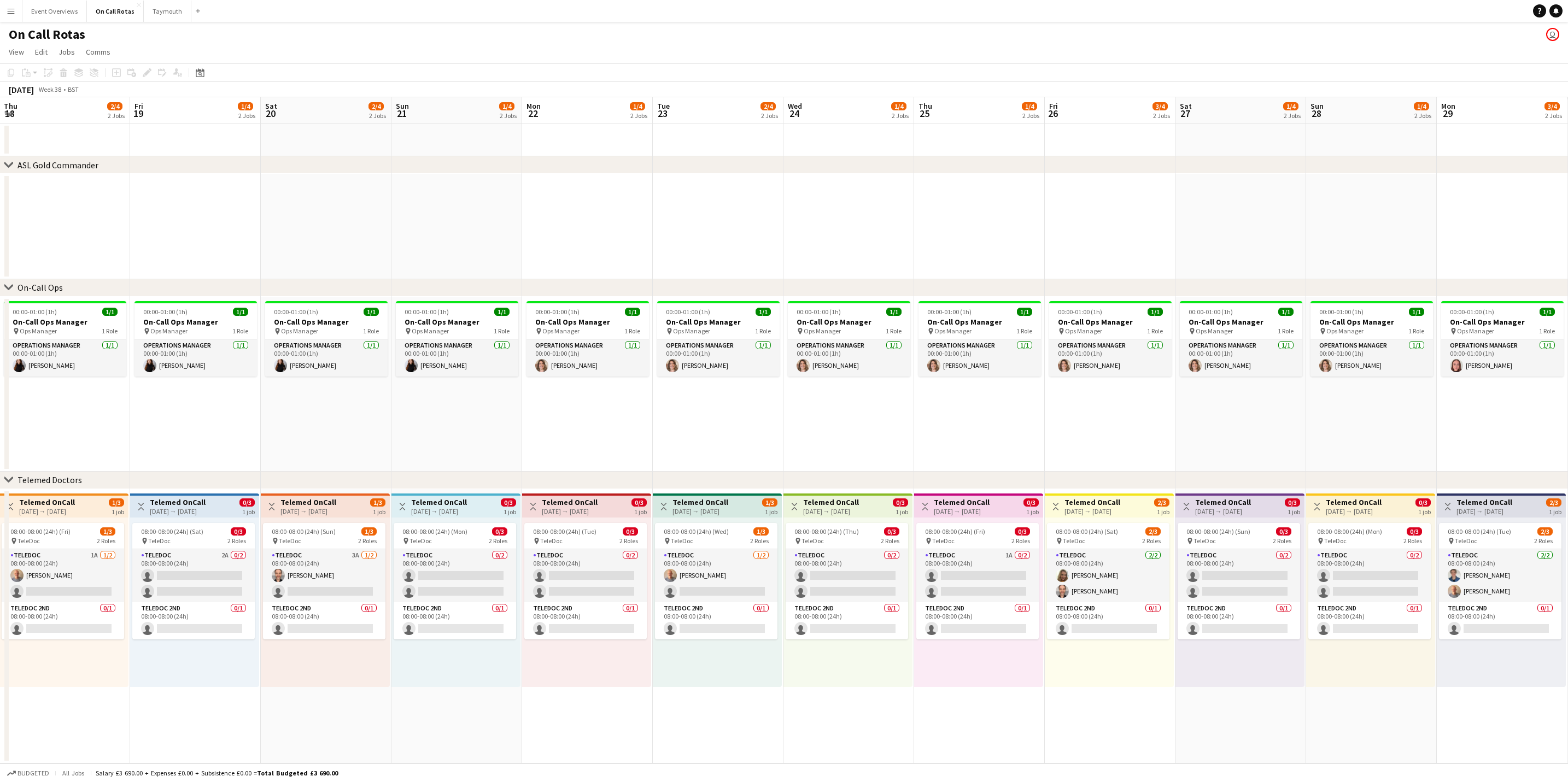
drag, startPoint x: 1260, startPoint y: 415, endPoint x: 230, endPoint y: 448, distance: 1030.5
click at [230, 448] on app-calendar-viewport "Mon 15 2/4 2 Jobs Tue 16 2/4 2 Jobs Wed 17 2/4 2 Jobs Thu 18 2/4 2 Jobs Fri 19 …" at bounding box center [784, 430] width 1568 height 666
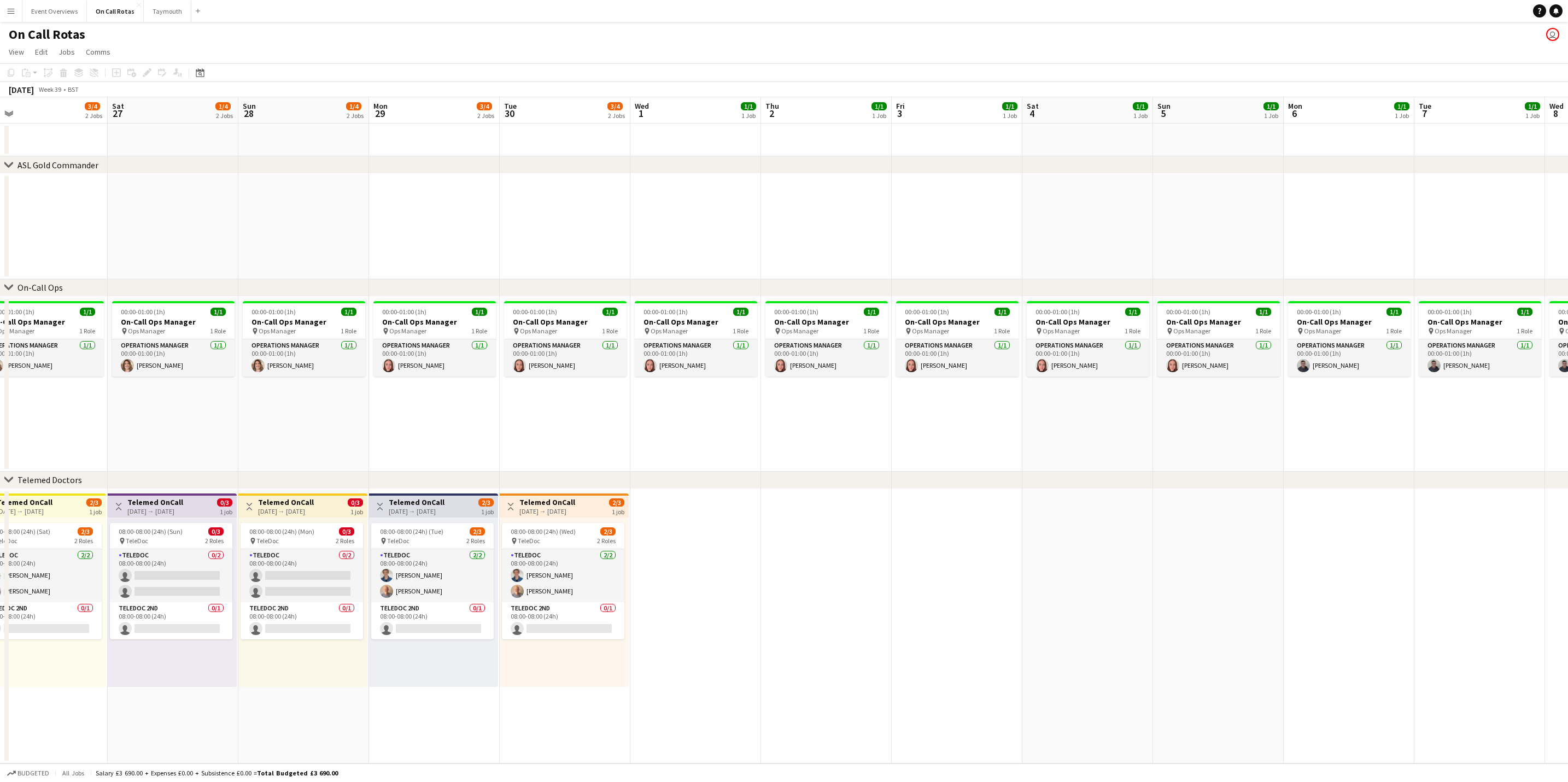
scroll to position [0, 420]
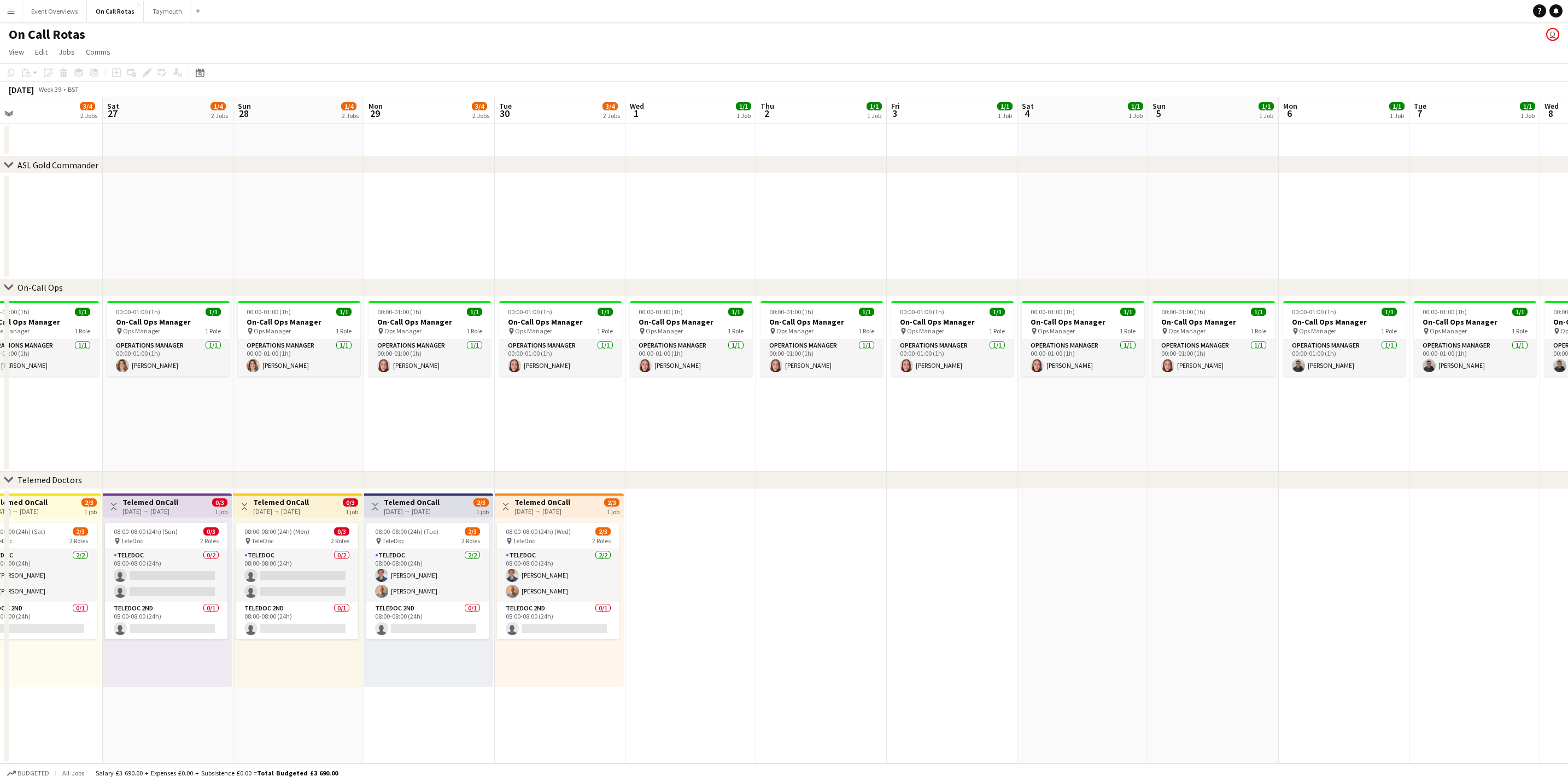
drag, startPoint x: 1204, startPoint y: 417, endPoint x: 141, endPoint y: 442, distance: 1063.3
click at [141, 442] on app-calendar-viewport "Tue 23 2/4 2 Jobs Wed 24 1/4 2 Jobs Thu 25 1/4 2 Jobs Fri 26 3/4 2 Jobs Sat 27 …" at bounding box center [784, 430] width 1568 height 666
click at [43, 15] on button "Event Overviews Close" at bounding box center [55, 12] width 65 height 22
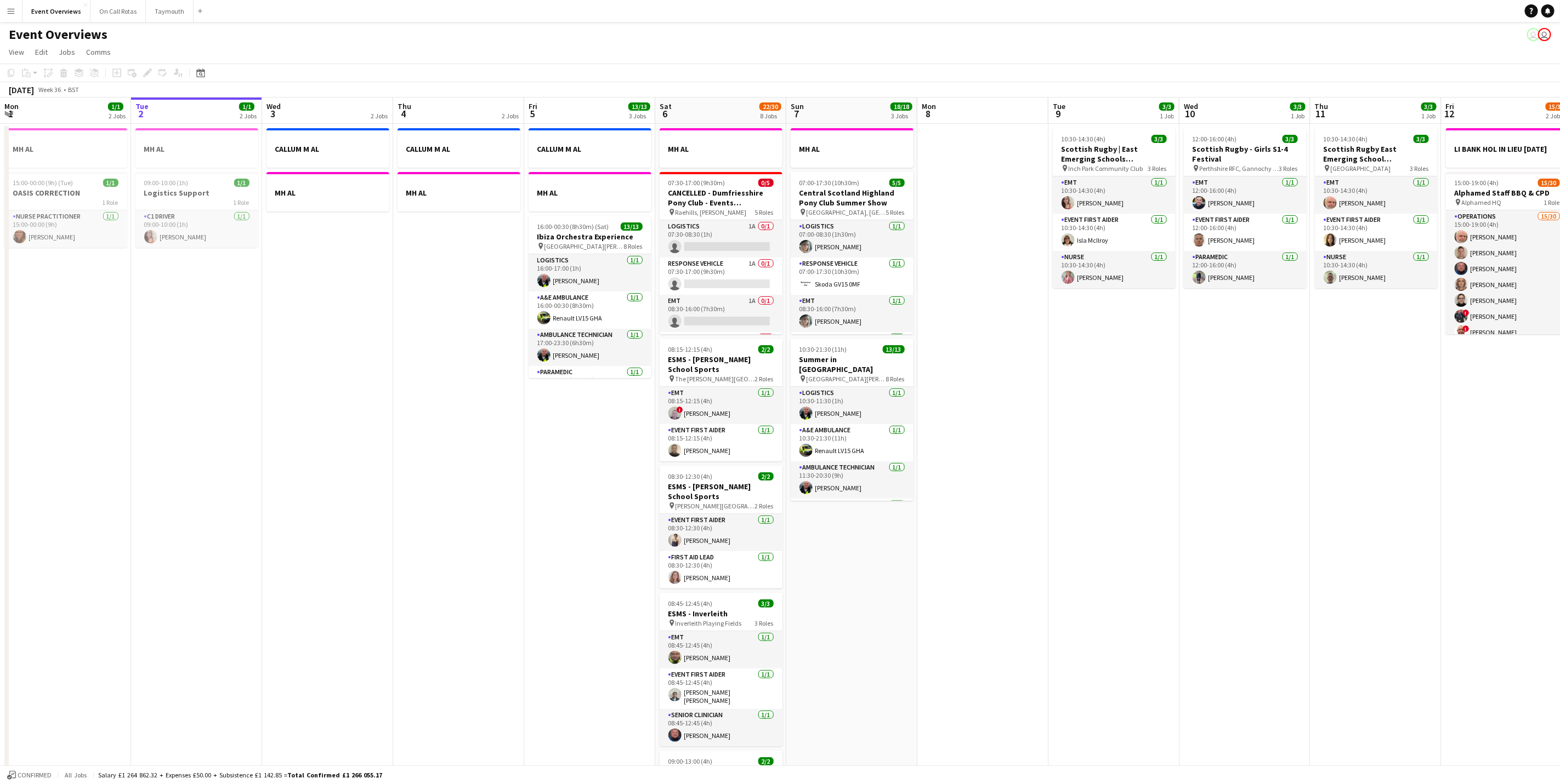
scroll to position [0, 342]
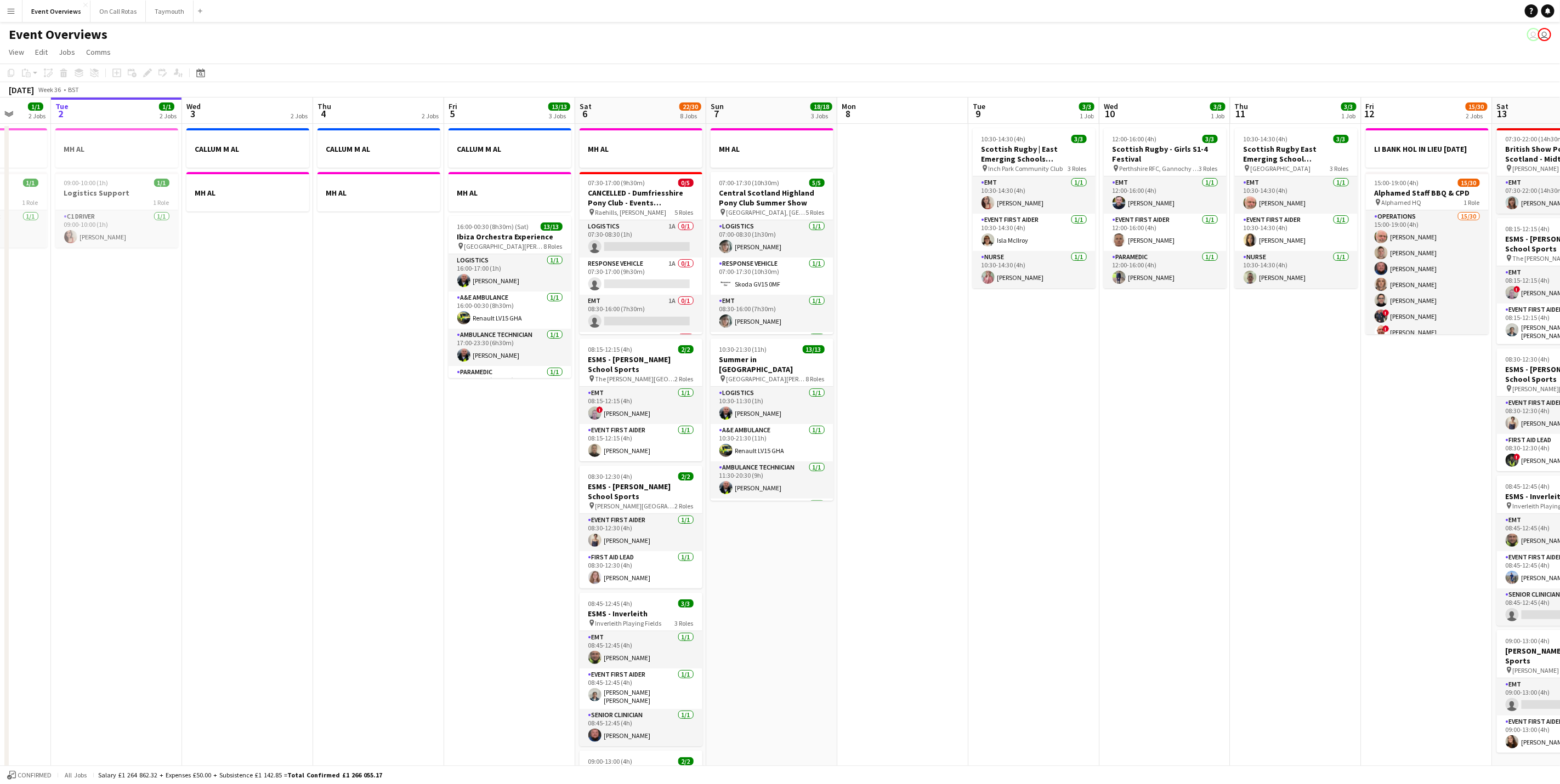
drag, startPoint x: 266, startPoint y: 429, endPoint x: 137, endPoint y: 428, distance: 129.0
click at [137, 428] on app-calendar-viewport "Sat 30 20/20 7 Jobs Sun 31 2/2 2 Jobs Mon 1 1/1 2 Jobs Tue 2 1/1 2 Jobs Wed 3 2…" at bounding box center [780, 652] width 1560 height 1108
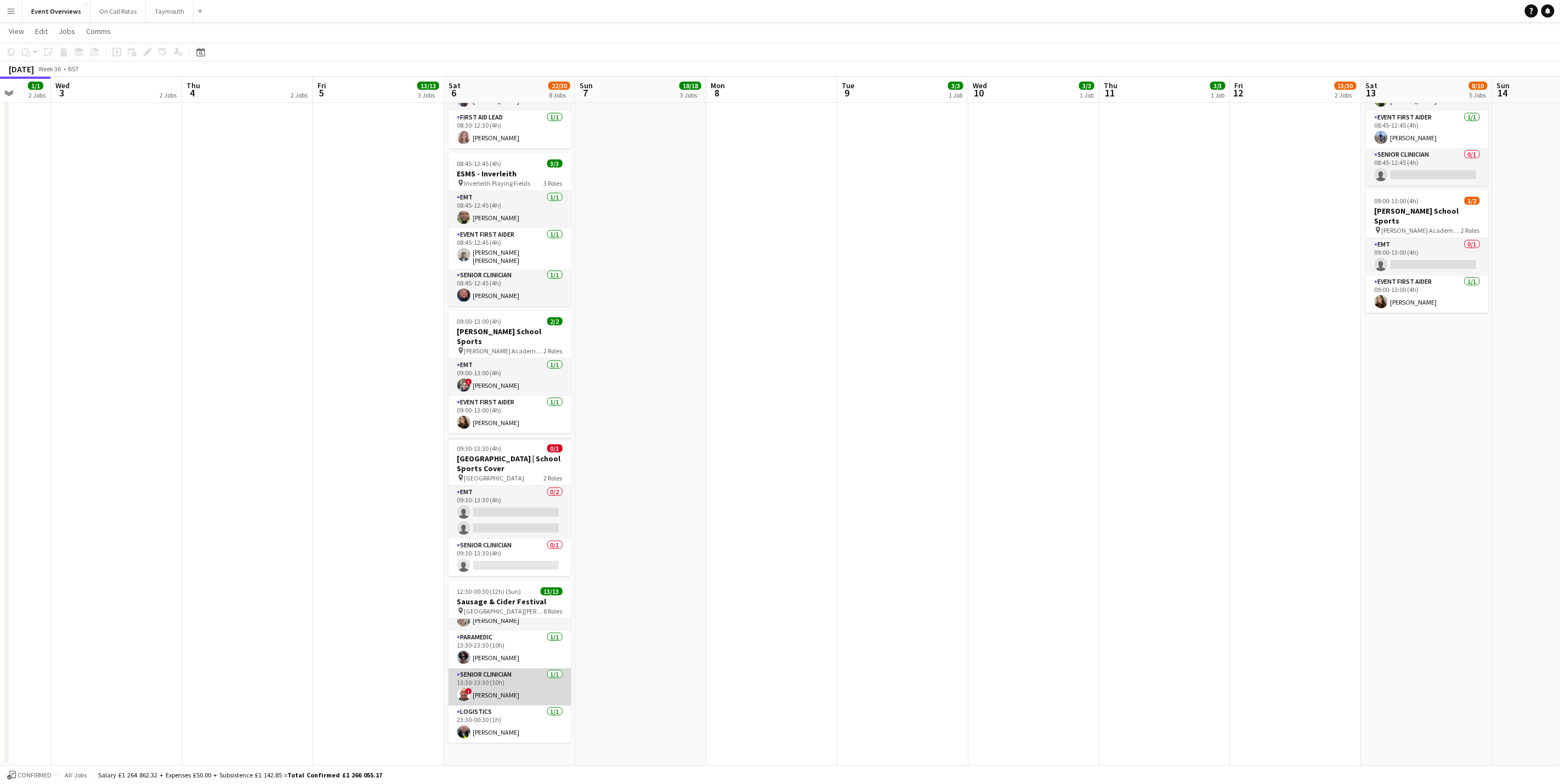
scroll to position [258, 0]
click at [508, 665] on app-card-role "Event First Aider [DATE] 13:30-23:30 (10h) ! [PERSON_NAME] [PERSON_NAME] [PERSO…" at bounding box center [510, 613] width 122 height 116
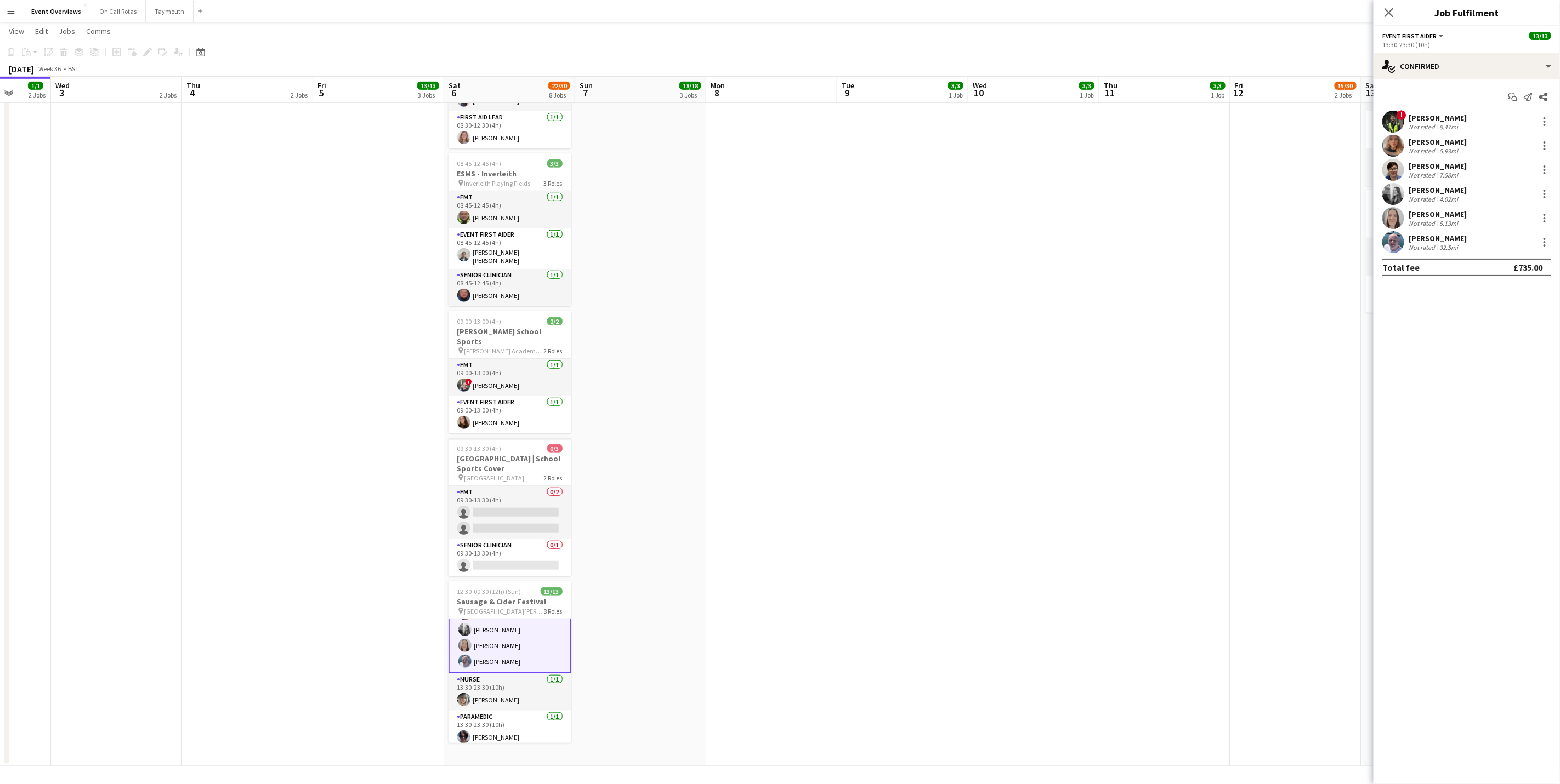
click at [1464, 195] on div "[PERSON_NAME] Not rated 4.02mi" at bounding box center [1466, 194] width 186 height 22
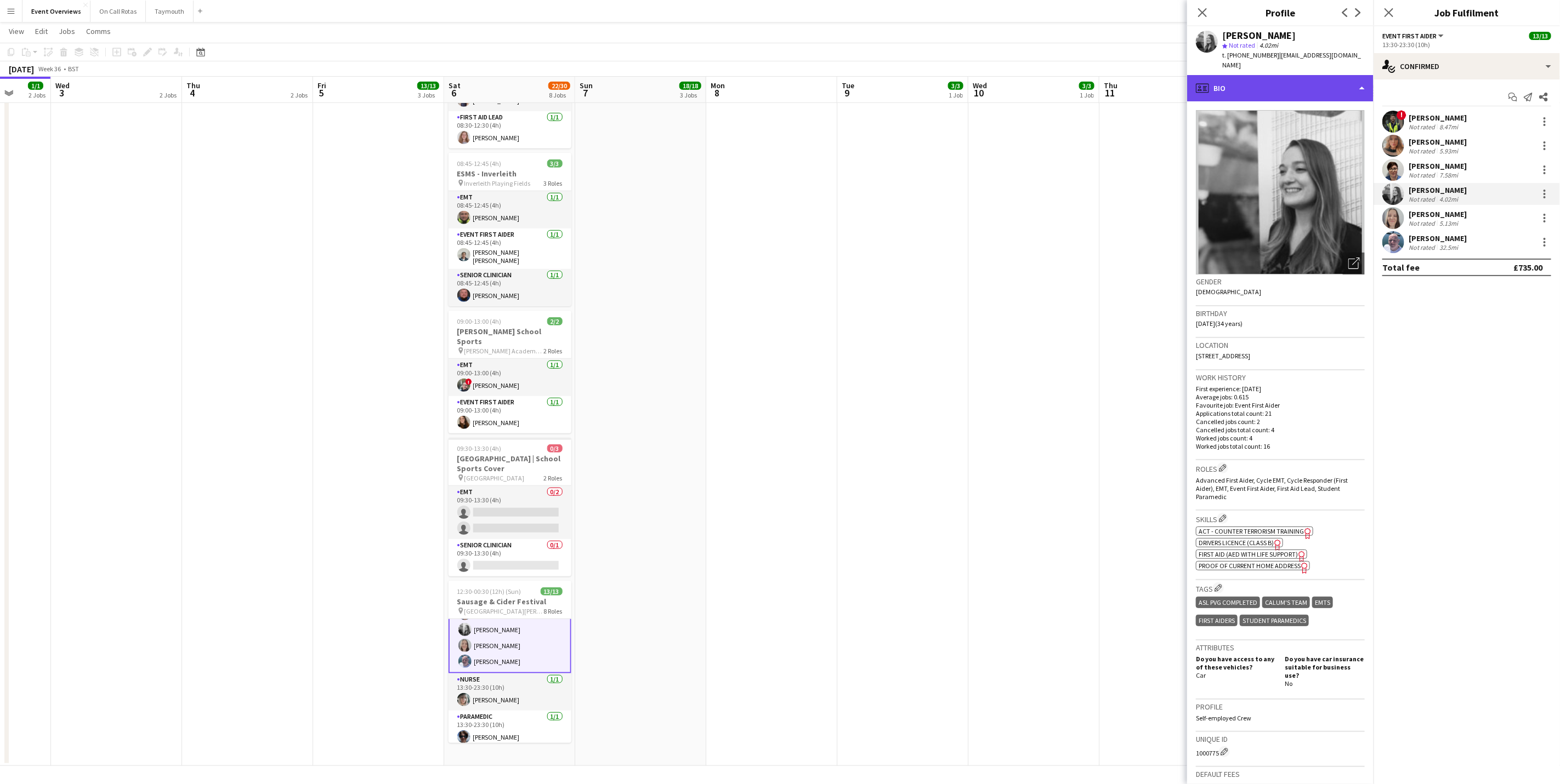
click at [1316, 75] on div "profile Bio" at bounding box center [1280, 88] width 186 height 27
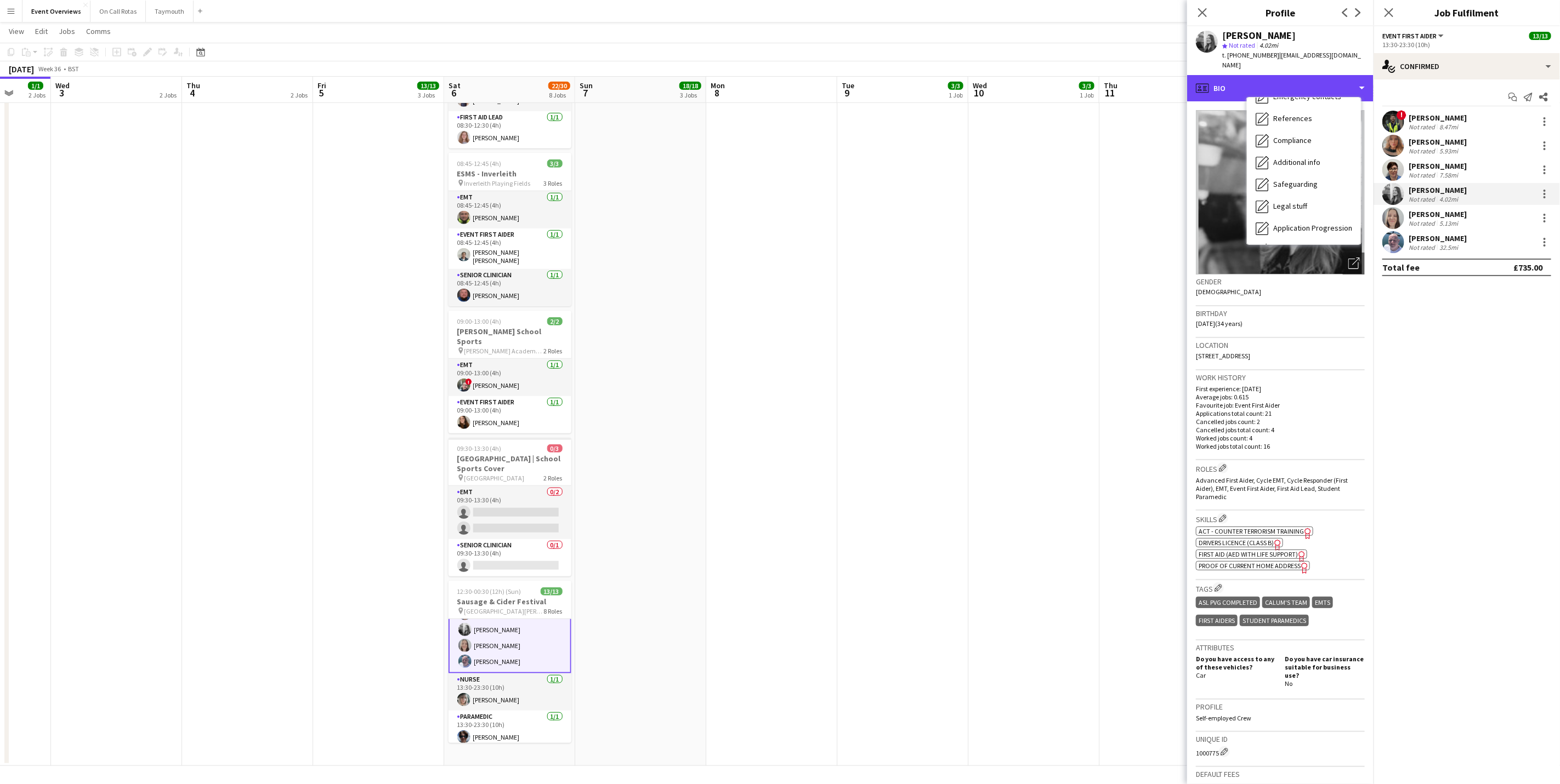
scroll to position [190, 0]
click at [1287, 224] on span "Calendar" at bounding box center [1287, 229] width 29 height 10
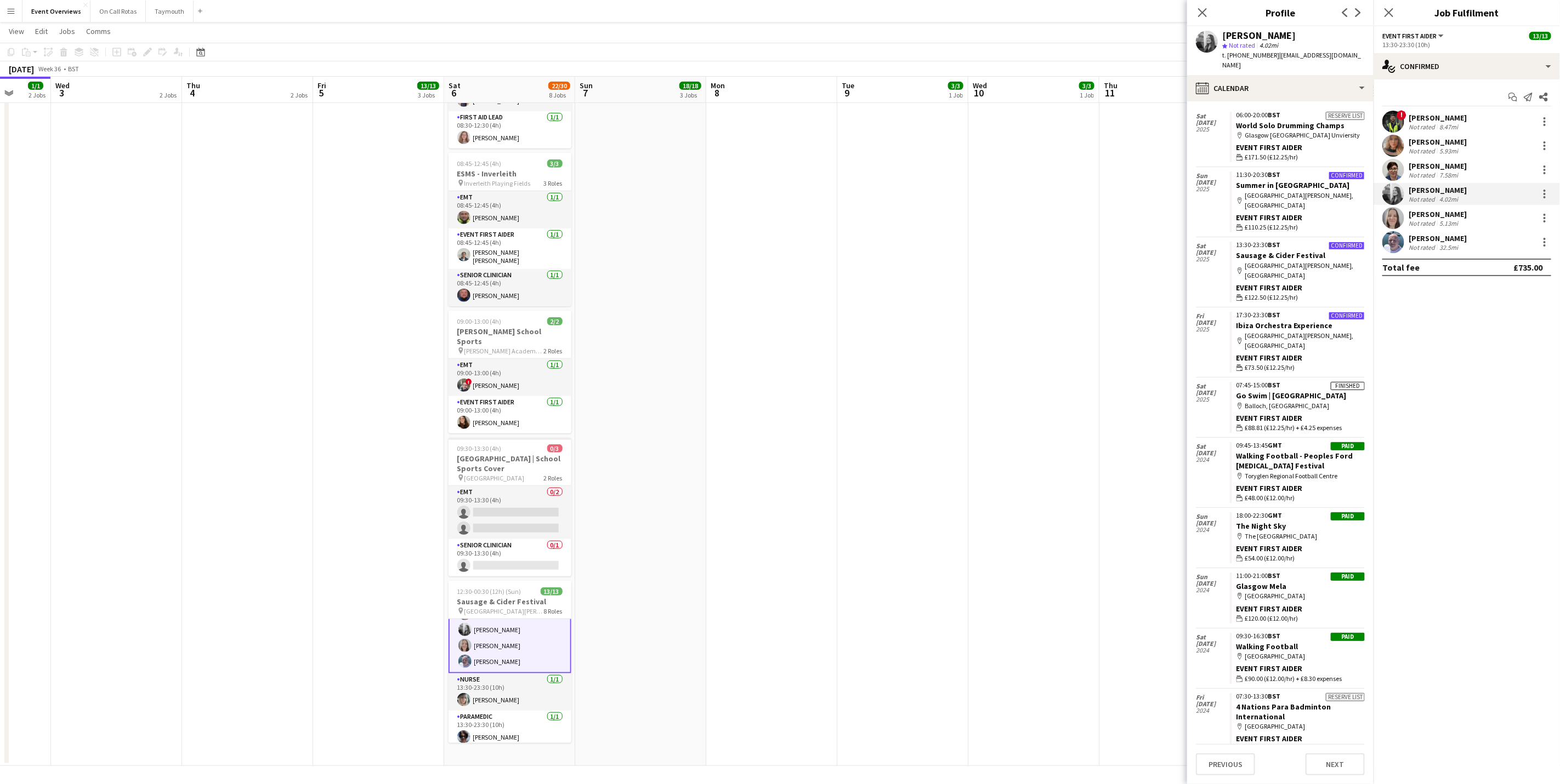
scroll to position [0, 0]
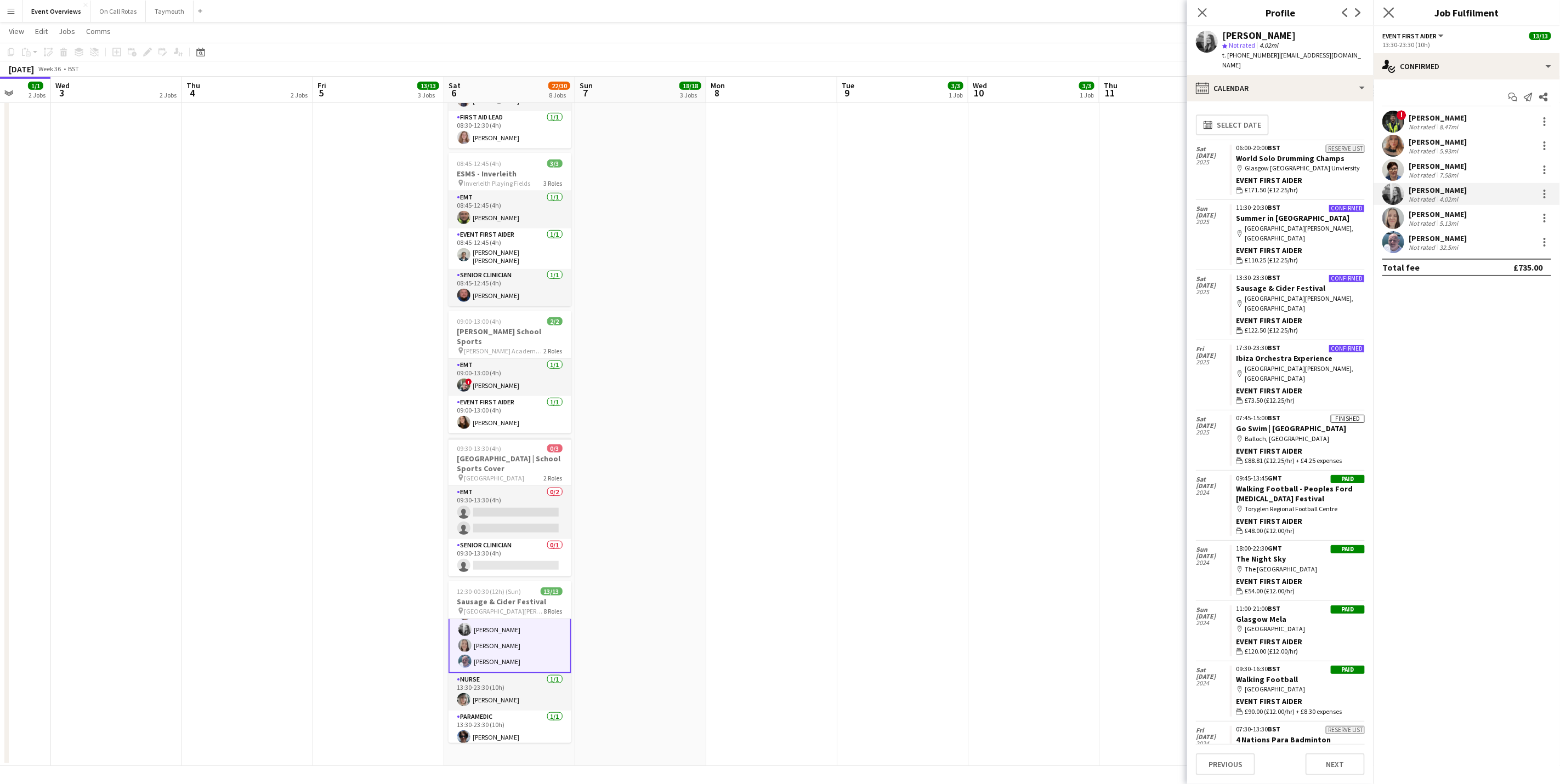
click at [1386, 12] on icon "Close pop-in" at bounding box center [1388, 12] width 11 height 11
